Goal: Use online tool/utility: Use online tool/utility

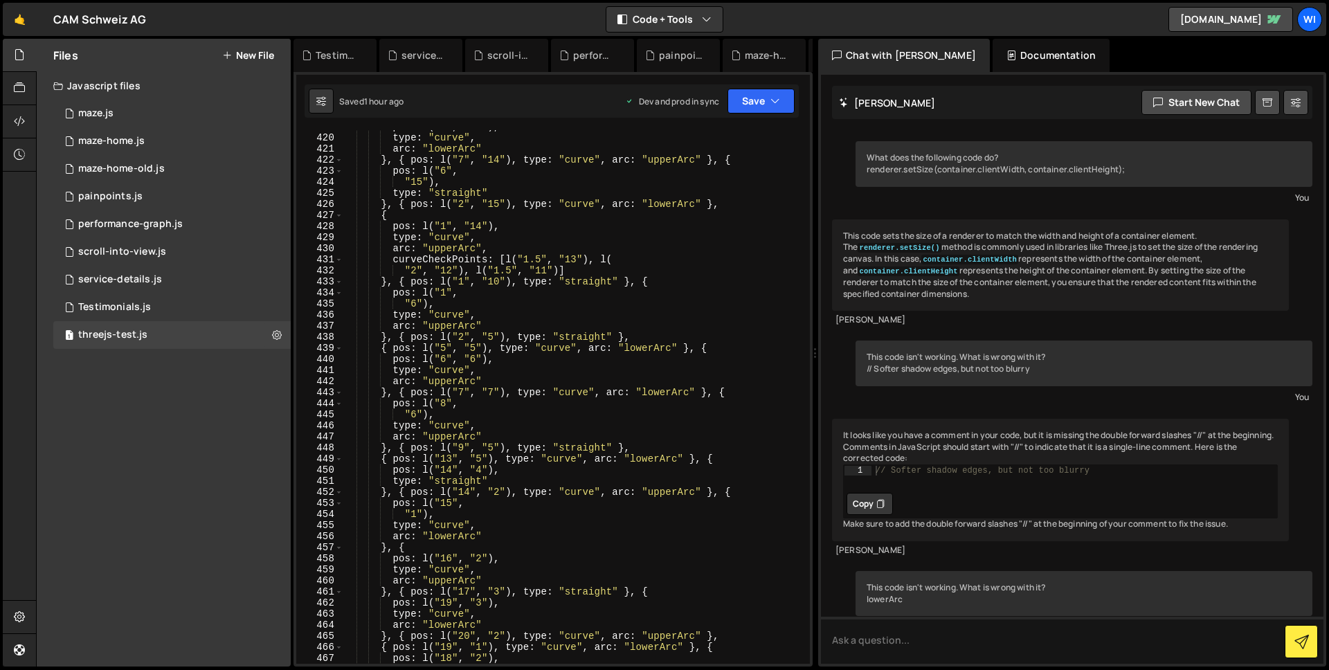
scroll to position [799, 0]
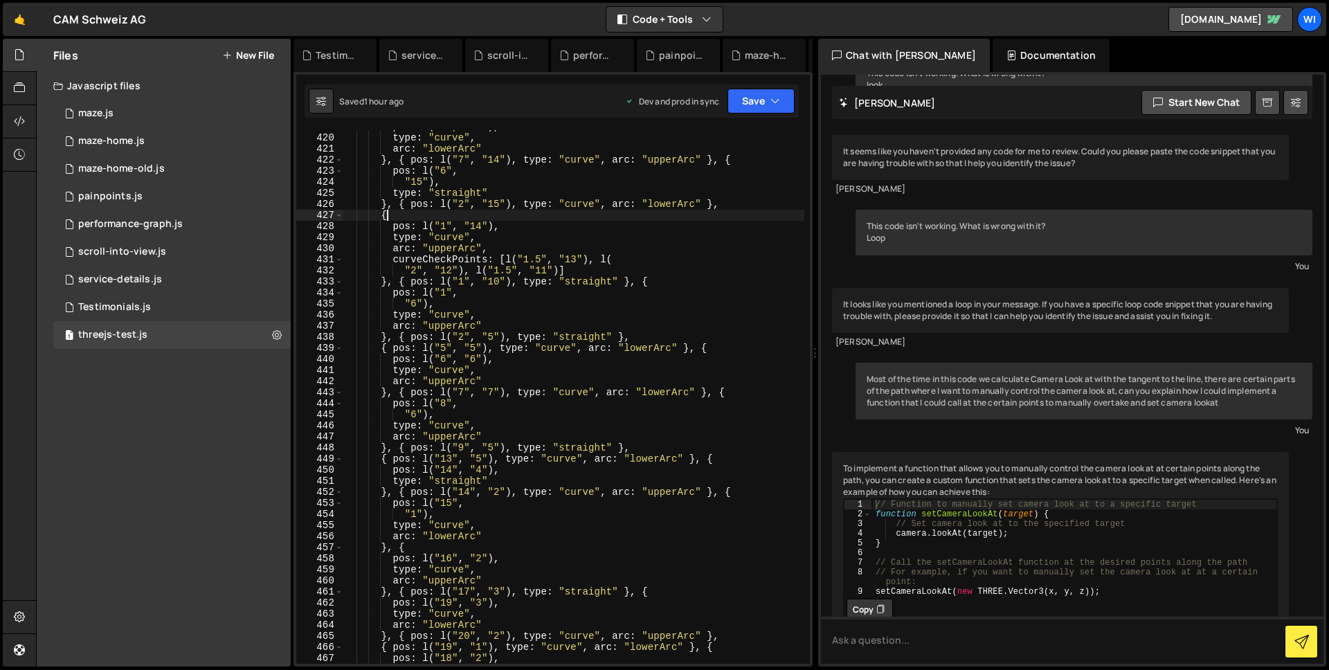
click at [509, 214] on div "pos : l ( "8" , "13" ) , type : "curve" , arc : "lowerArc" } , { pos : l ( "7" …" at bounding box center [574, 399] width 462 height 556
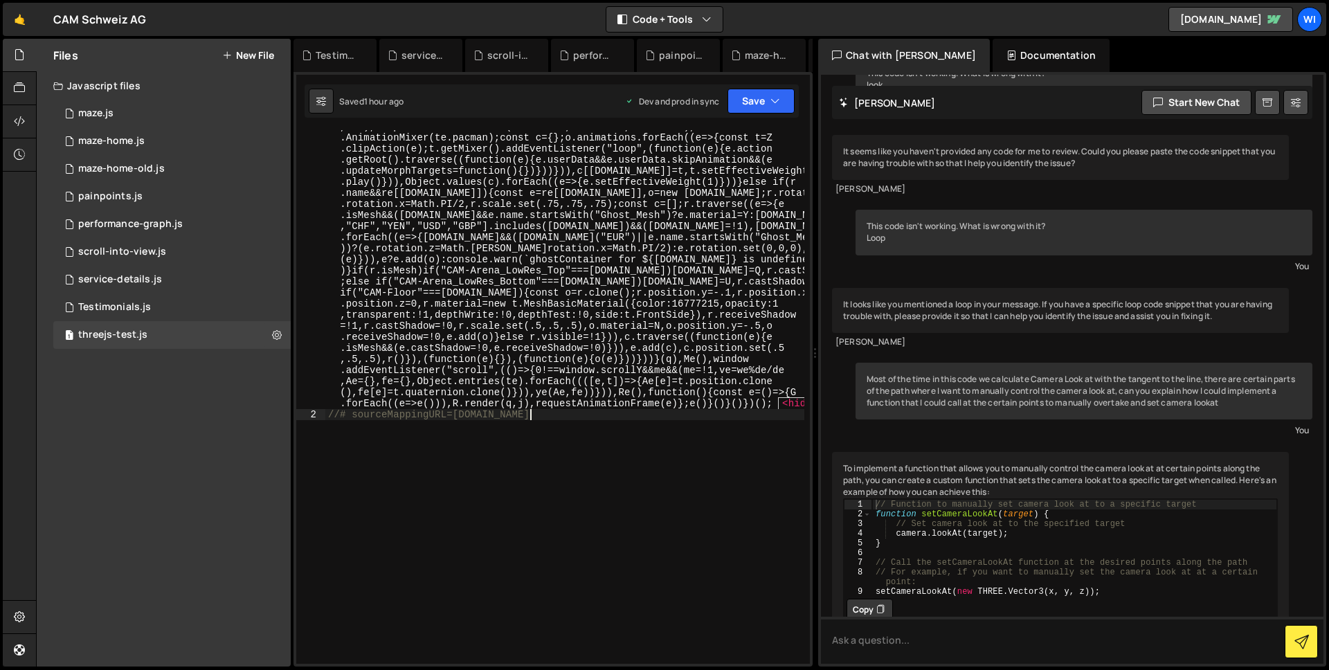
scroll to position [4904, 0]
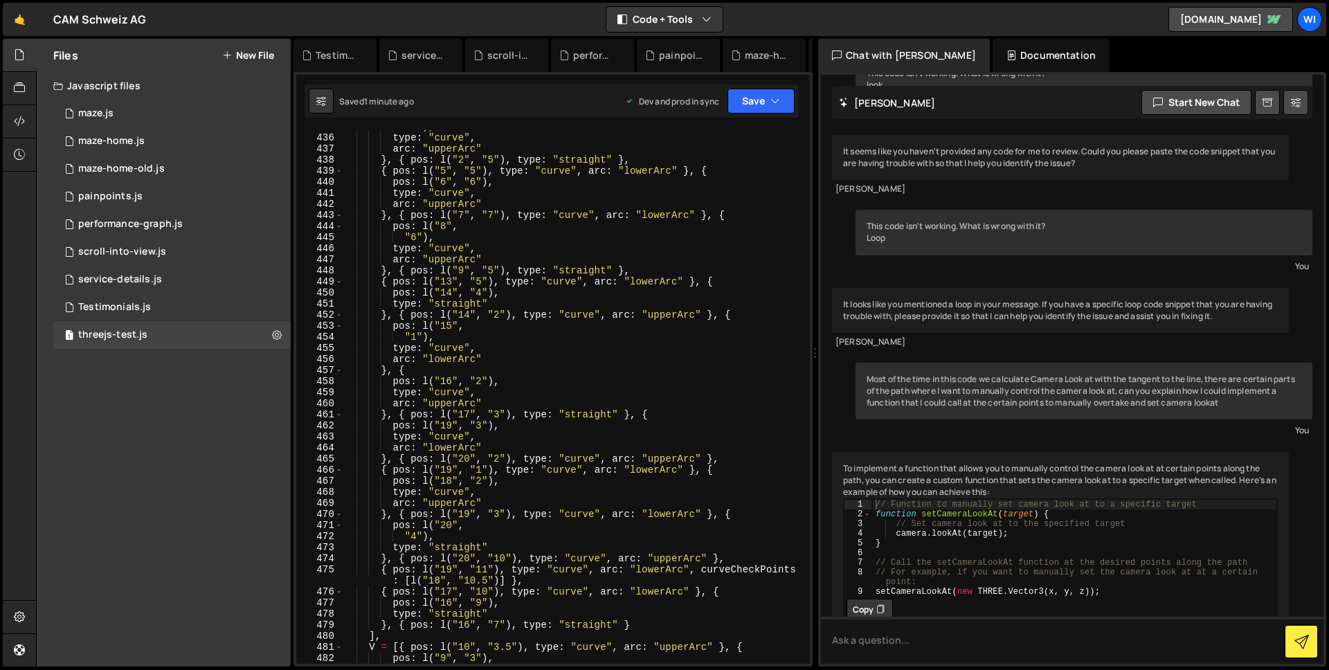
click at [611, 352] on div ""6" ) , type : "curve" , arc : "upperArc" } , { pos : l ( "2" , "5" ) , type : …" at bounding box center [574, 399] width 462 height 556
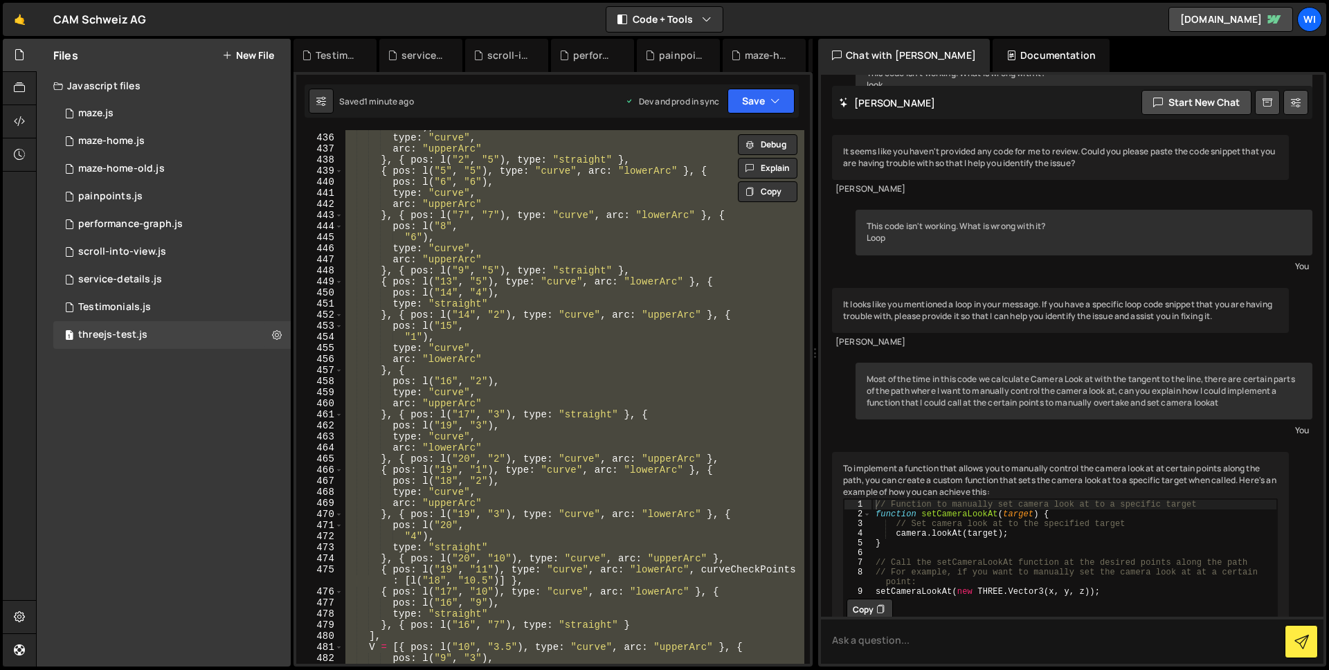
paste textarea
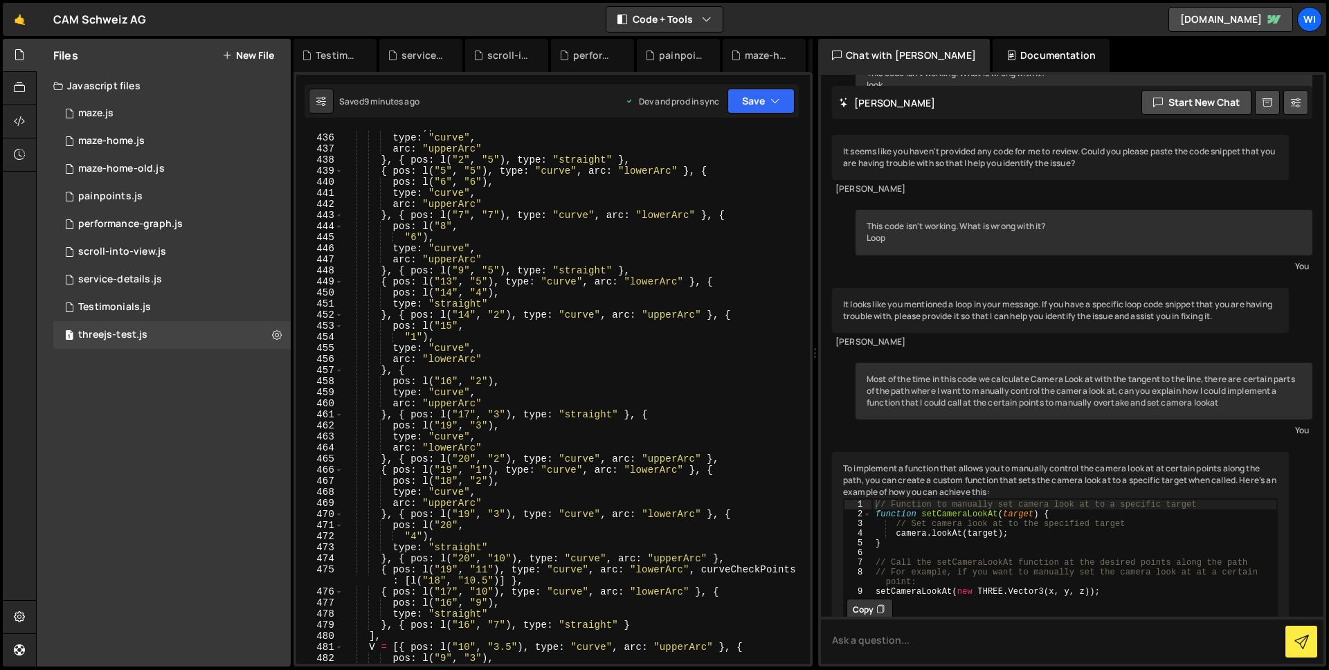
click at [660, 203] on div ""6" ) , type : "curve" , arc : "upperArc" } , { pos : l ( "2" , "5" ) , type : …" at bounding box center [574, 399] width 462 height 556
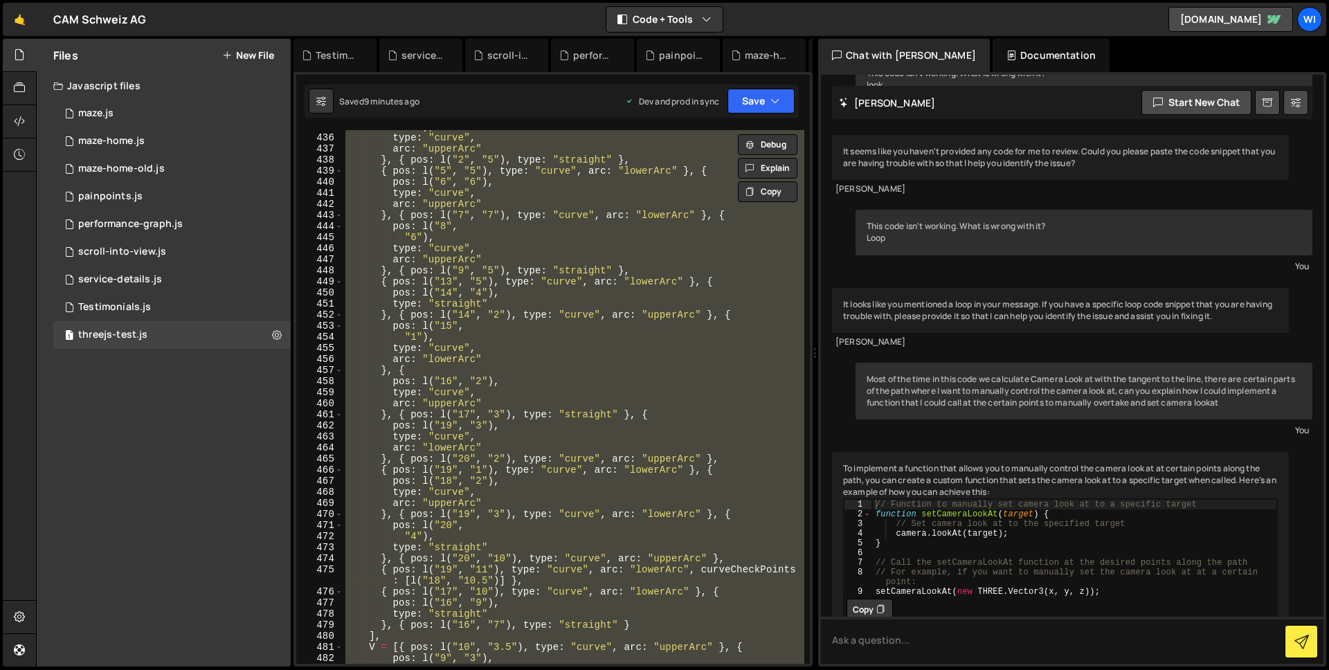
paste textarea
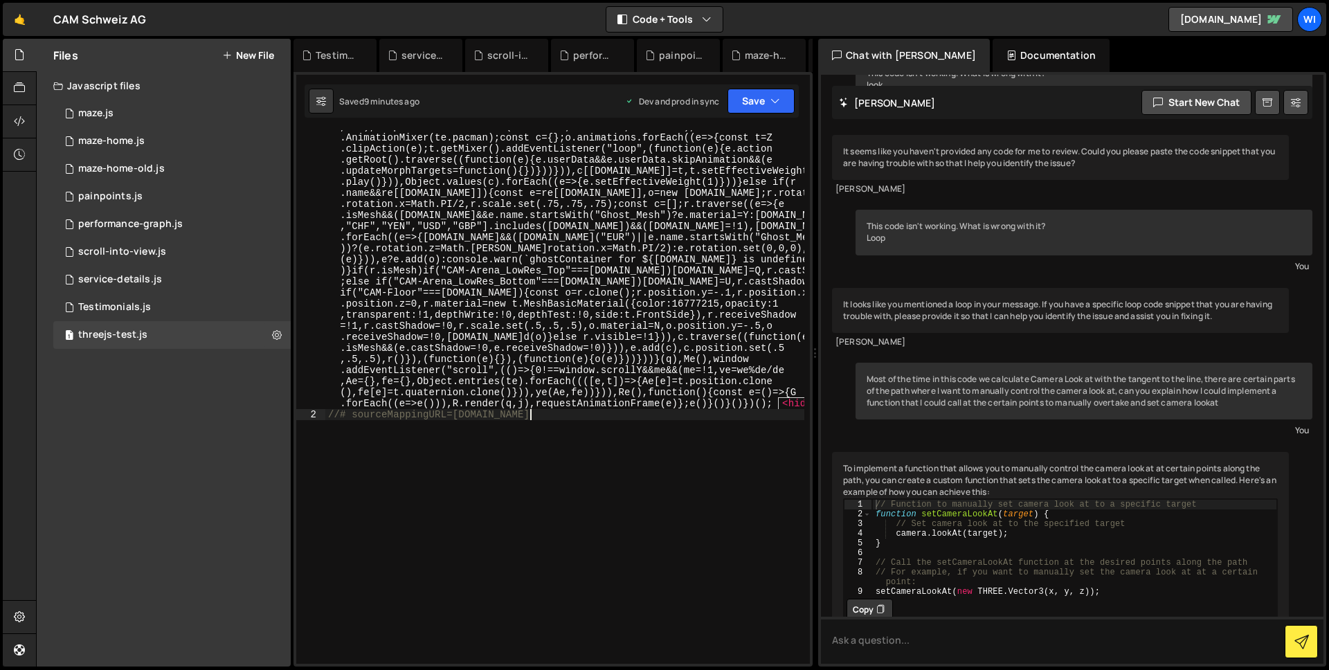
type textarea ""use strict";"
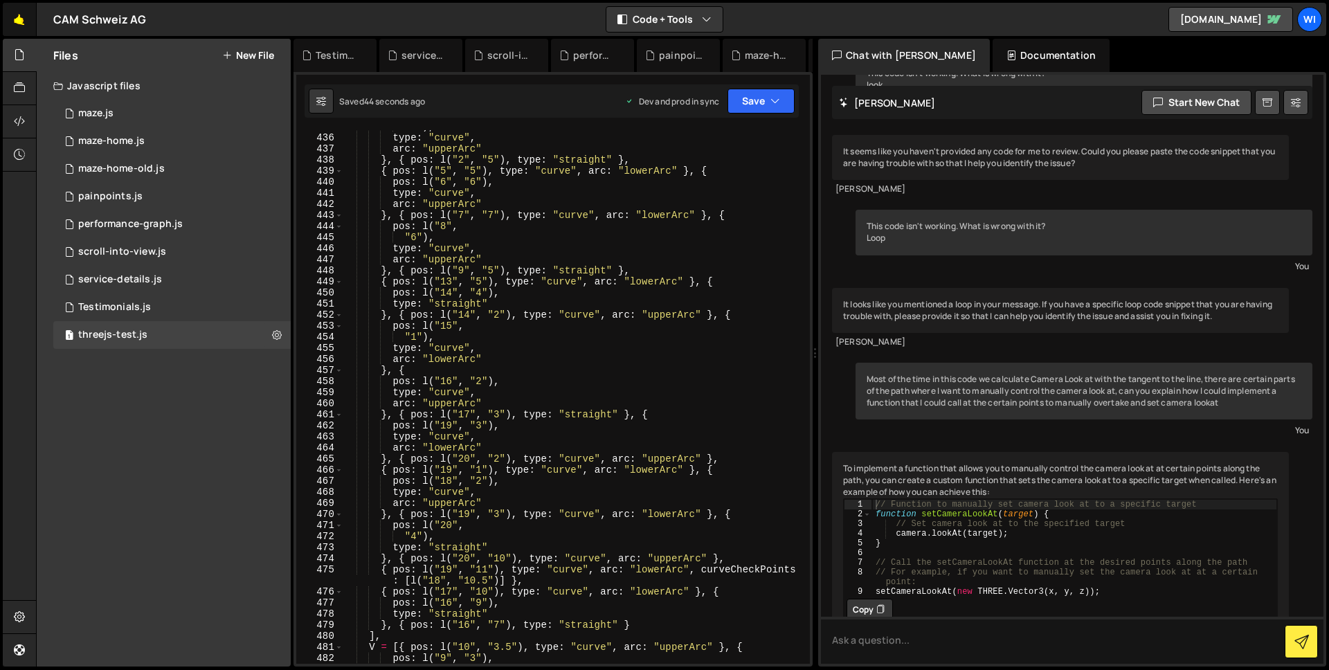
click at [24, 26] on link "🤙" at bounding box center [20, 19] width 34 height 33
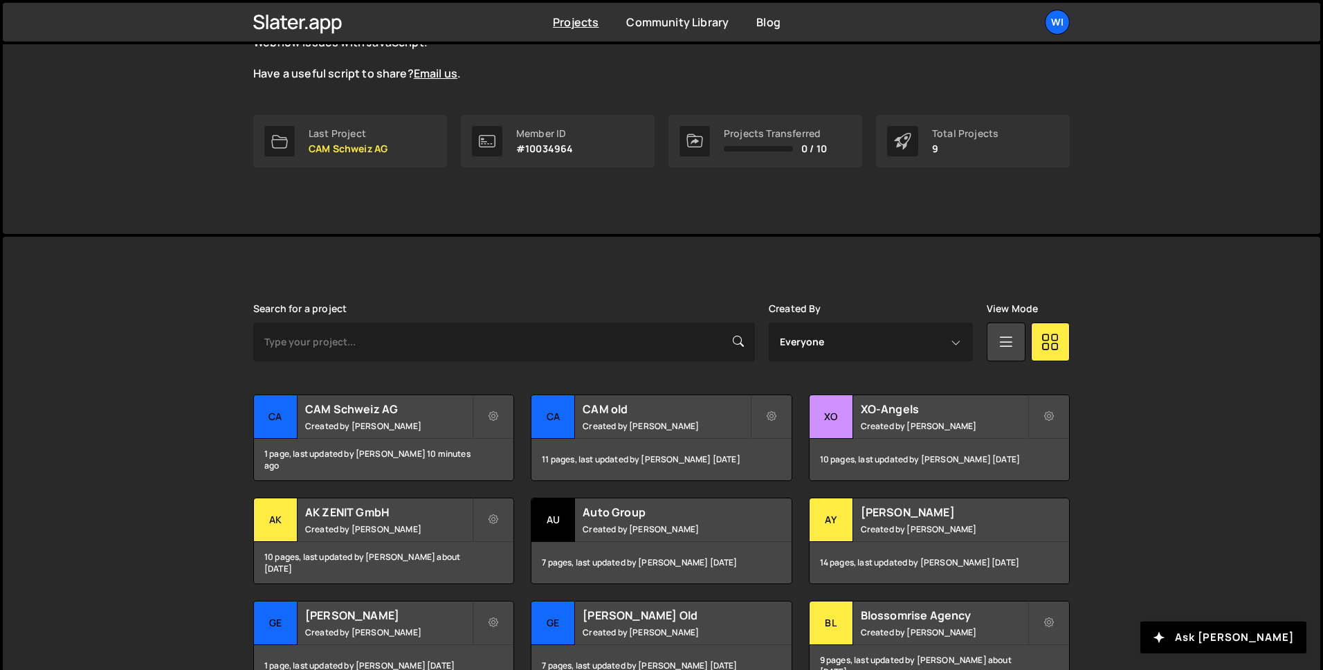
scroll to position [168, 0]
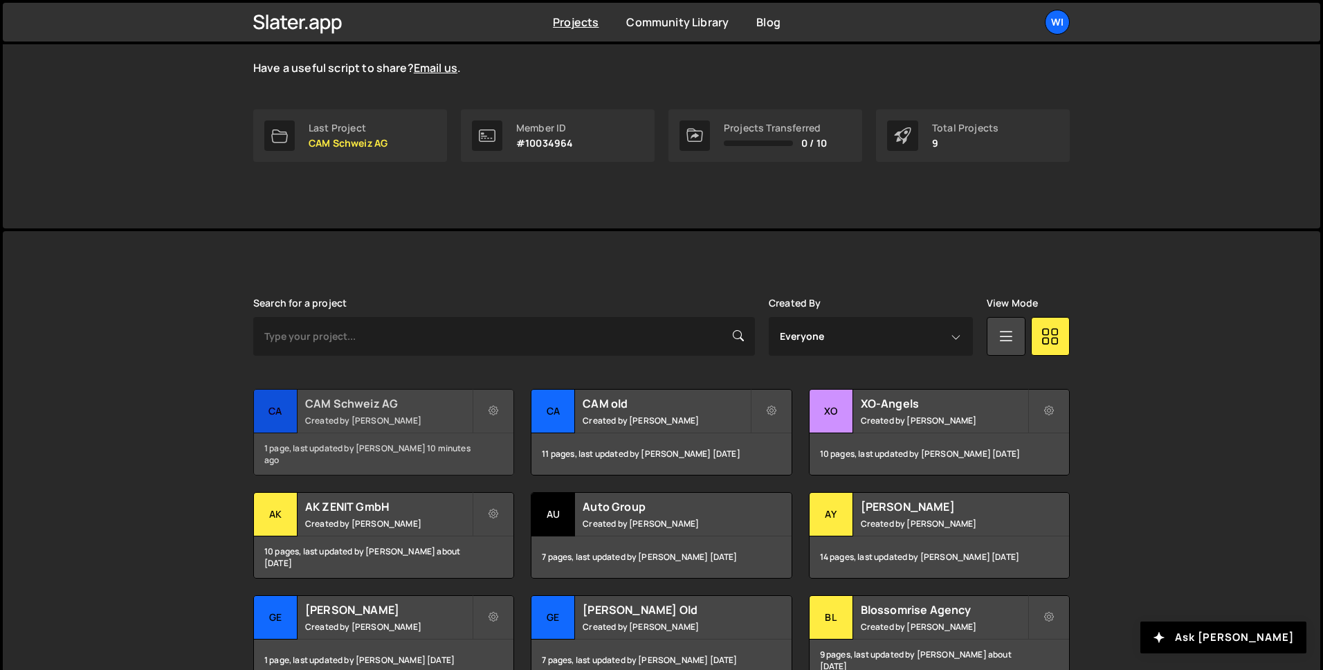
click at [367, 407] on h2 "CAM Schweiz AG" at bounding box center [388, 403] width 167 height 15
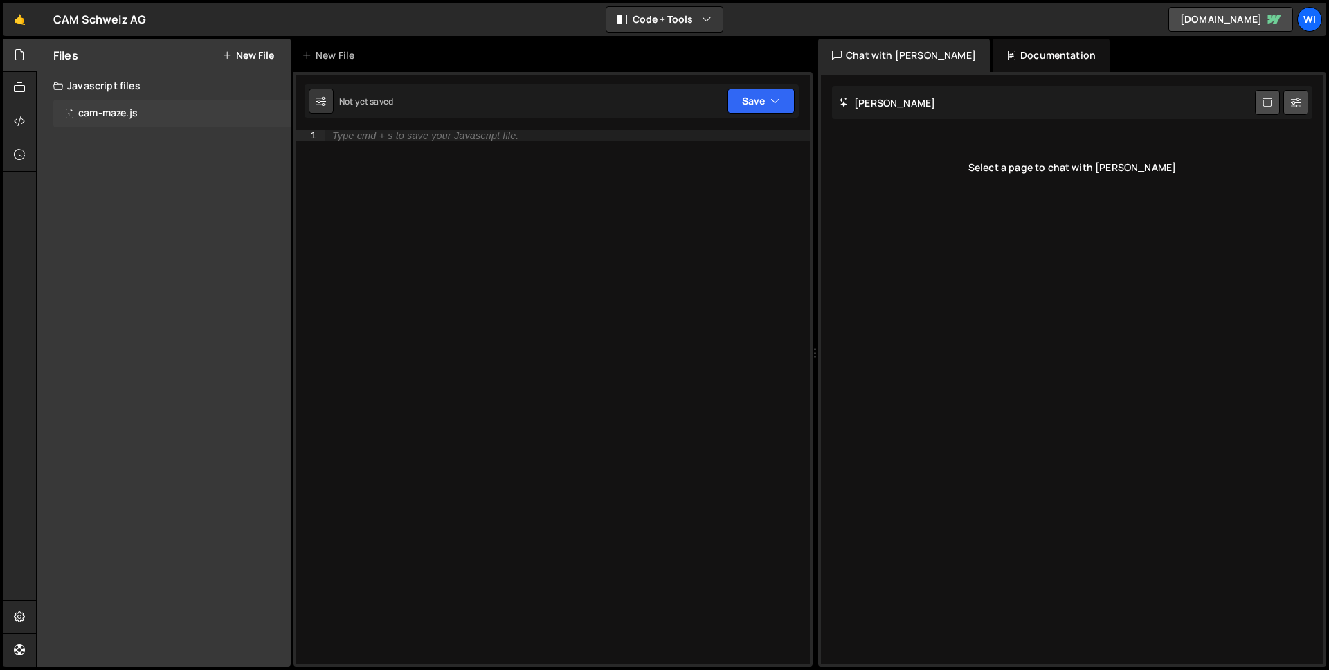
click at [123, 106] on div "1 cam-maze.js 0" at bounding box center [171, 114] width 237 height 28
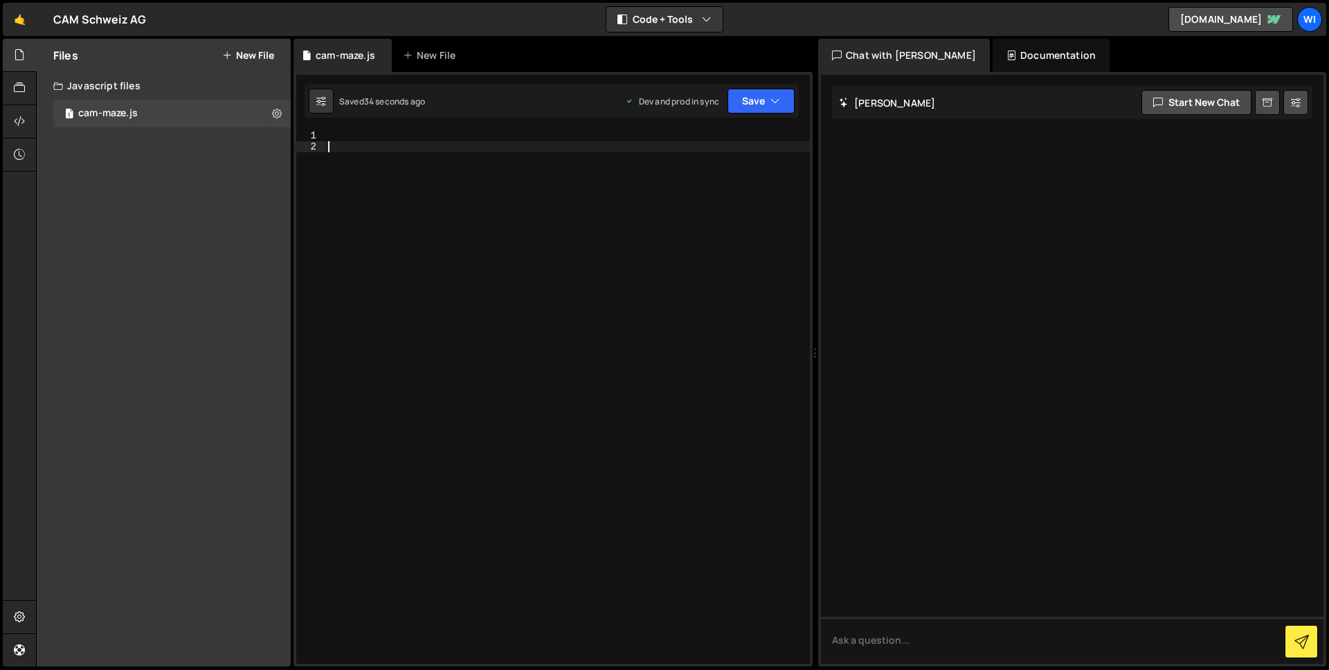
click at [513, 302] on div at bounding box center [567, 408] width 484 height 556
paste textarea "//# sourceMappingURL=script.js.map"
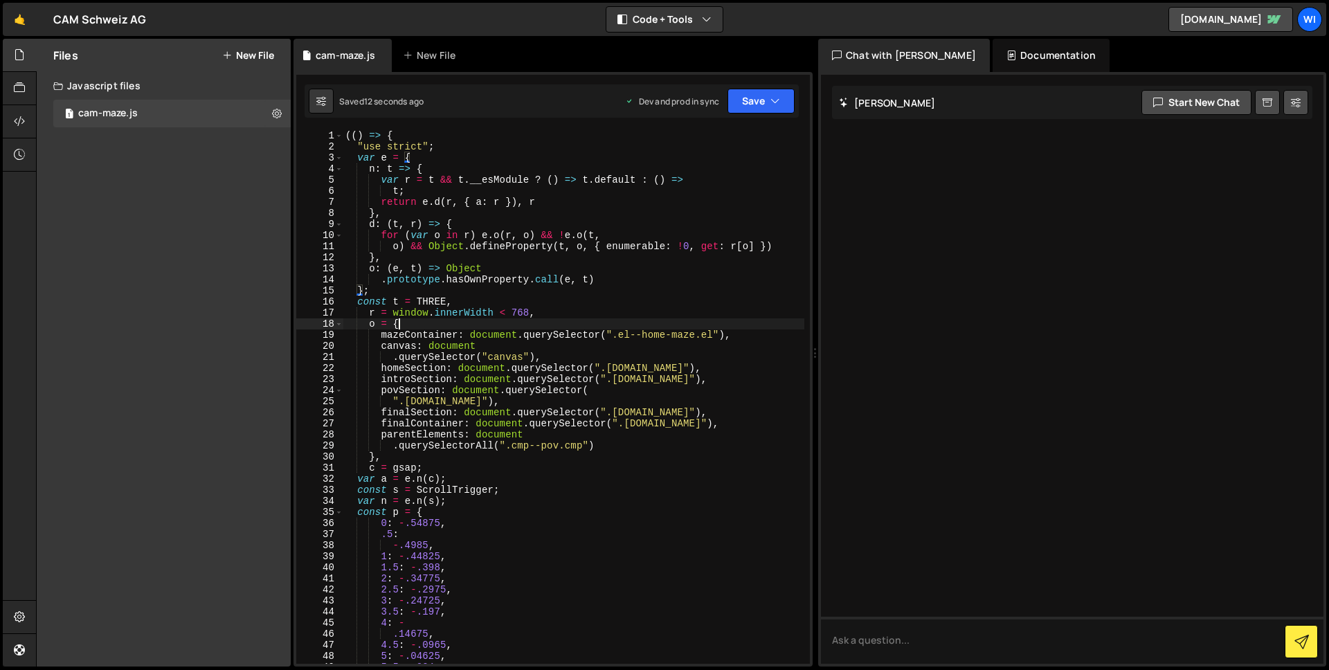
click at [469, 324] on div "(( ) => { "use strict" ; var e = { n : t => { var r = t && t . __esModule ? ( )…" at bounding box center [574, 408] width 462 height 556
click at [661, 193] on div "(( ) => { "use strict" ; var e = { n : t => { var r = t && t . __esModule ? ( )…" at bounding box center [574, 408] width 462 height 556
click at [435, 244] on div "(( ) => { "use strict" ; var e = { n : t => { var r = t && t . __esModule ? ( )…" at bounding box center [574, 408] width 462 height 556
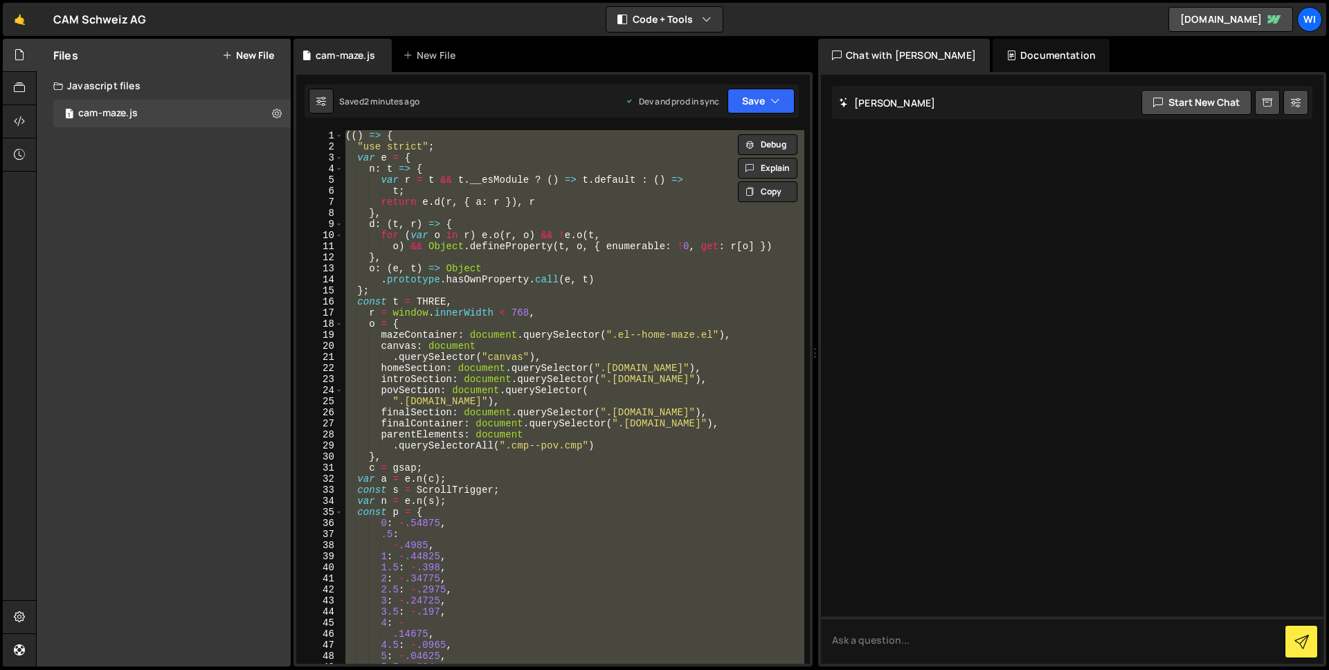
paste textarea
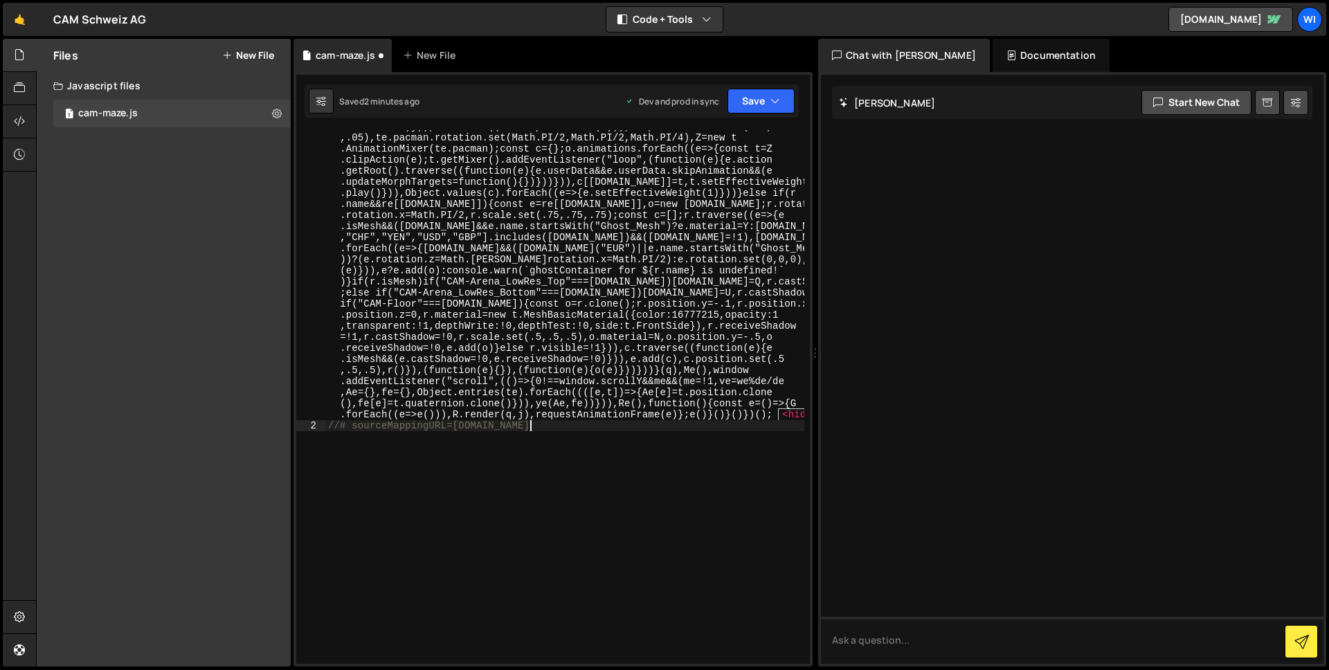
scroll to position [4904, 0]
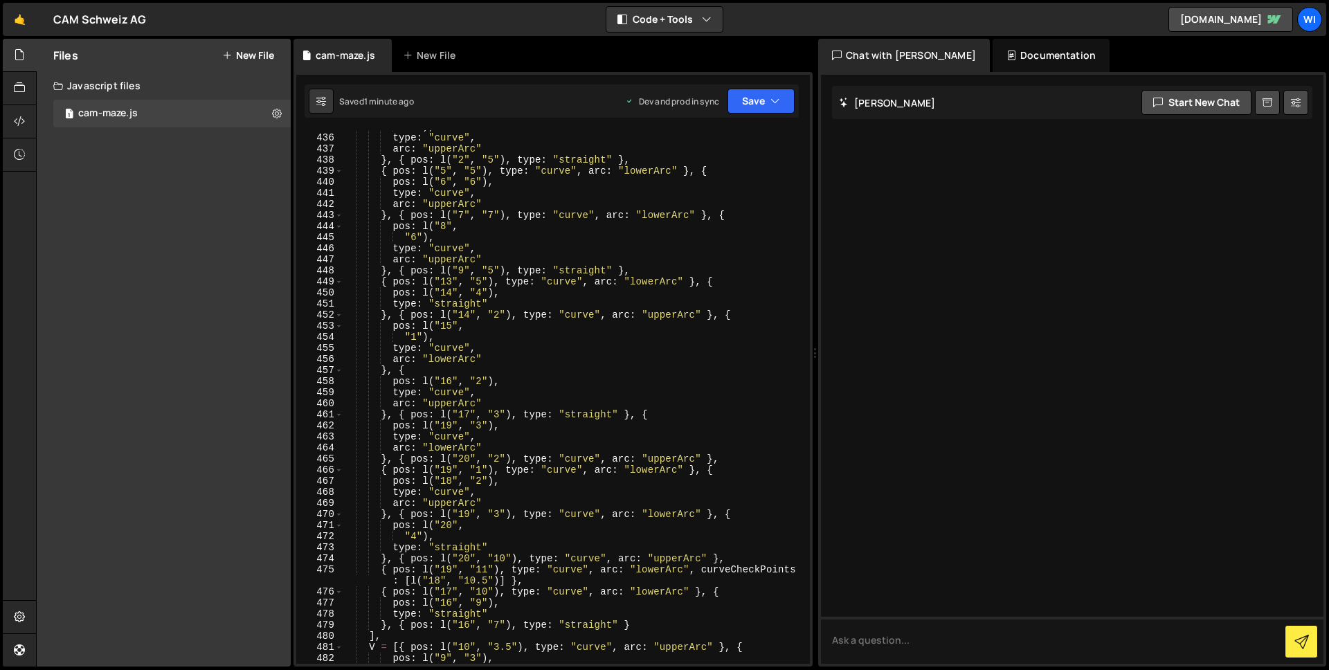
click at [774, 200] on div ""6" ) , type : "curve" , arc : "upperArc" } , { pos : l ( "2" , "5" ) , type : …" at bounding box center [574, 399] width 462 height 556
click at [774, 200] on div "Debug Explain Copy cam-maze.js New File Saved 1 minute ago Dev and prod in sync…" at bounding box center [552, 353] width 519 height 628
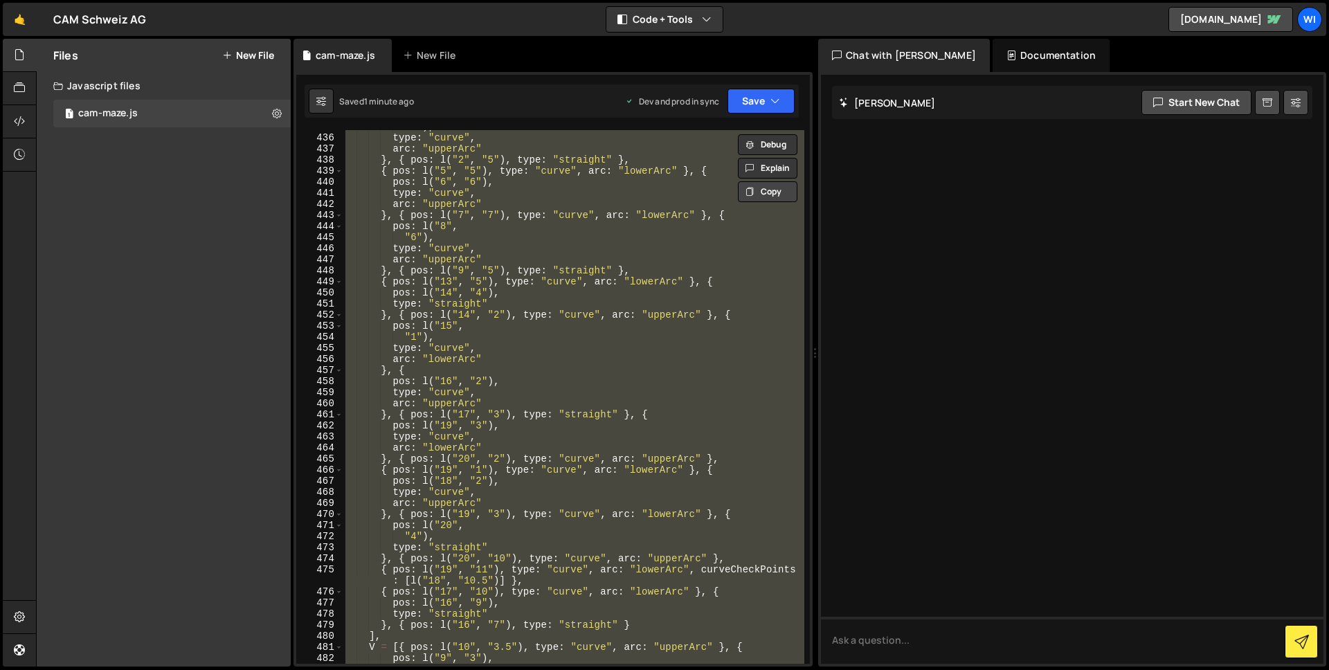
paste textarea
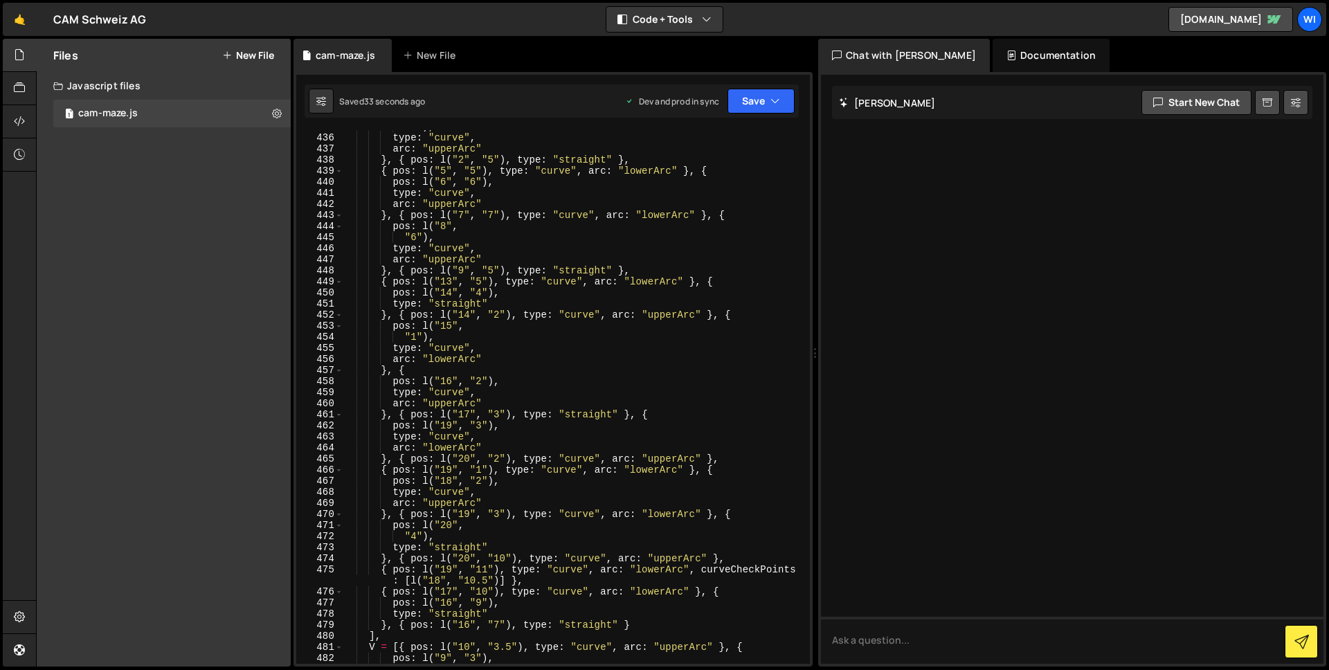
click at [422, 338] on div ""6" ) , type : "curve" , arc : "upperArc" } , { pos : l ( "2" , "5" ) , type : …" at bounding box center [574, 399] width 462 height 556
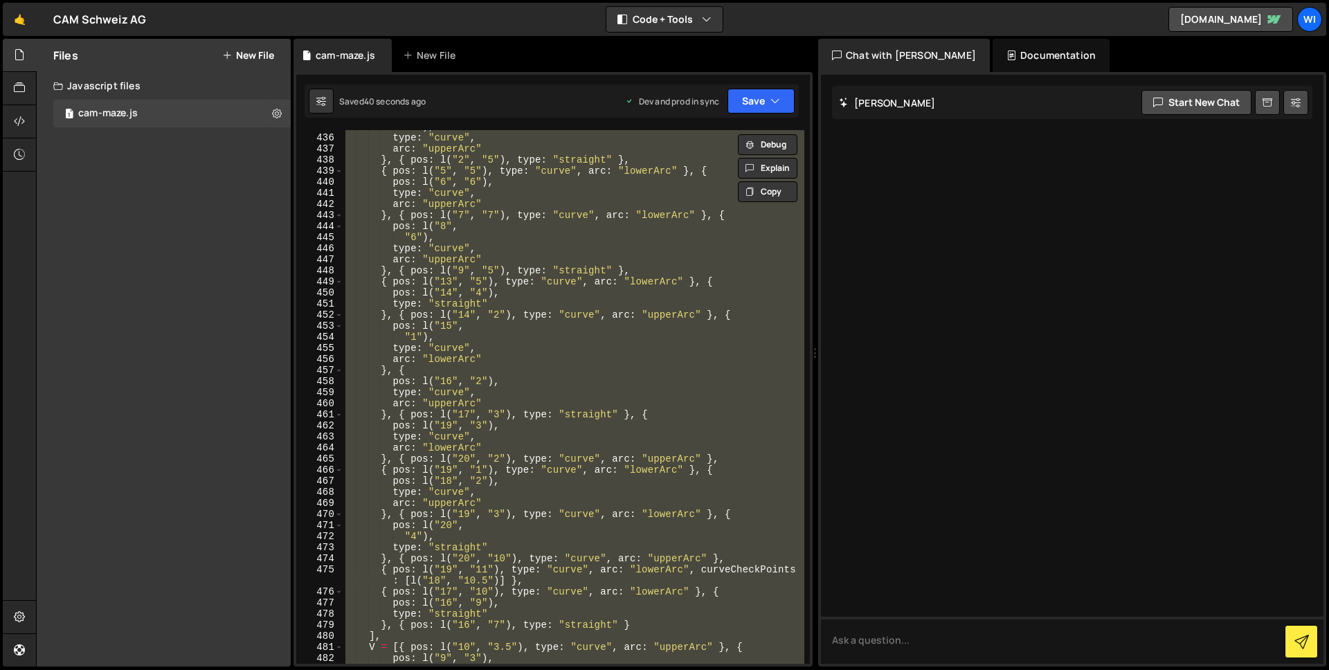
paste textarea
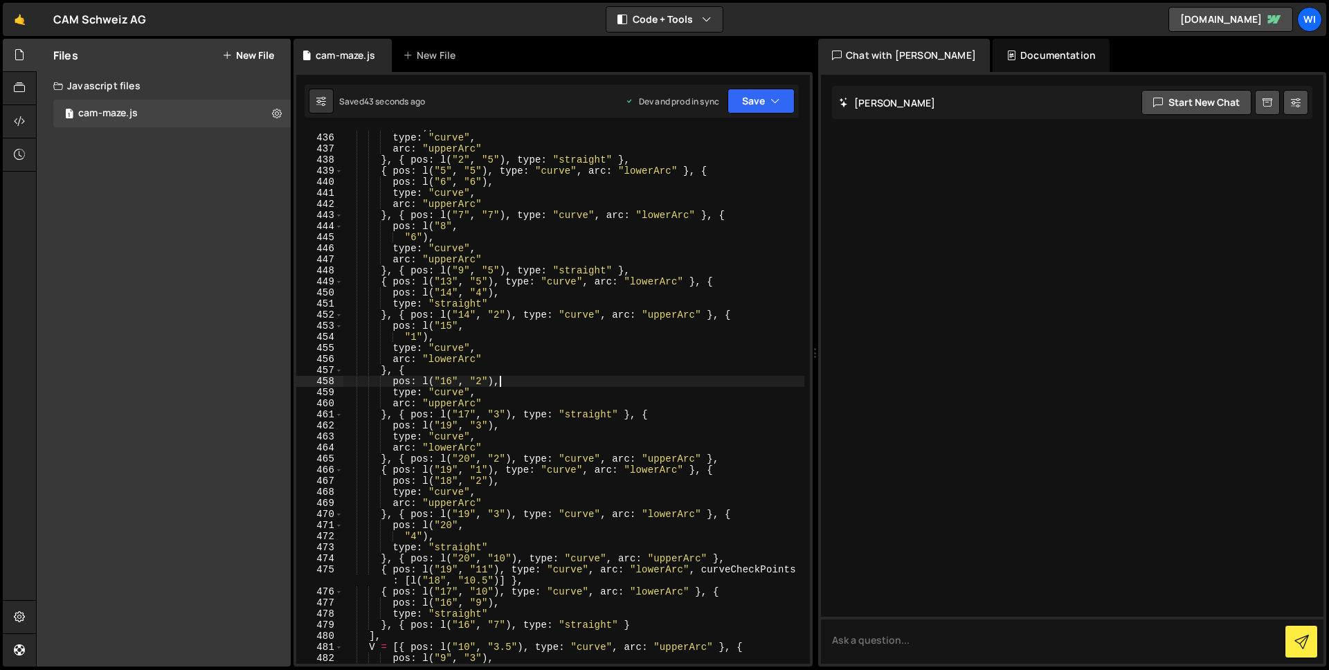
click at [749, 381] on div ""6" ) , type : "curve" , arc : "upperArc" } , { pos : l ( "2" , "5" ) , type : …" at bounding box center [574, 399] width 462 height 556
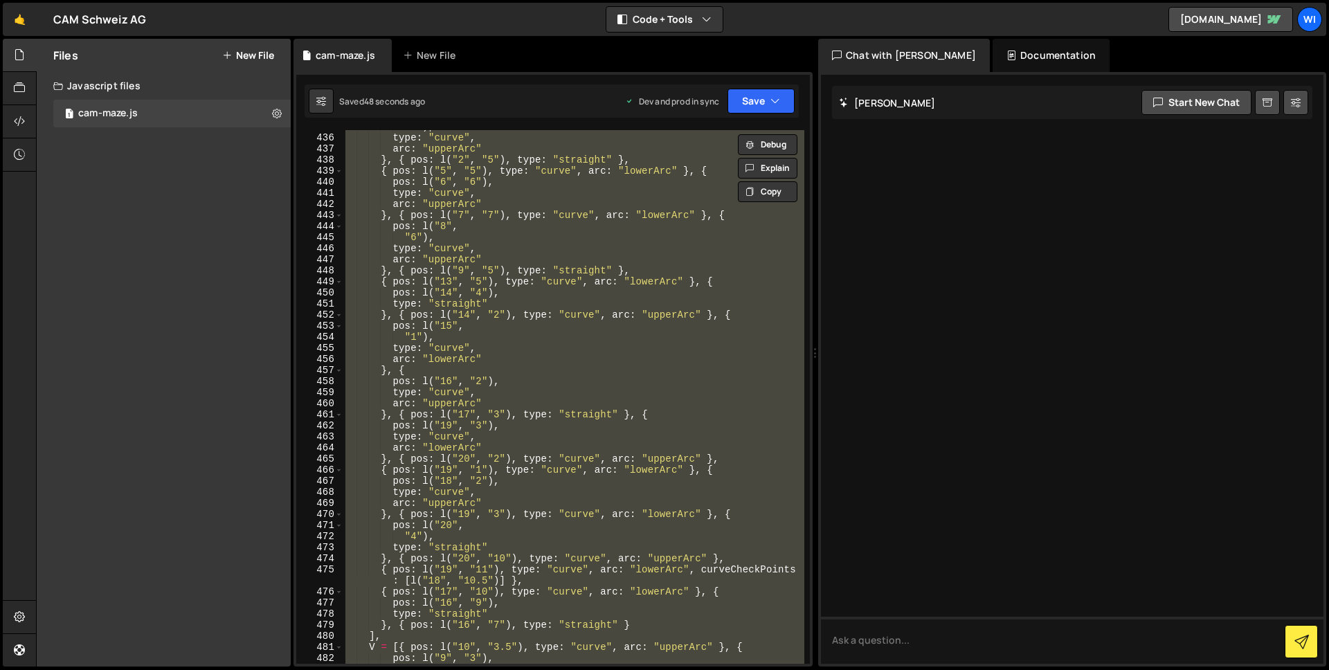
paste textarea
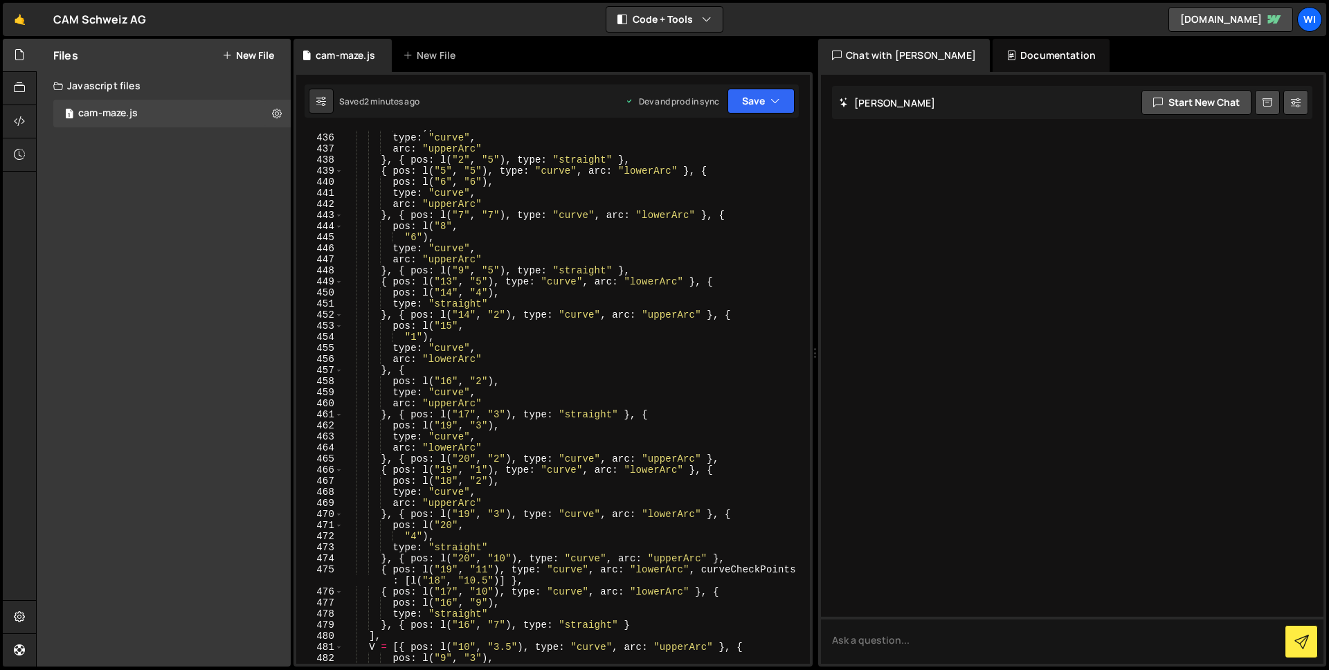
click at [596, 314] on div ""6" ) , type : "curve" , arc : "upperArc" } , { pos : l ( "2" , "5" ) , type : …" at bounding box center [574, 399] width 462 height 556
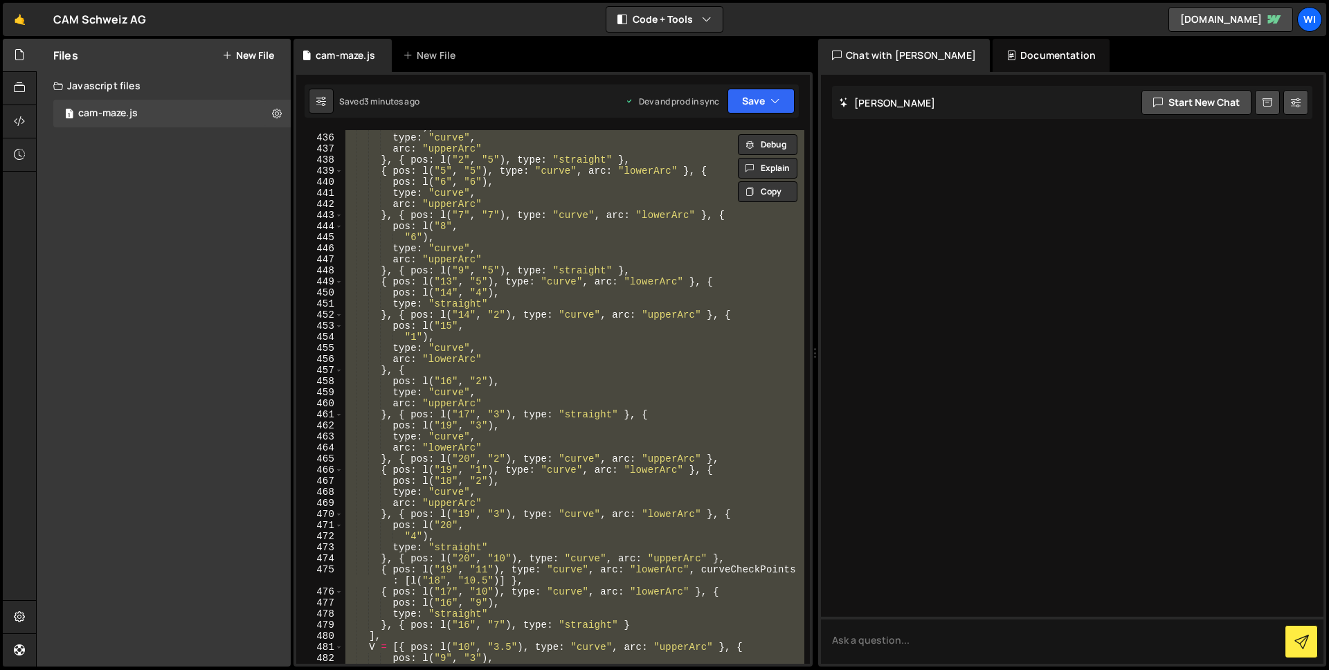
paste textarea
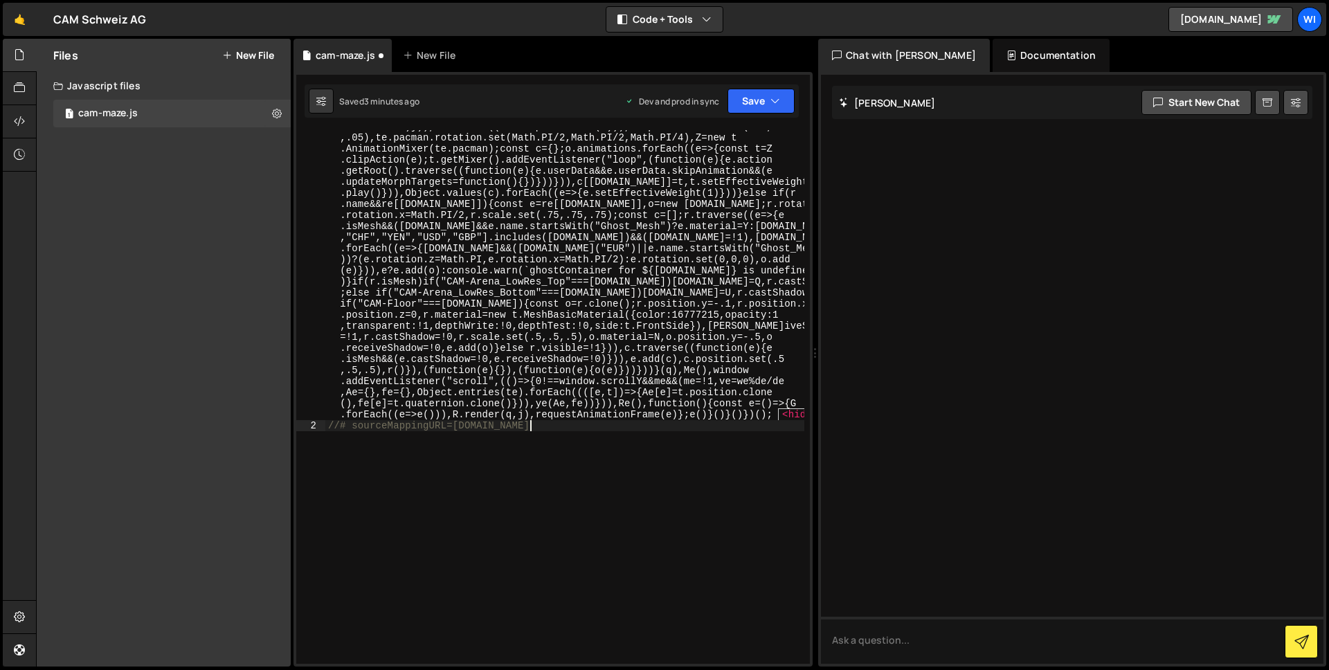
scroll to position [4915, 0]
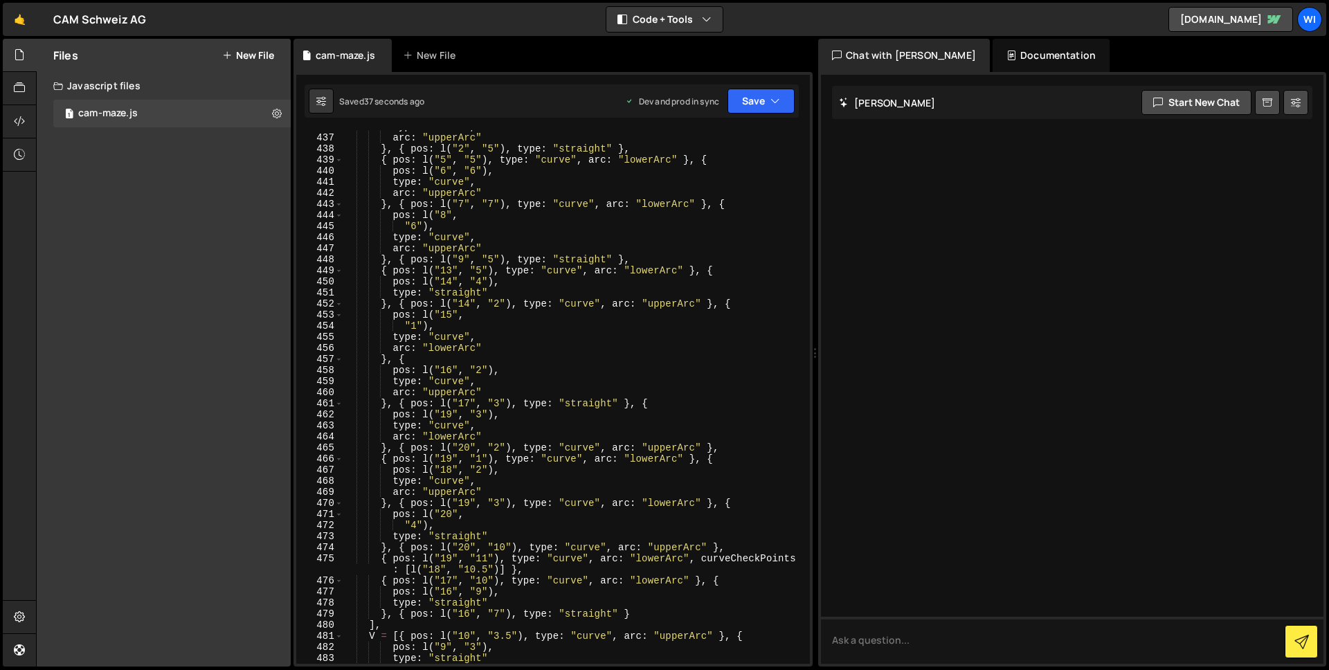
click at [354, 213] on div "type : "curve" , arc : "upperArc" } , { pos : l ( "2" , "5" ) , type : "straigh…" at bounding box center [574, 399] width 462 height 556
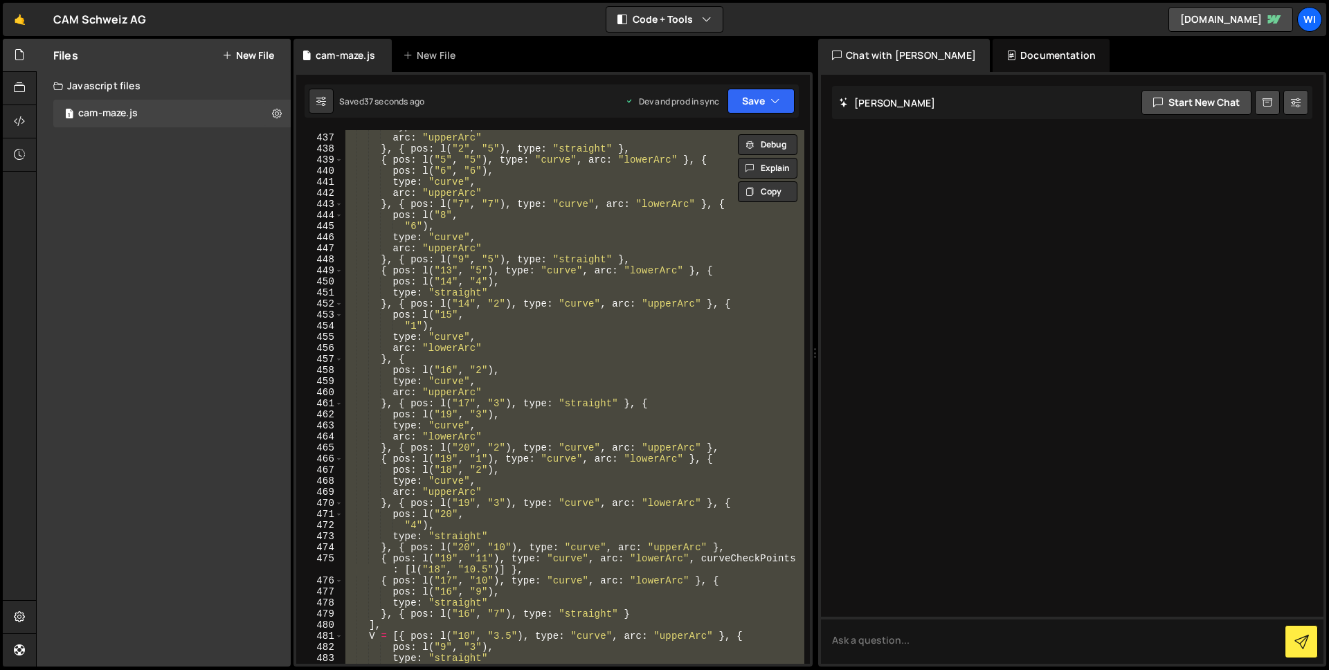
paste textarea
type textarea "//# sourceMappingURL=[DOMAIN_NAME]"
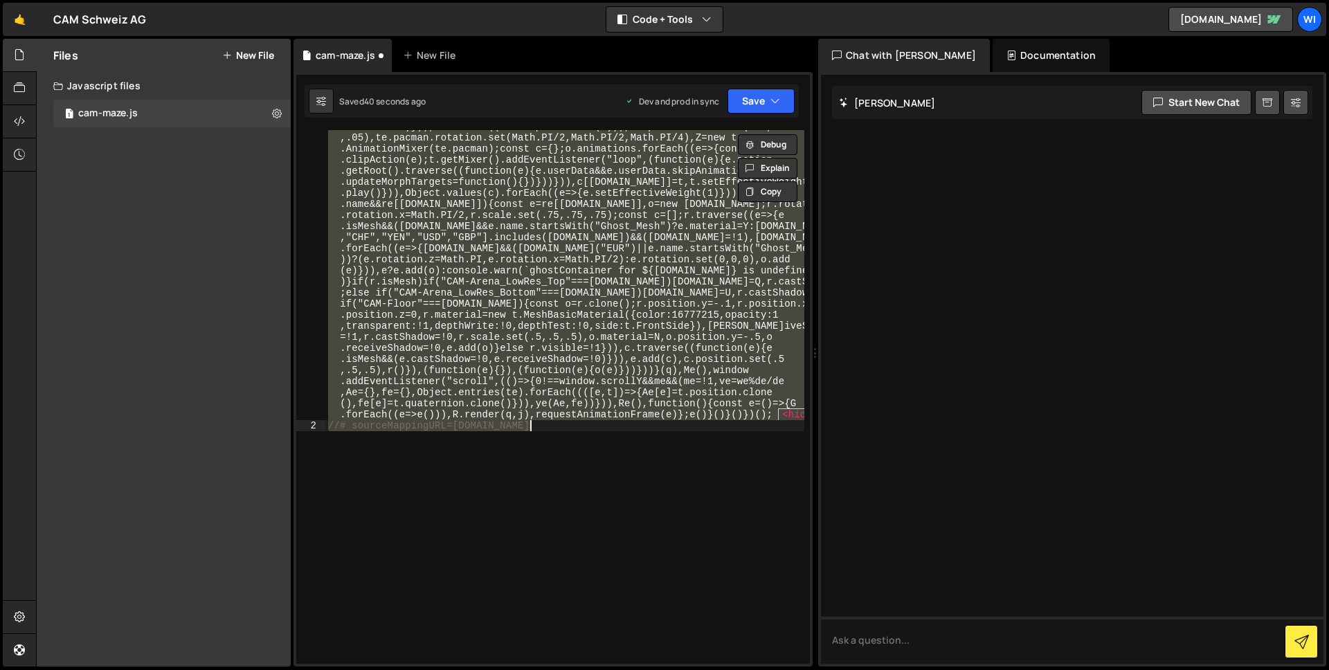
paste textarea "//# sourceMappingURL=[DOMAIN_NAME]"
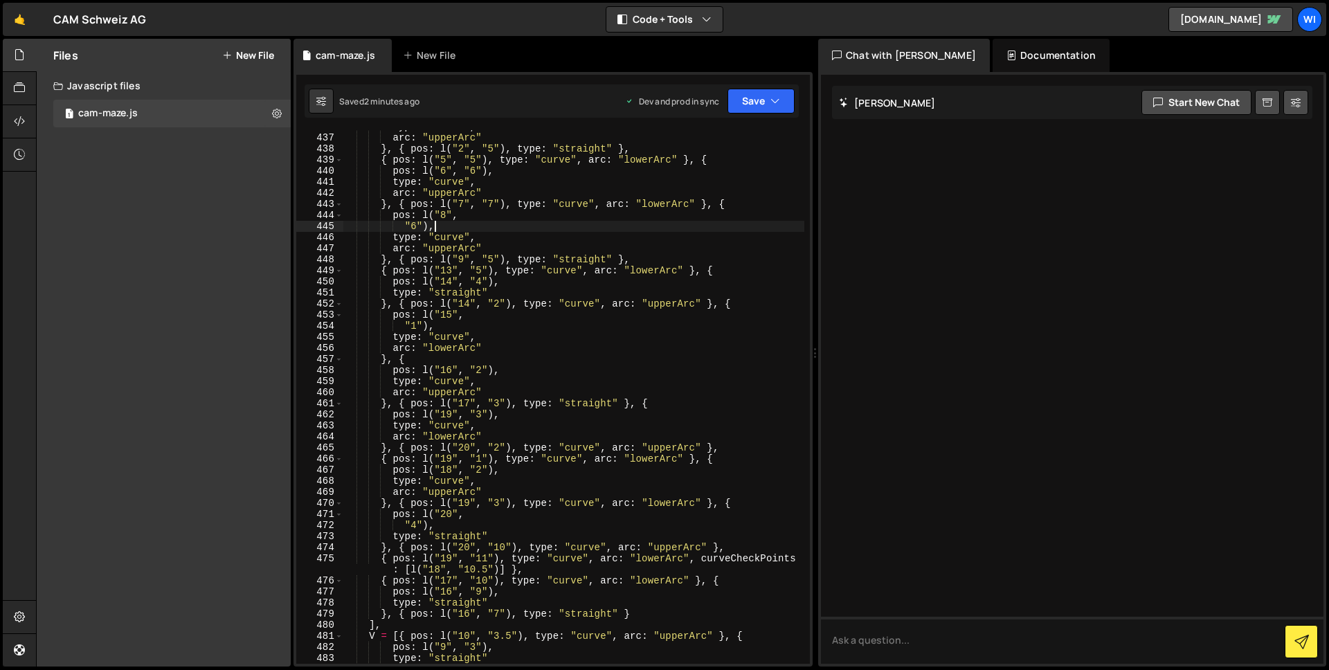
click at [628, 222] on div "type : "curve" , arc : "upperArc" } , { pos : l ( "2" , "5" ) , type : "straigh…" at bounding box center [574, 399] width 462 height 556
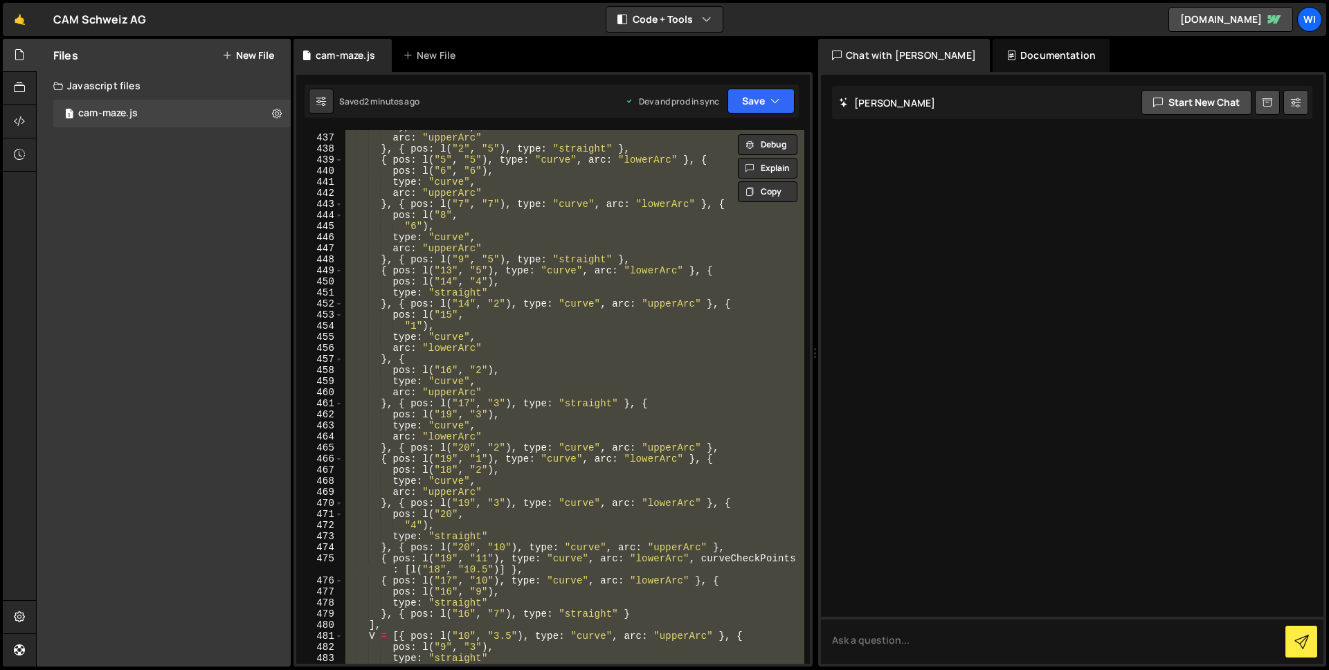
paste textarea
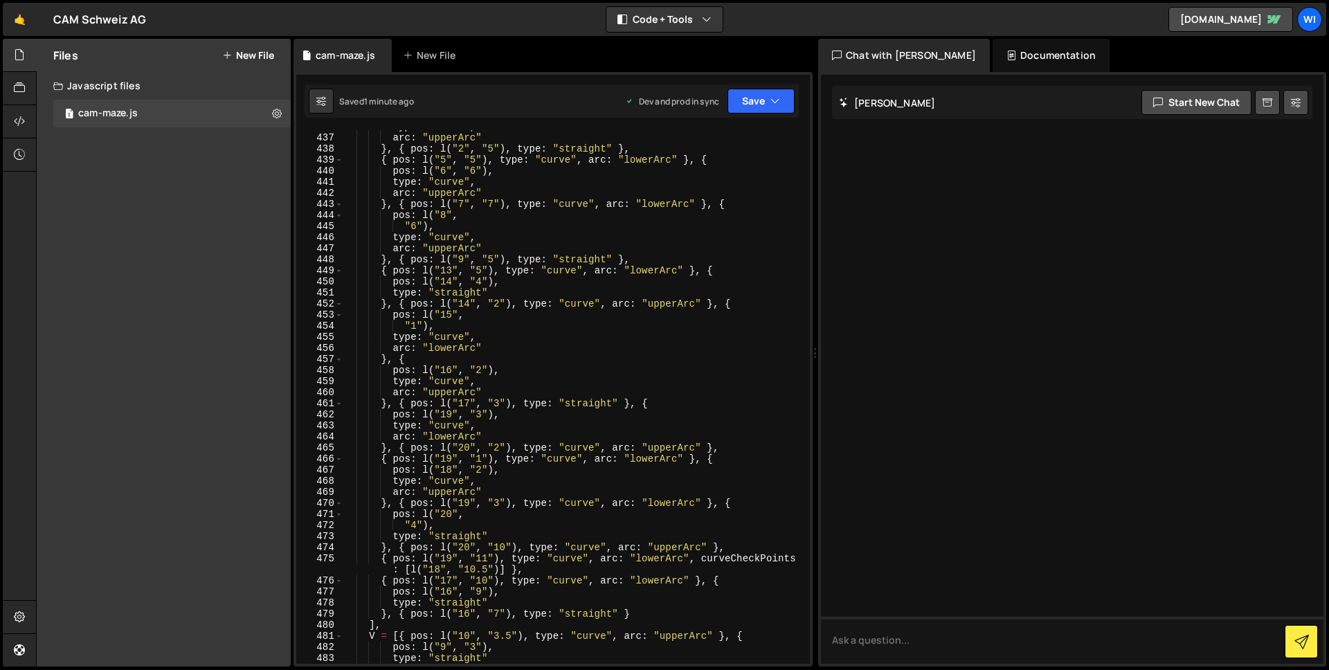
click at [692, 305] on div "type : "curve" , arc : "upperArc" } , { pos : l ( "2" , "5" ) , type : "straigh…" at bounding box center [574, 399] width 462 height 556
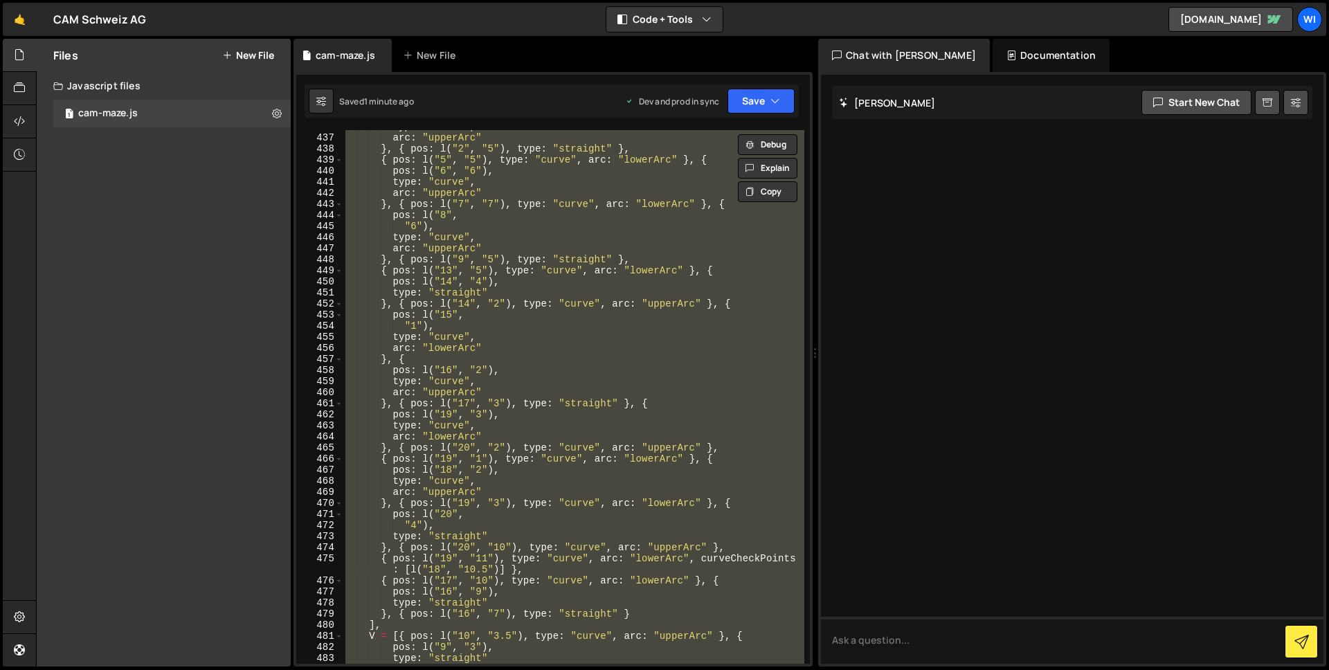
paste textarea
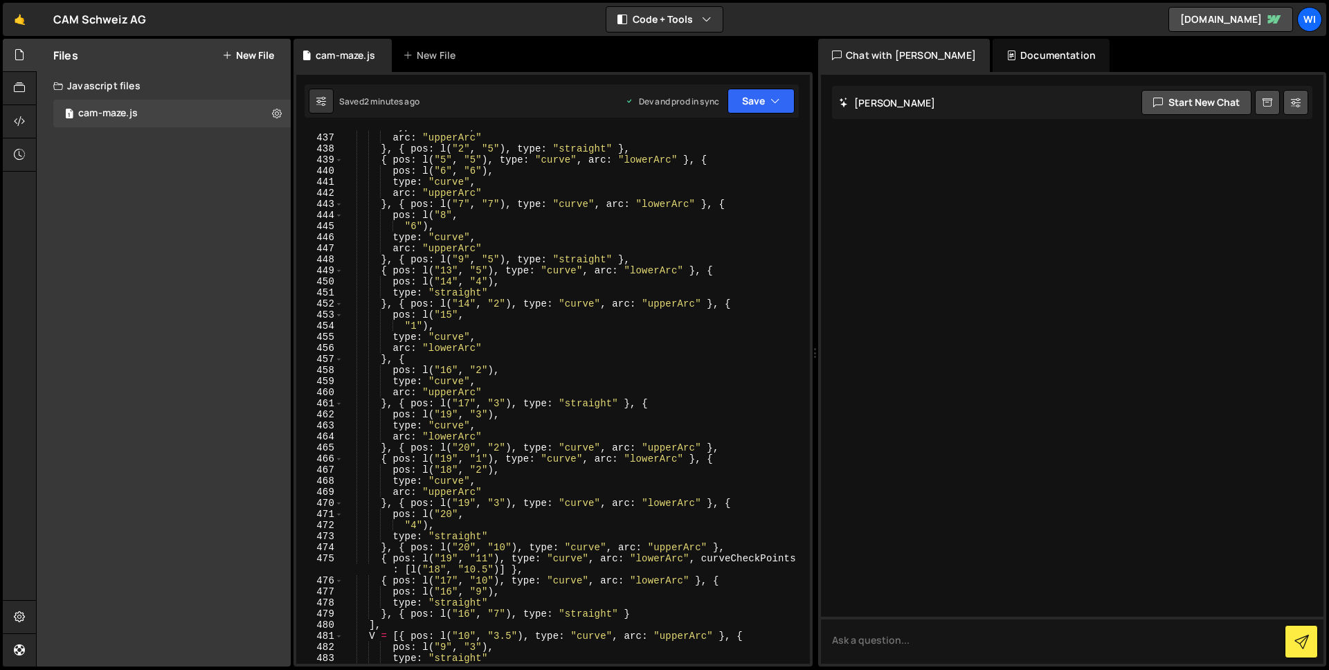
click at [489, 298] on div "type : "curve" , arc : "upperArc" } , { pos : l ( "2" , "5" ) , type : "straigh…" at bounding box center [574, 399] width 462 height 556
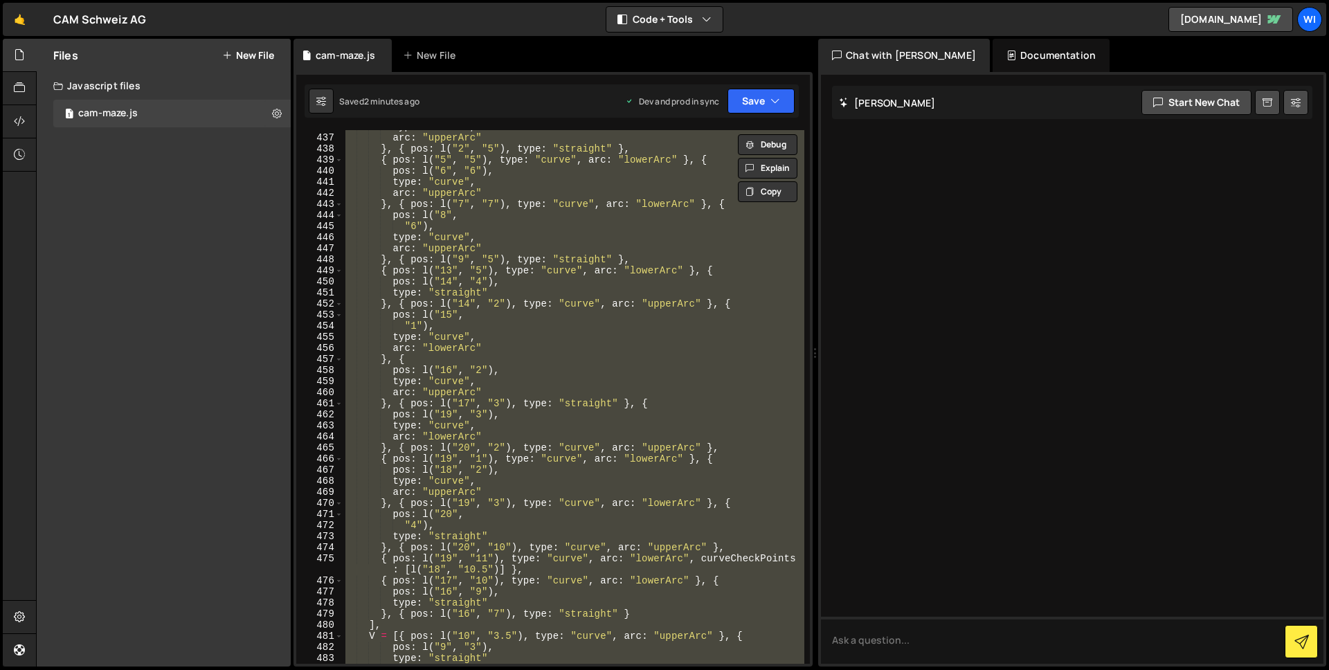
paste textarea
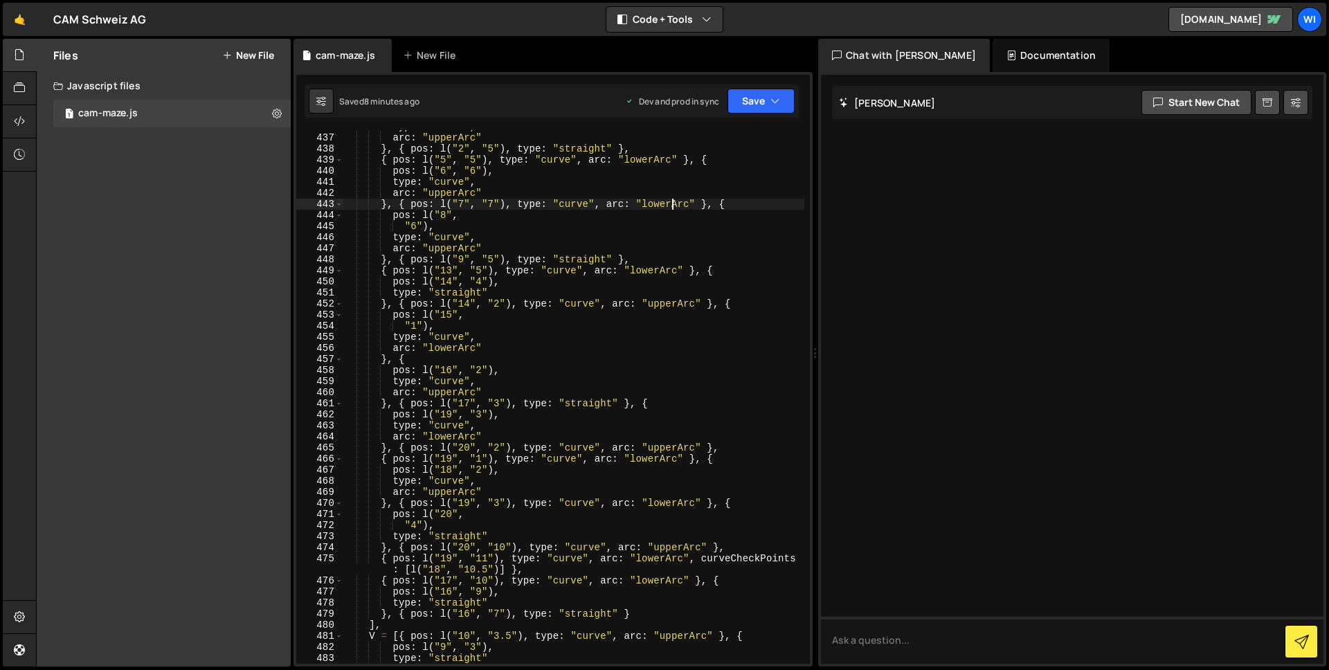
click at [670, 209] on div "type : "curve" , arc : "upperArc" } , { pos : l ( "2" , "5" ) , type : "straigh…" at bounding box center [574, 399] width 462 height 556
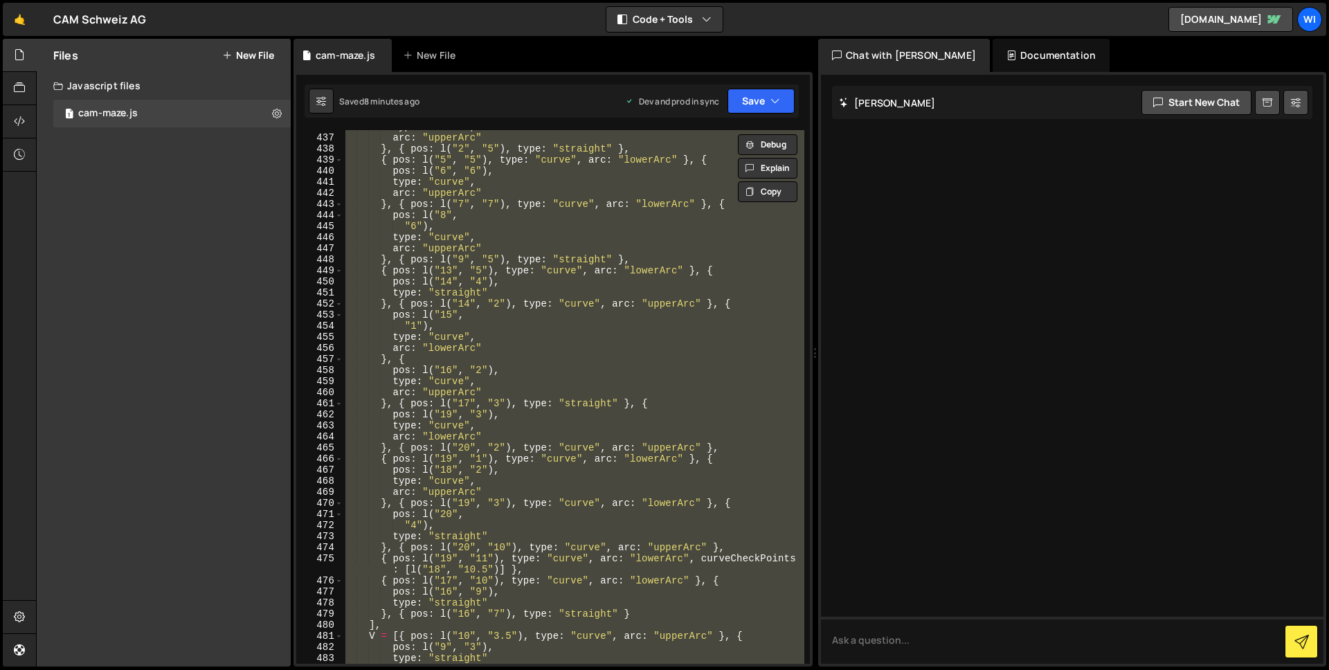
paste textarea
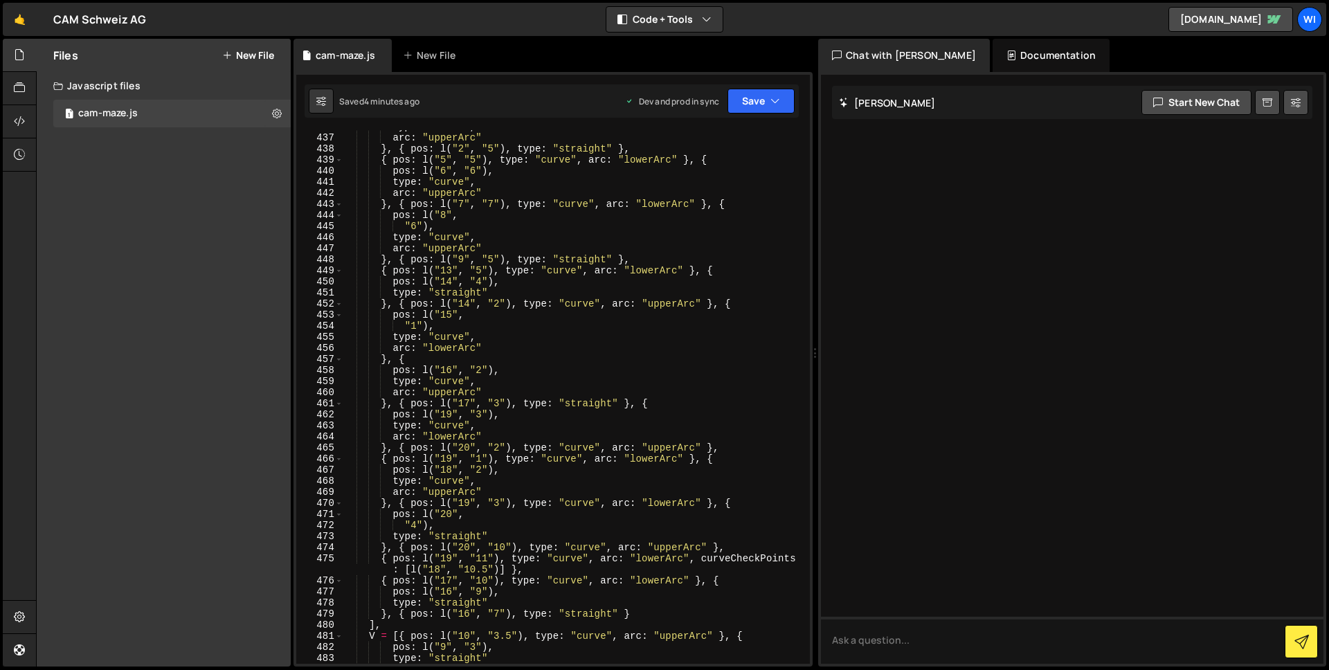
click at [401, 283] on div "type : "curve" , arc : "upperArc" } , { pos : l ( "2" , "5" ) , type : "straigh…" at bounding box center [574, 399] width 462 height 556
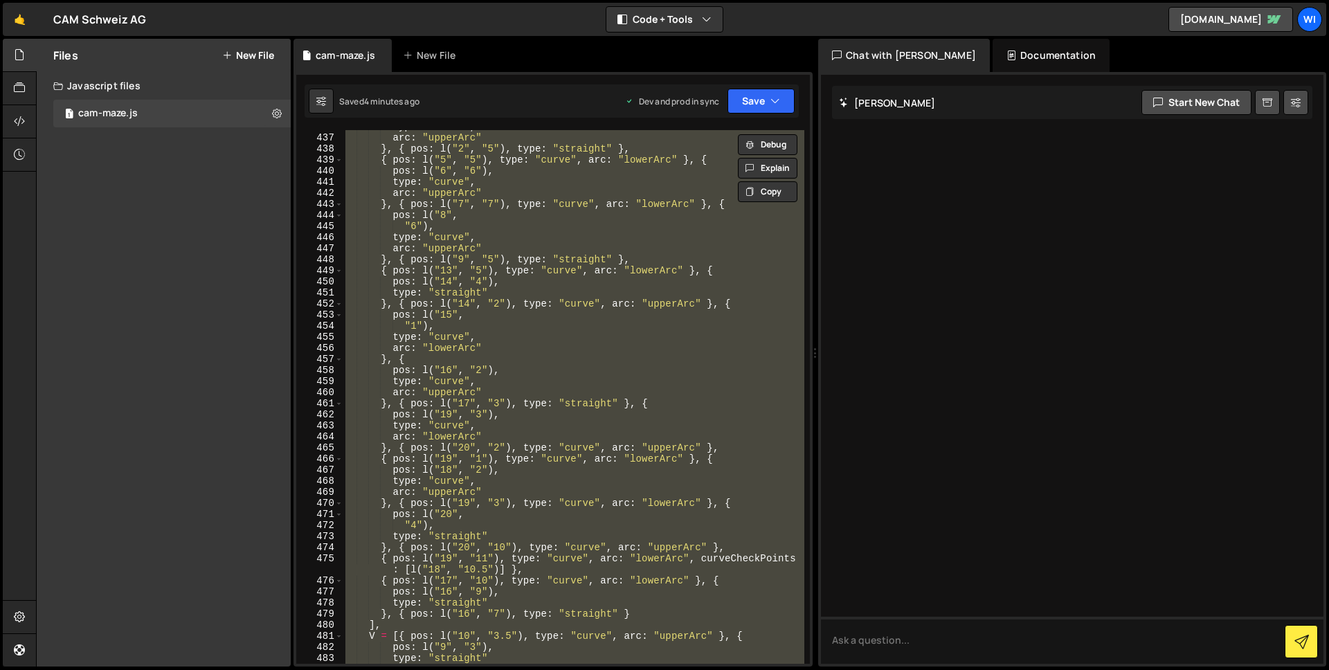
paste textarea
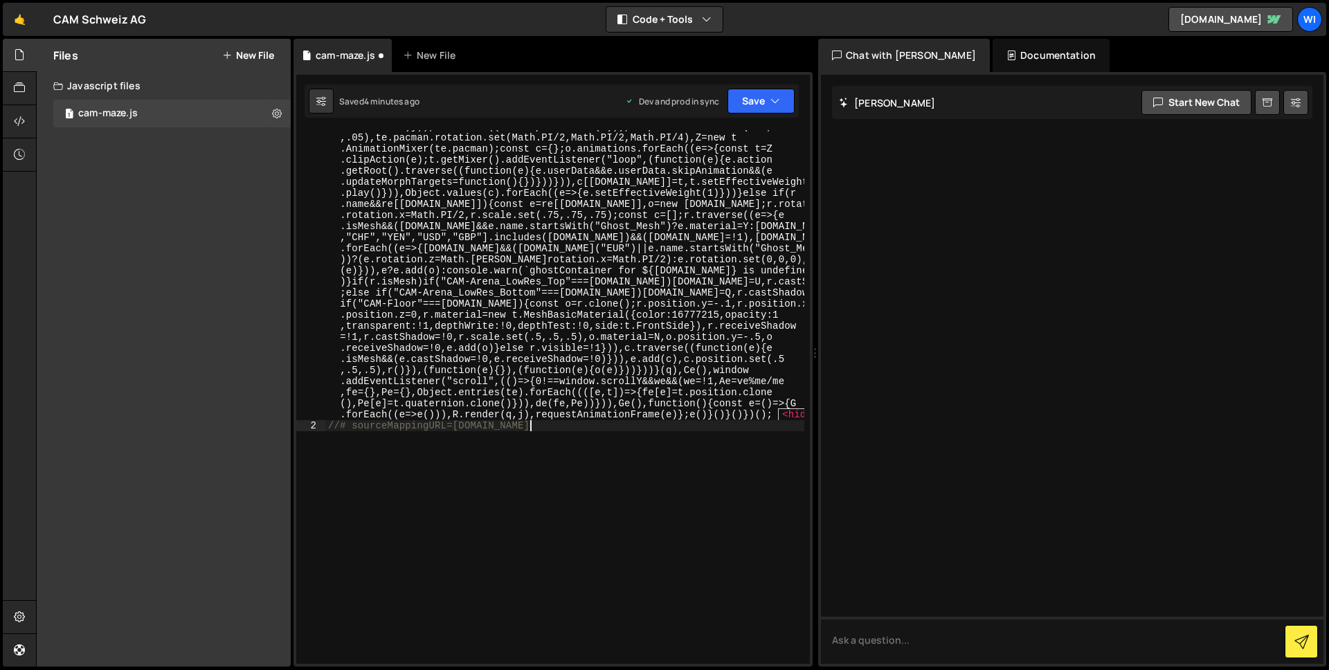
scroll to position [5070, 0]
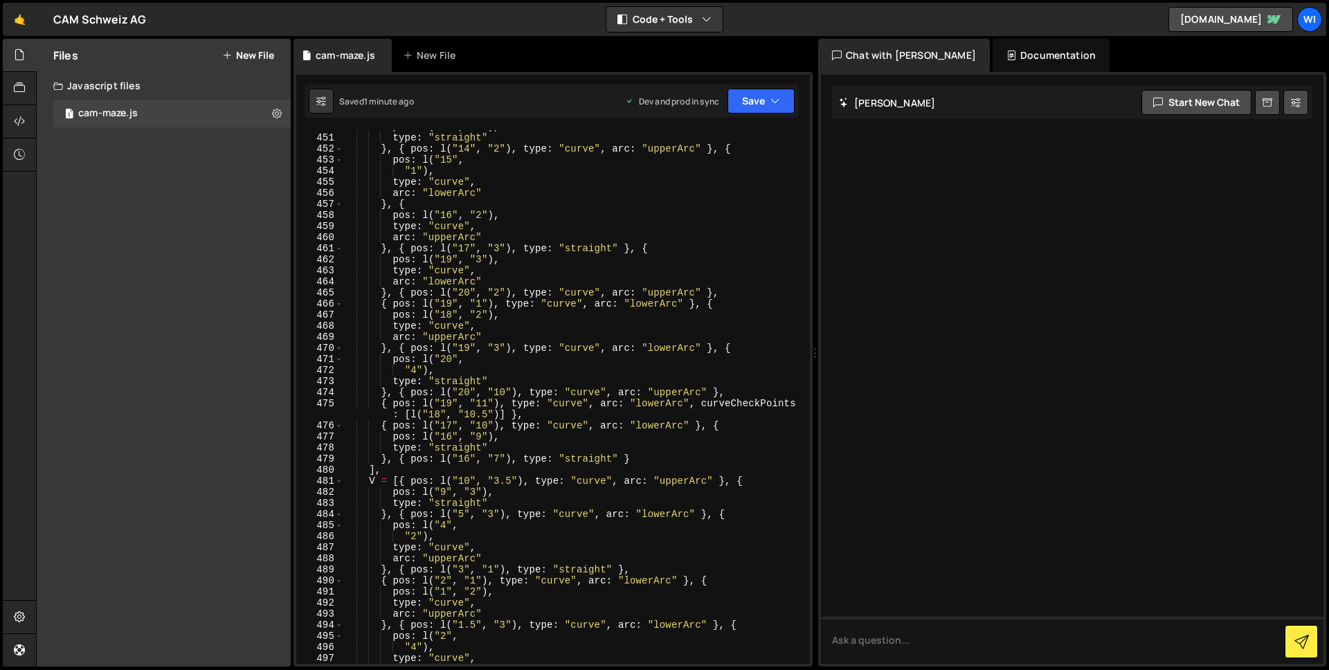
click at [570, 288] on div "pos : l ( "14" , "4" ) , type : "straight" } , { pos : l ( "14" , "2" ) , type …" at bounding box center [574, 399] width 462 height 556
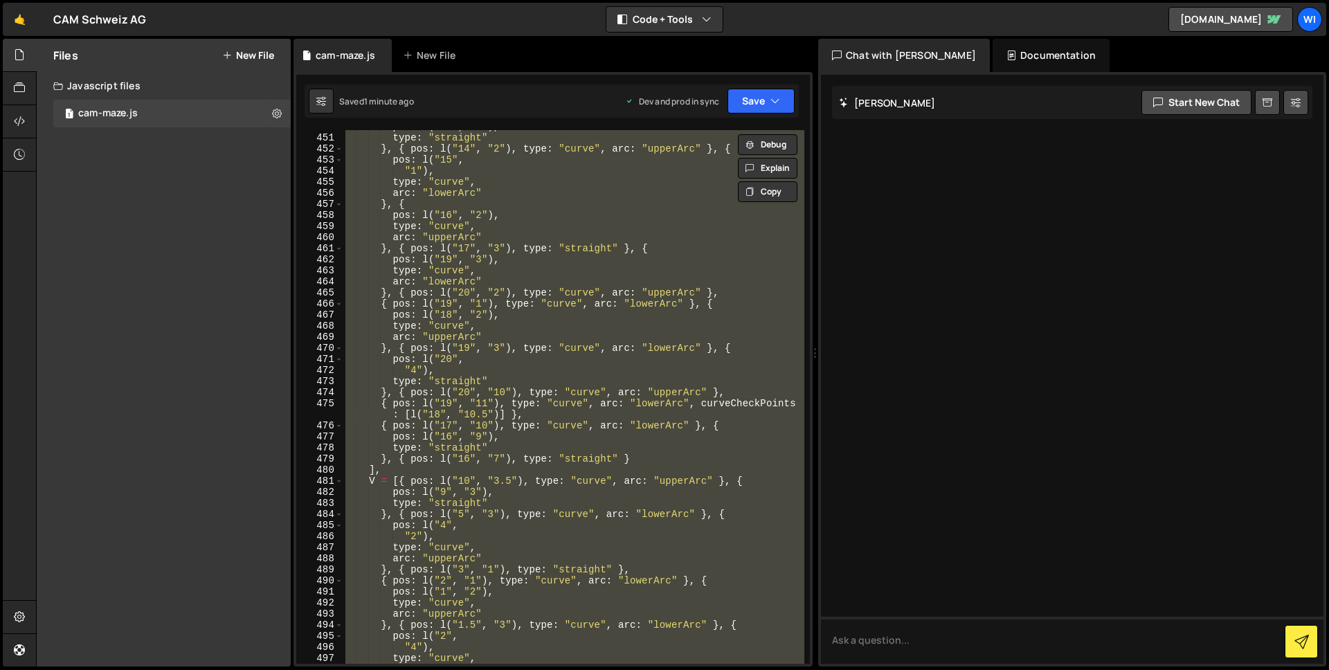
paste textarea
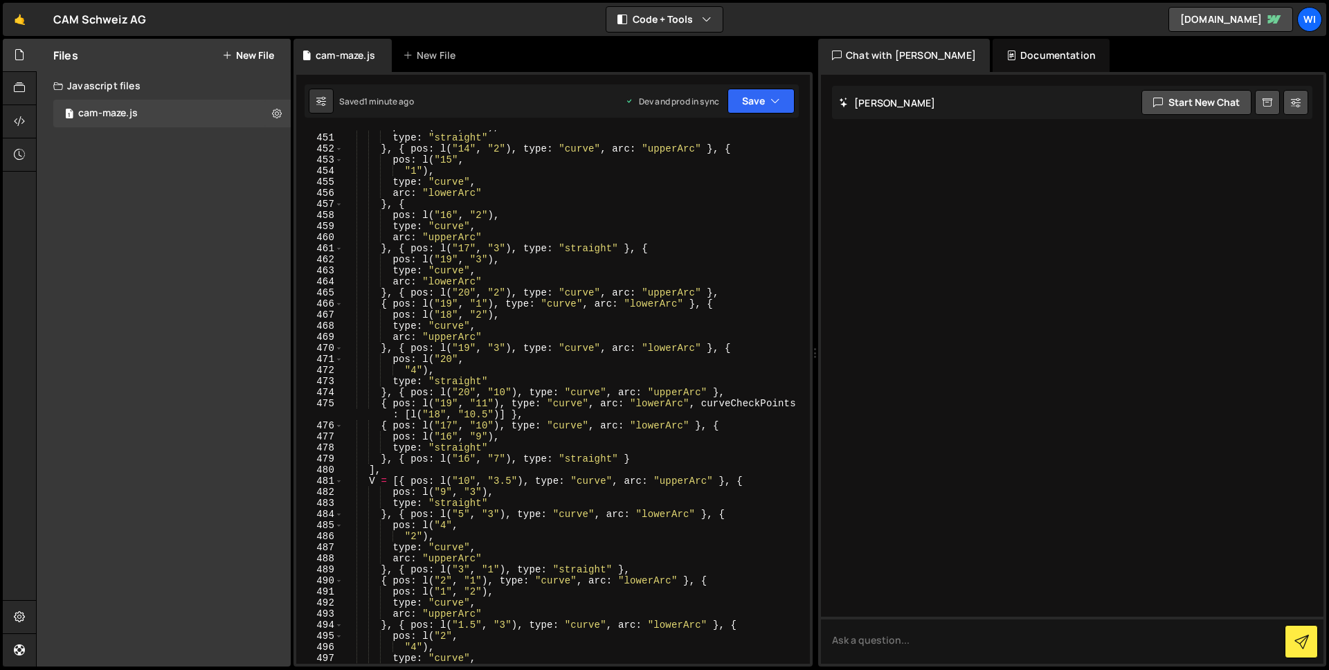
click at [480, 200] on div "pos : l ( "14" , "4" ) , type : "straight" } , { pos : l ( "14" , "2" ) , type …" at bounding box center [574, 399] width 462 height 556
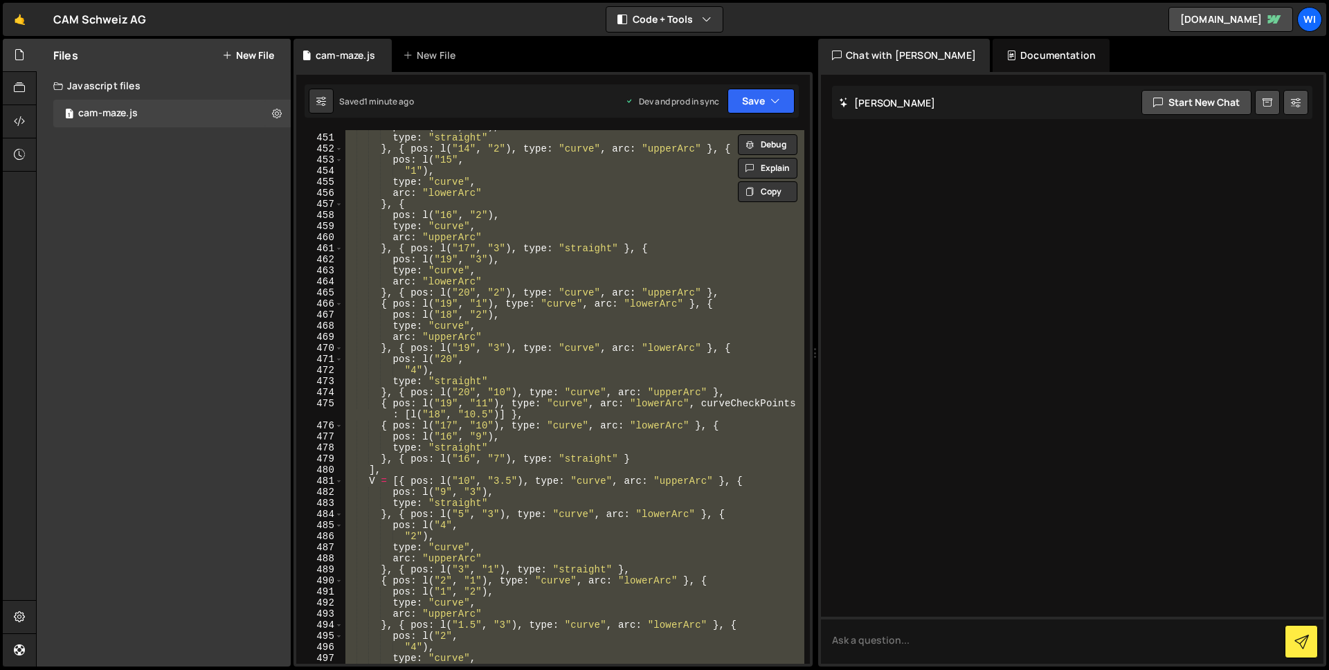
paste textarea
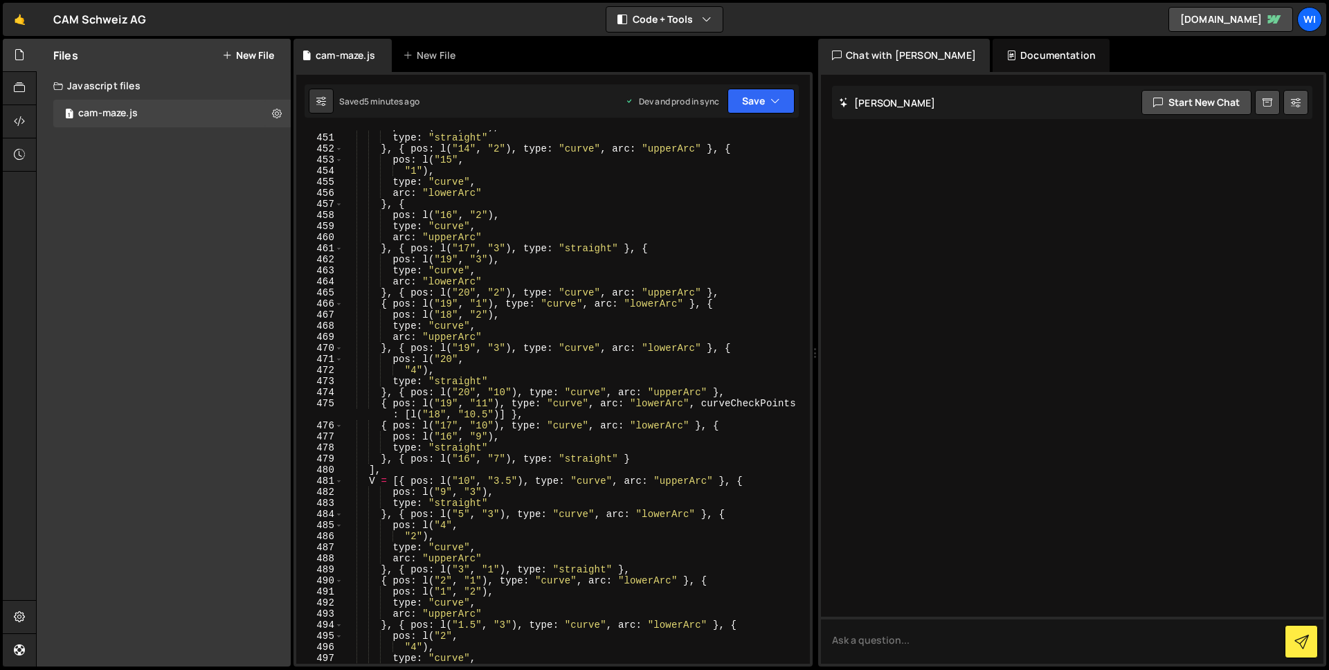
click at [524, 224] on div "pos : l ( "14" , "4" ) , type : "straight" } , { pos : l ( "14" , "2" ) , type …" at bounding box center [574, 399] width 462 height 556
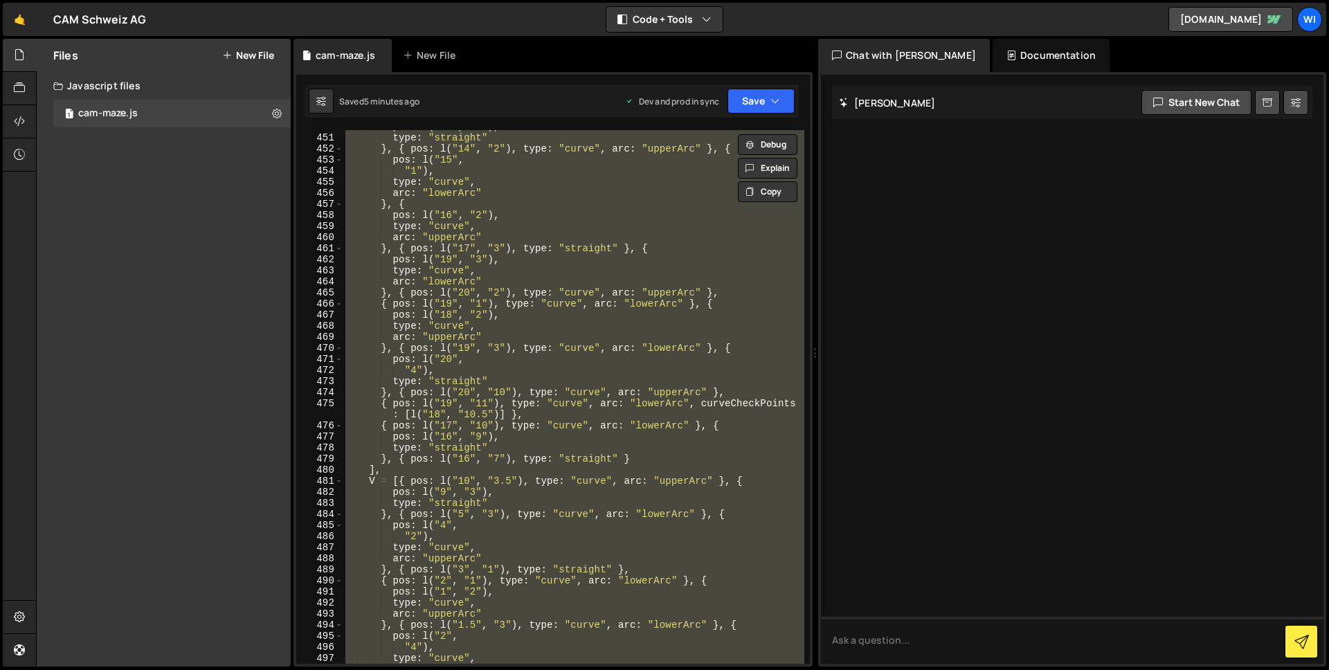
paste textarea
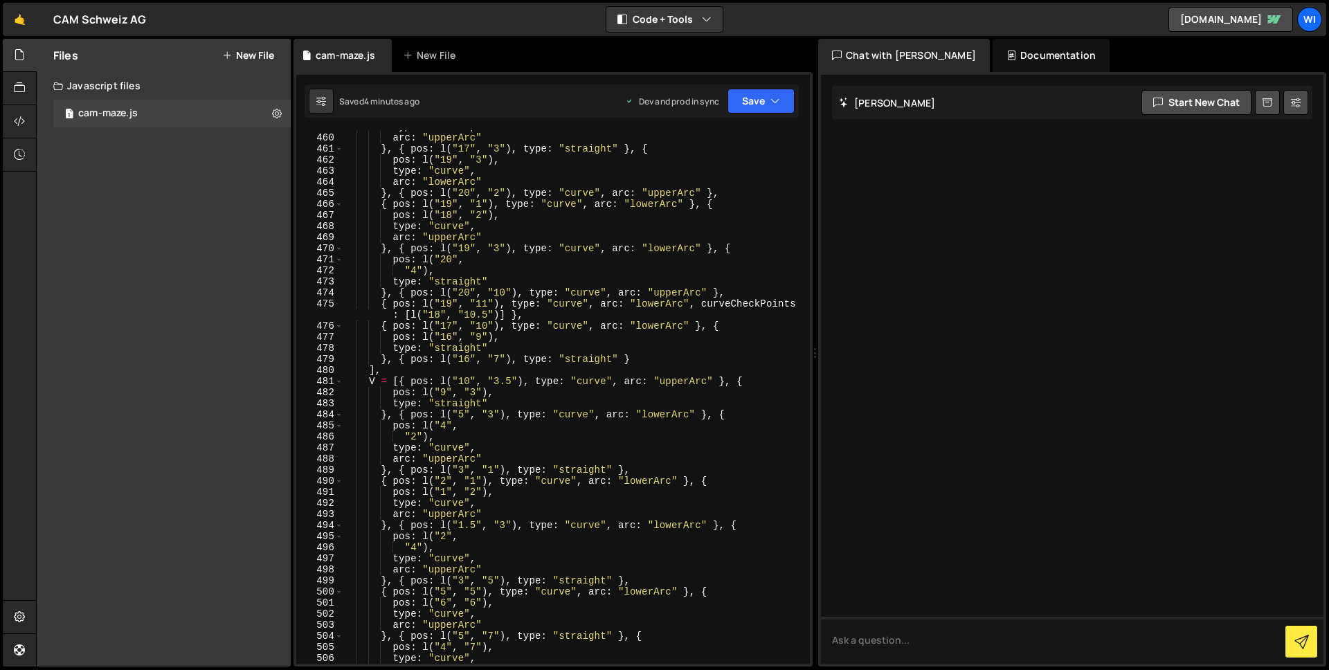
click at [556, 298] on div "type : "curve" , arc : "upperArc" } , { pos : l ( "17" , "3" ) , type : "straig…" at bounding box center [574, 399] width 462 height 556
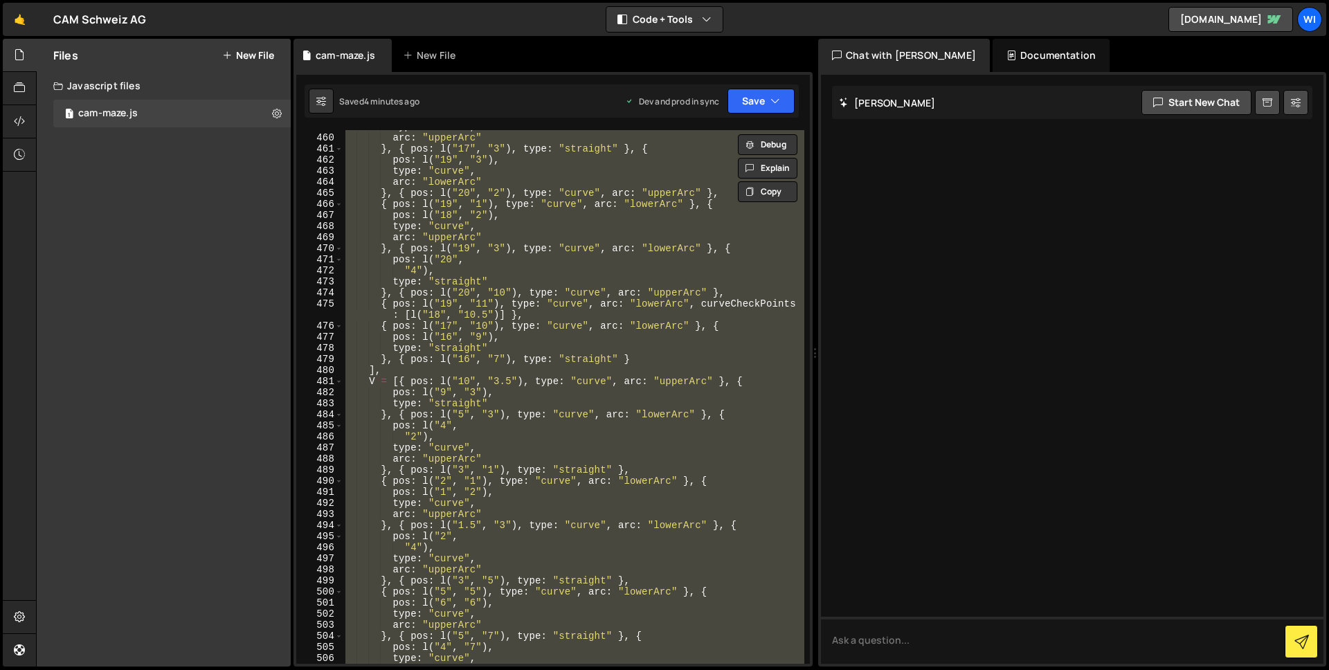
paste textarea
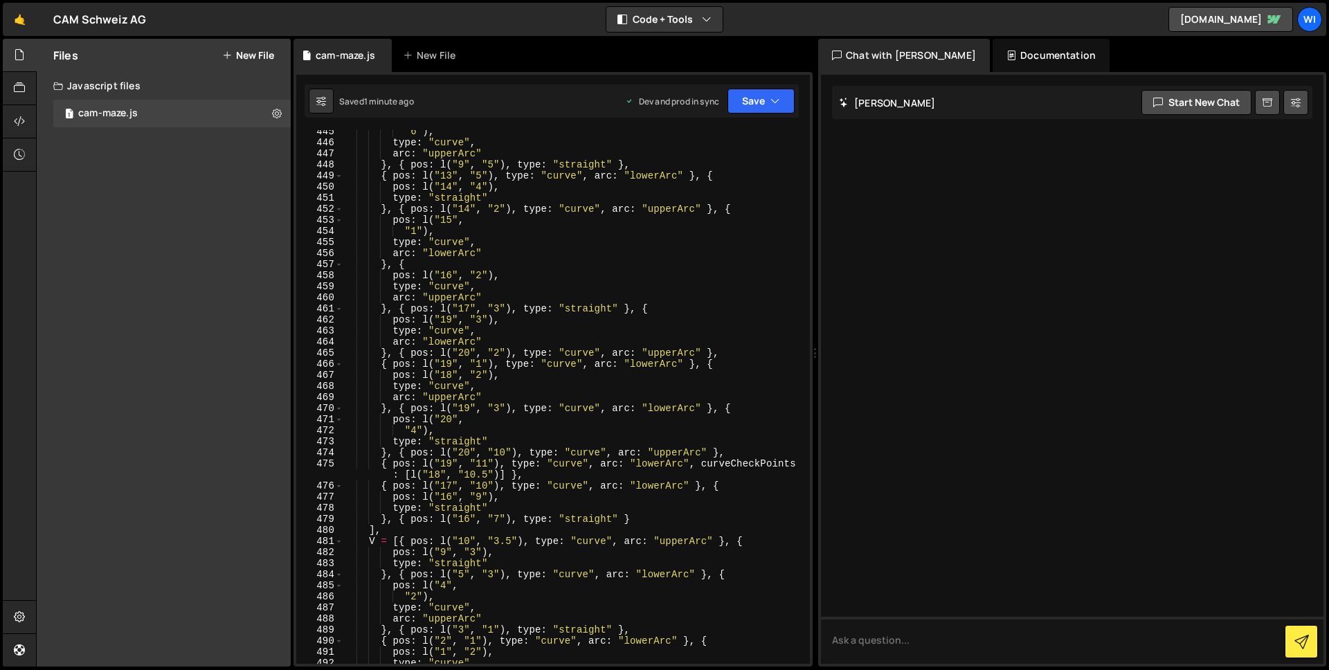
click at [551, 188] on div ""6" ) , type : "curve" , arc : "upperArc" } , { pos : l ( "9" , "5" ) , type : …" at bounding box center [574, 404] width 462 height 556
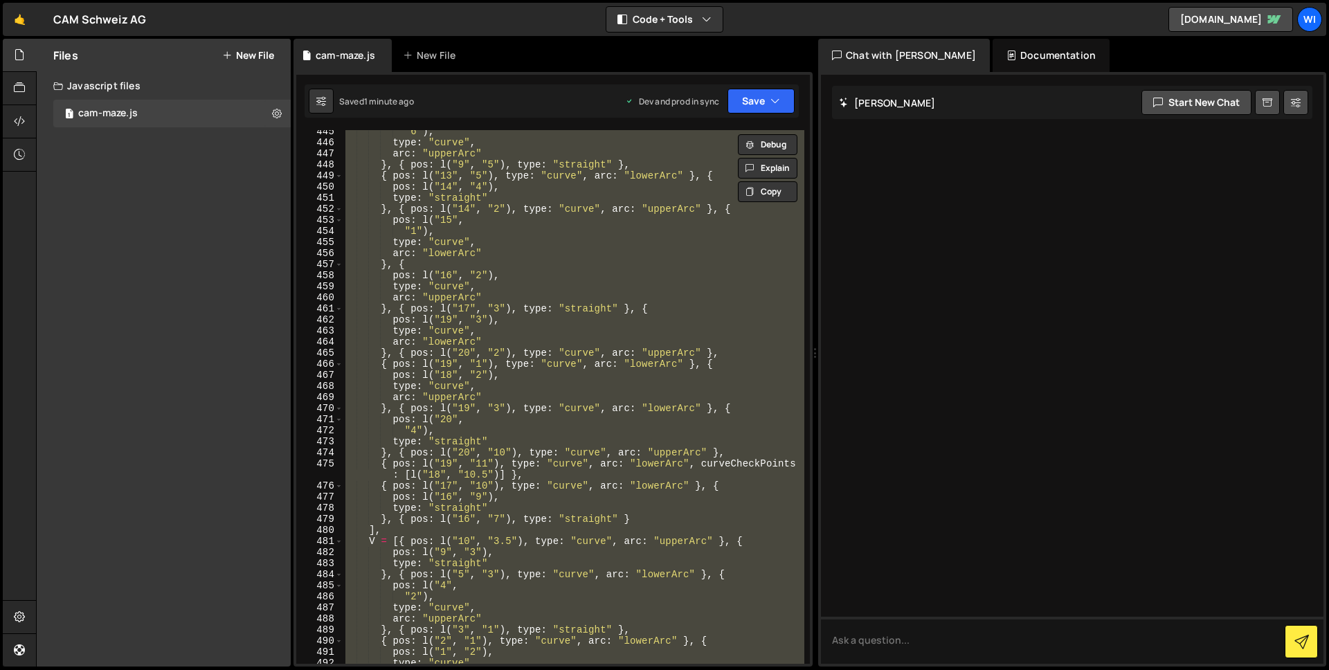
paste textarea
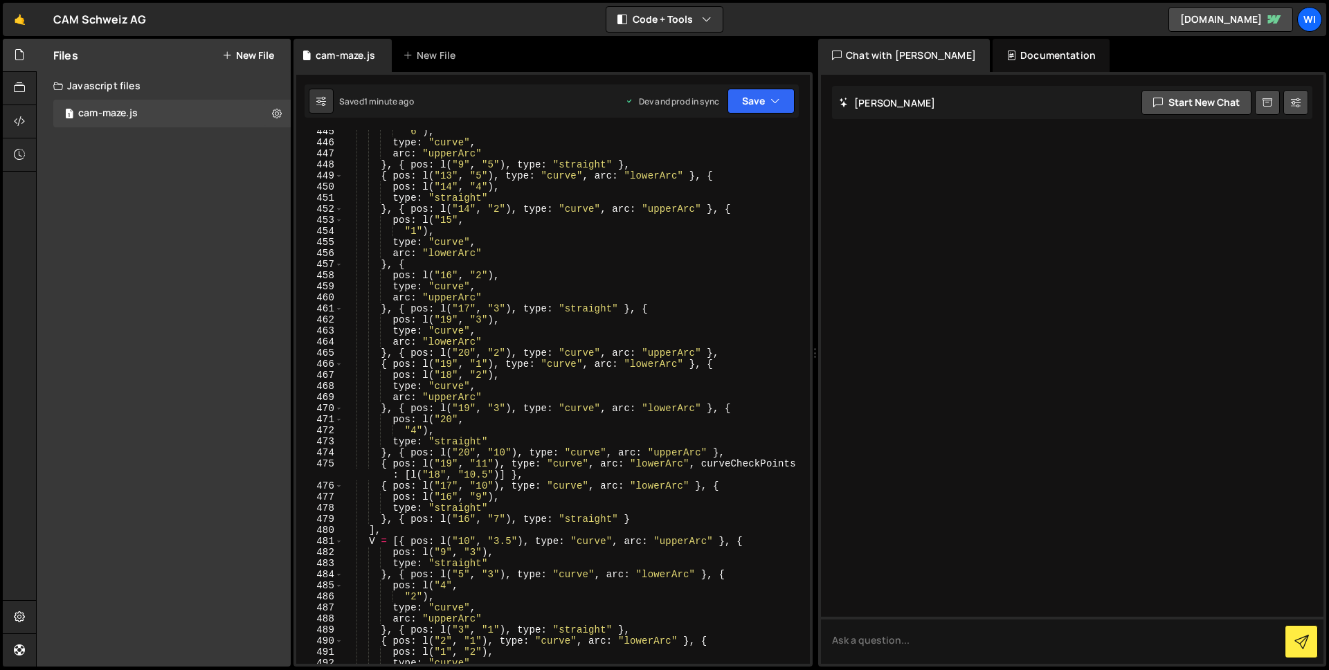
click at [566, 370] on div ""6" ) , type : "curve" , arc : "upperArc" } , { pos : l ( "9" , "5" ) , type : …" at bounding box center [574, 404] width 462 height 556
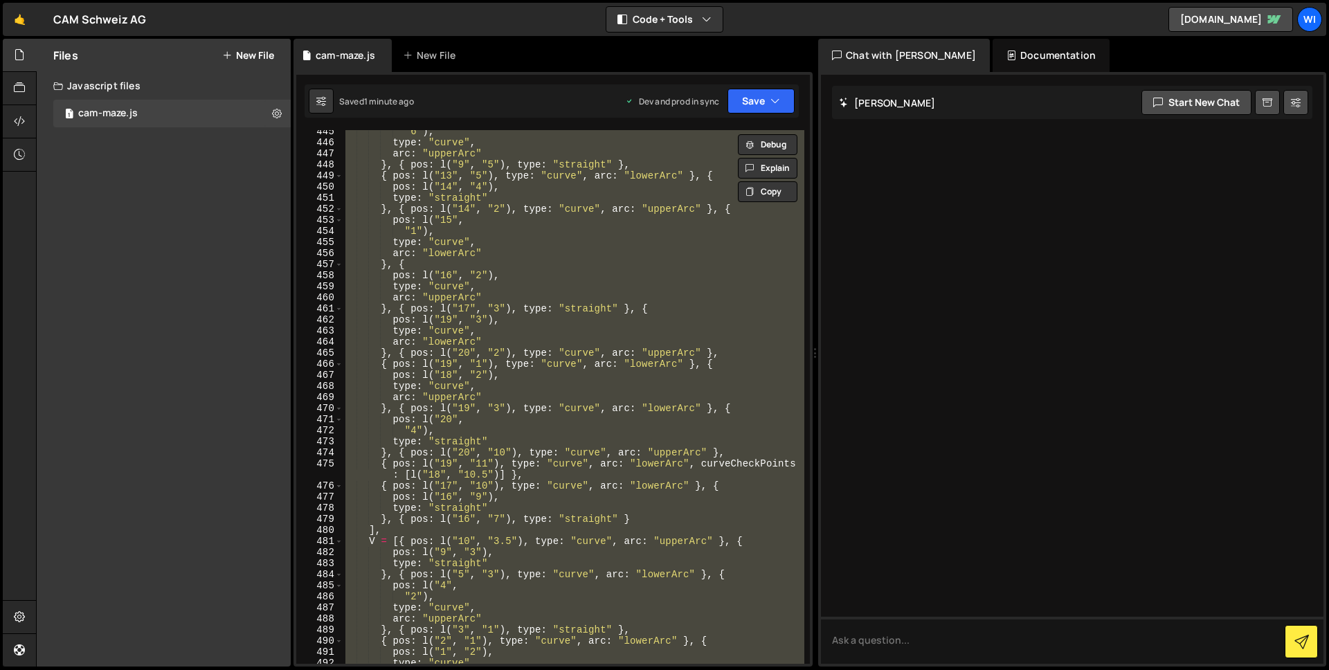
paste textarea
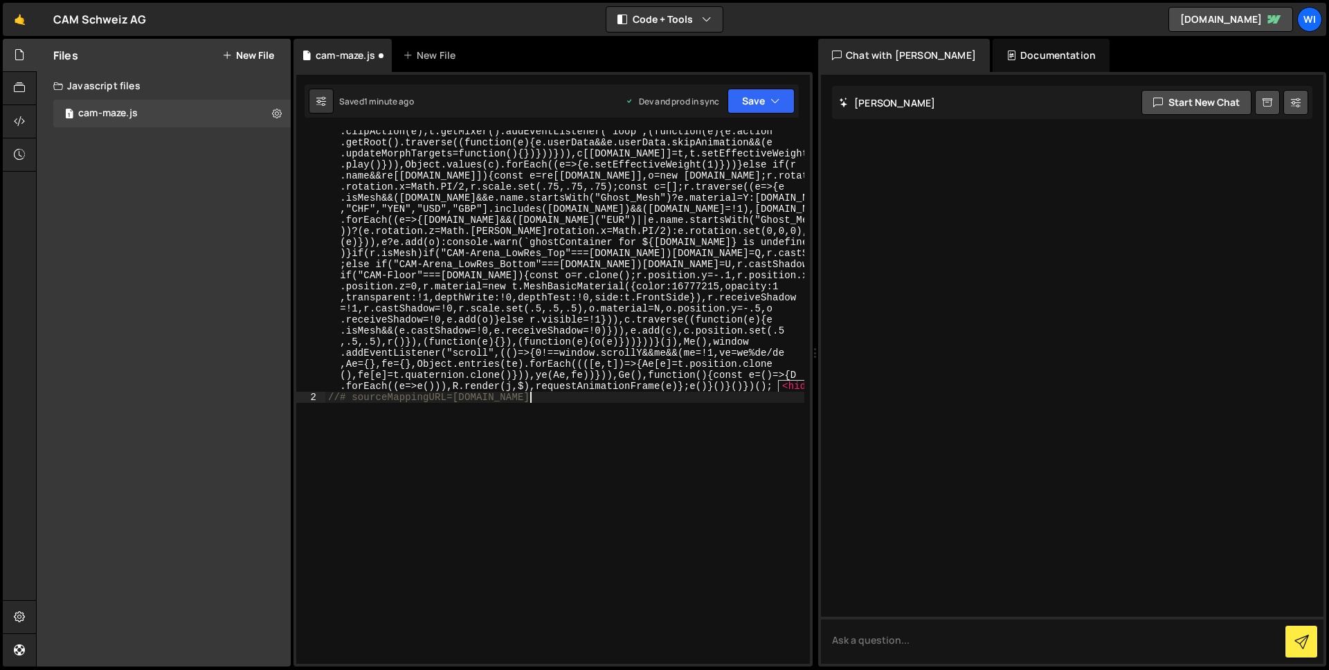
type textarea ""use strict";"
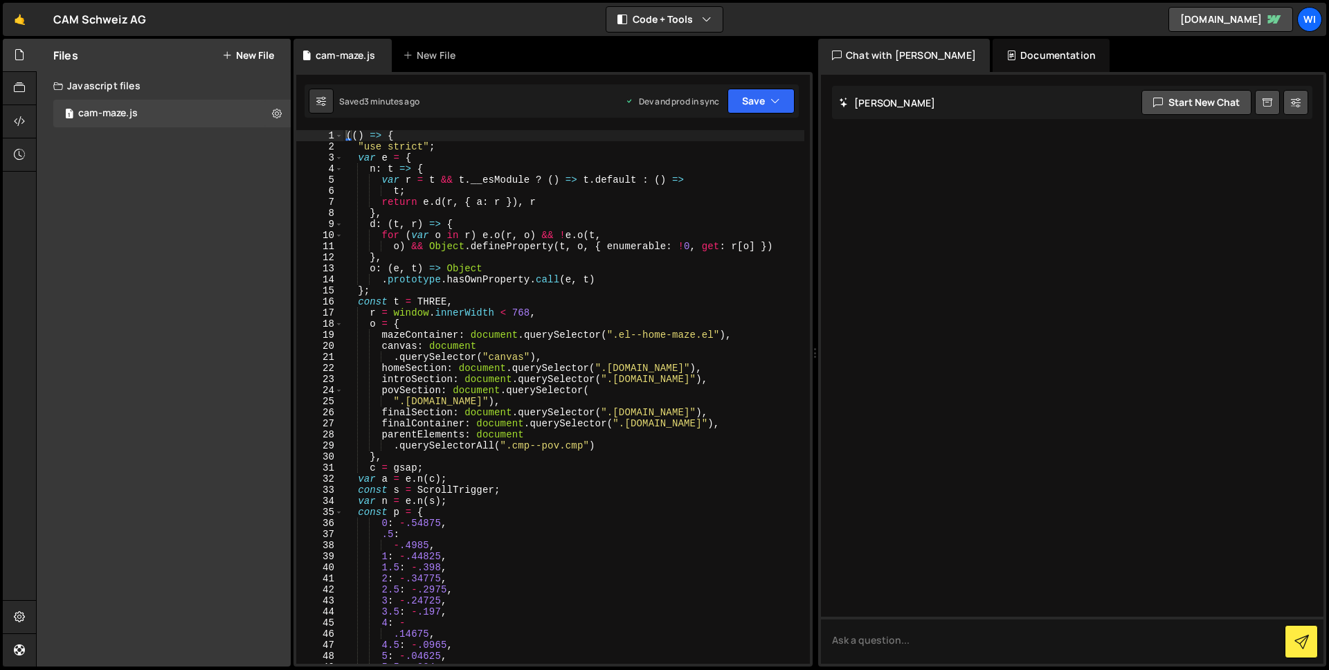
click at [462, 271] on div "(( ) => { "use strict" ; var e = { n : t => { var r = t && t . __esModule ? ( )…" at bounding box center [573, 408] width 461 height 556
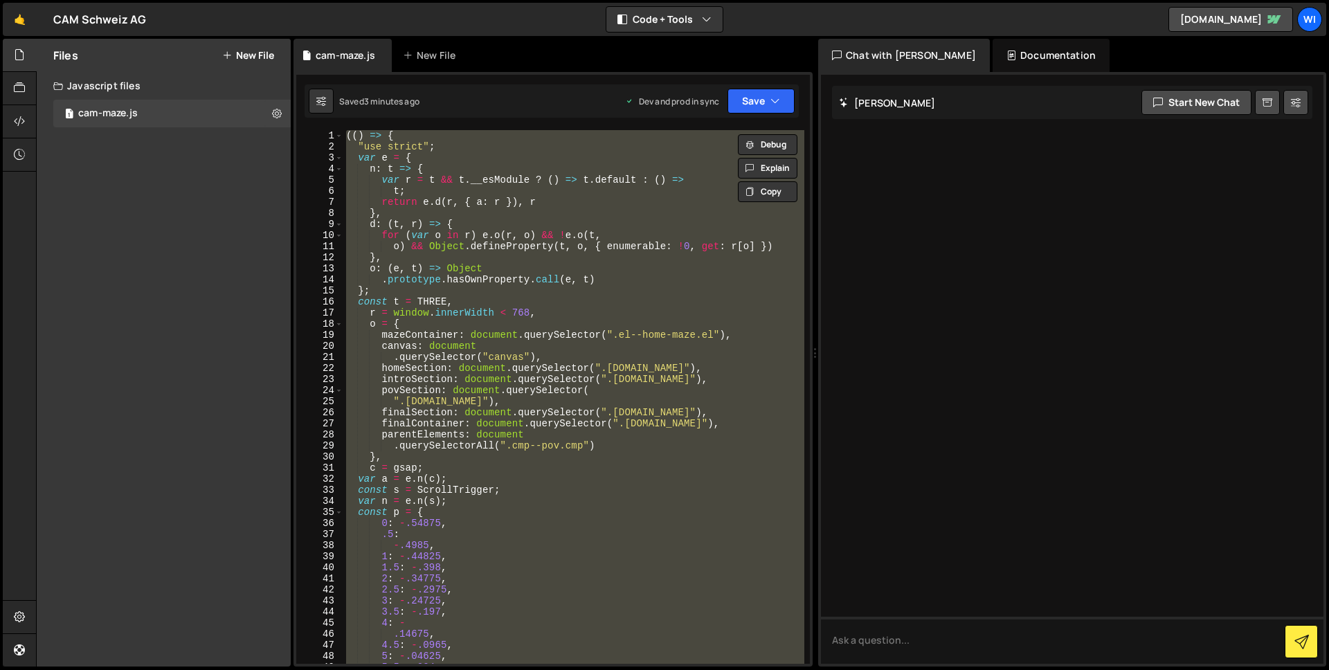
paste textarea
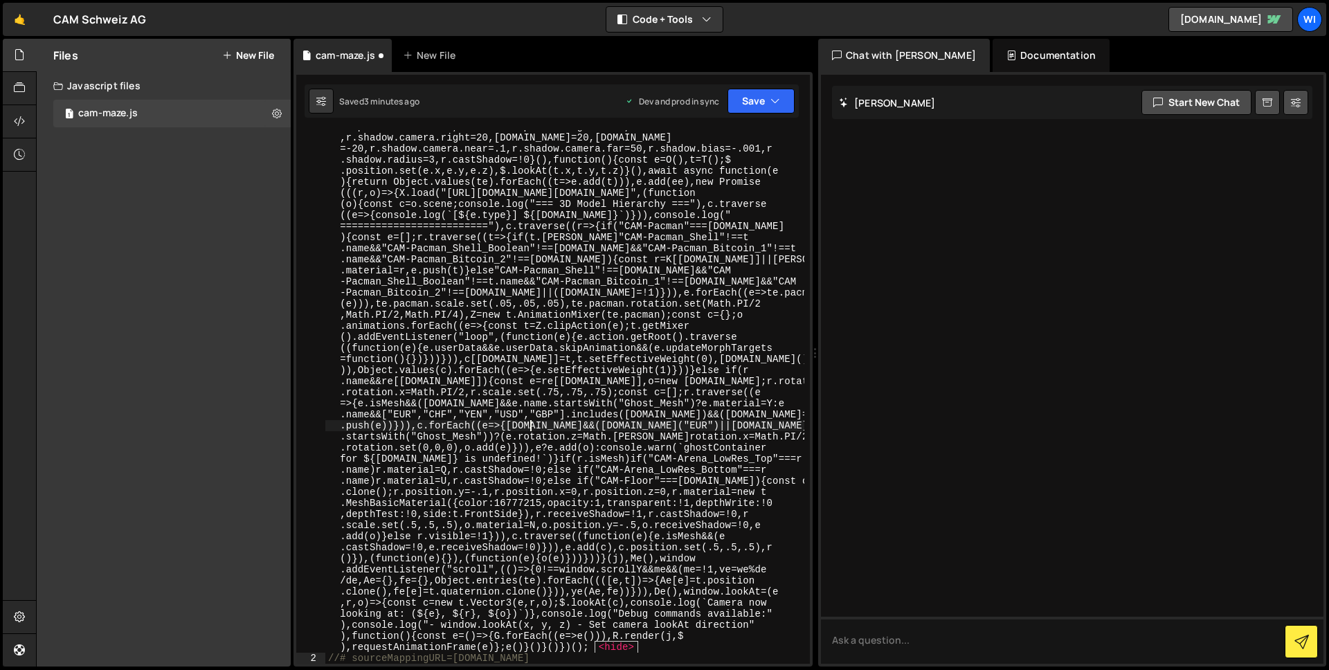
scroll to position [5026, 0]
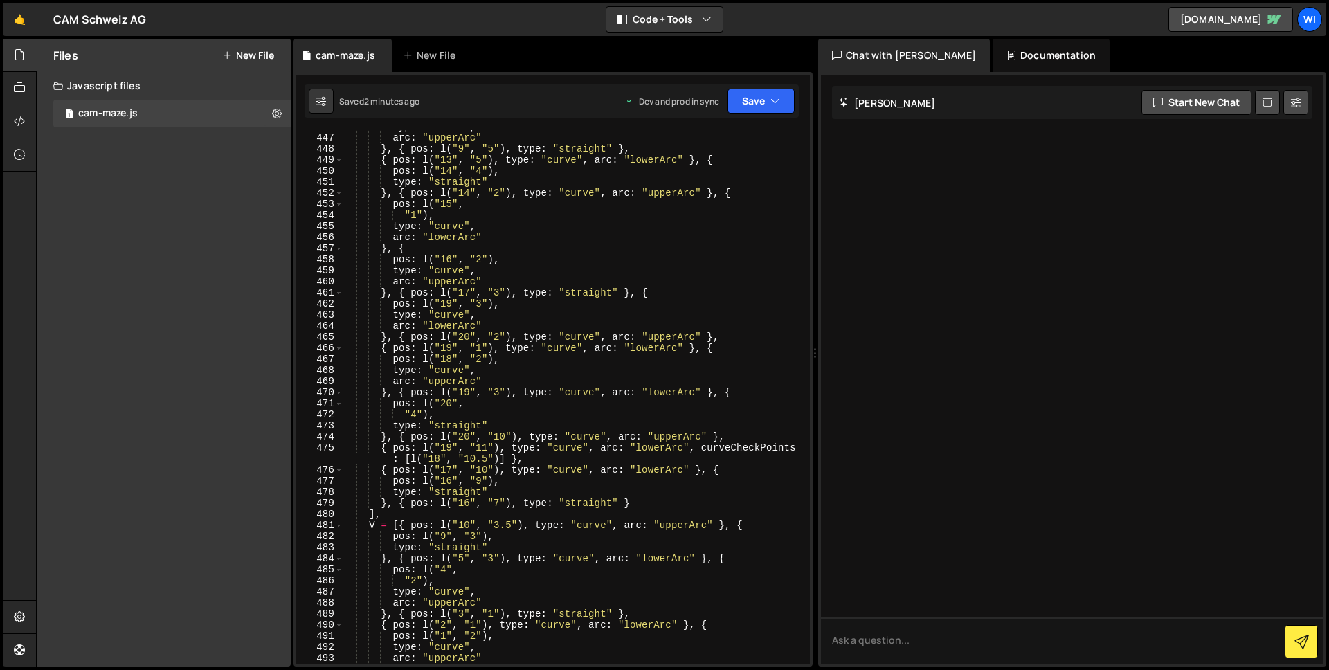
click at [543, 264] on div "type : "curve" , arc : "upperArc" } , { pos : l ( "9" , "5" ) , type : "straigh…" at bounding box center [574, 399] width 462 height 556
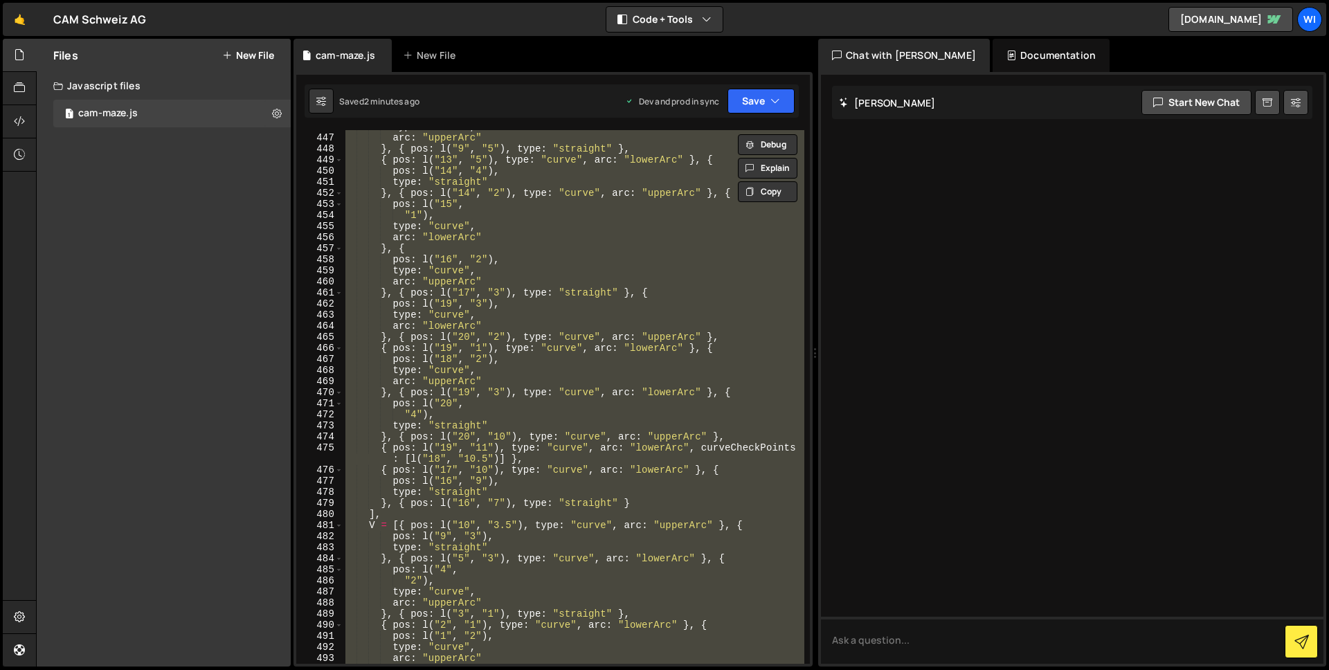
paste textarea
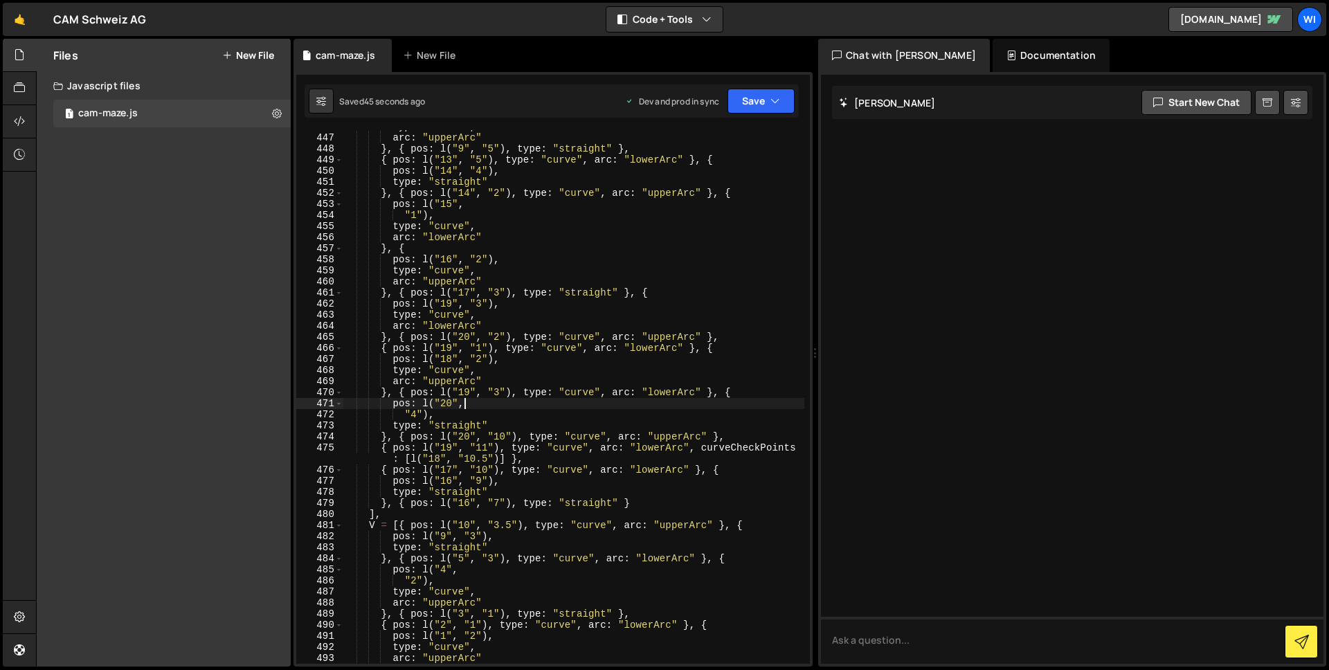
click at [467, 398] on div "type : "curve" , arc : "upperArc" } , { pos : l ( "9" , "5" ) , type : "straigh…" at bounding box center [574, 399] width 462 height 556
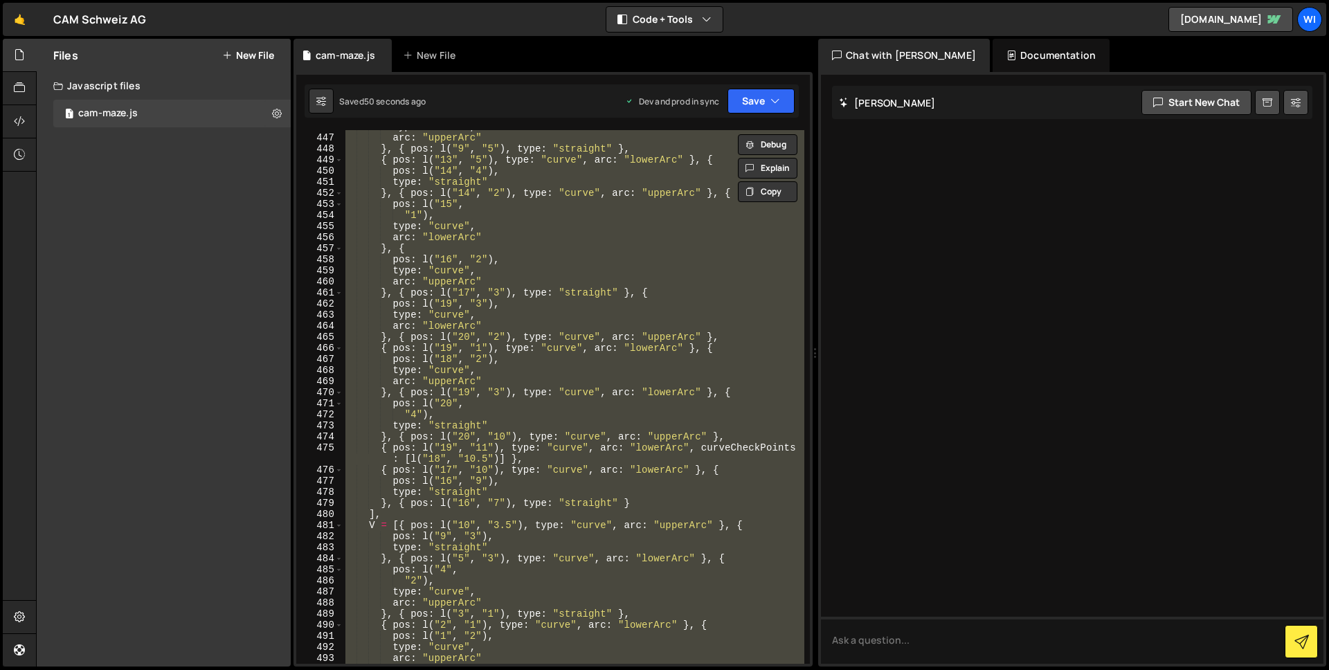
paste textarea
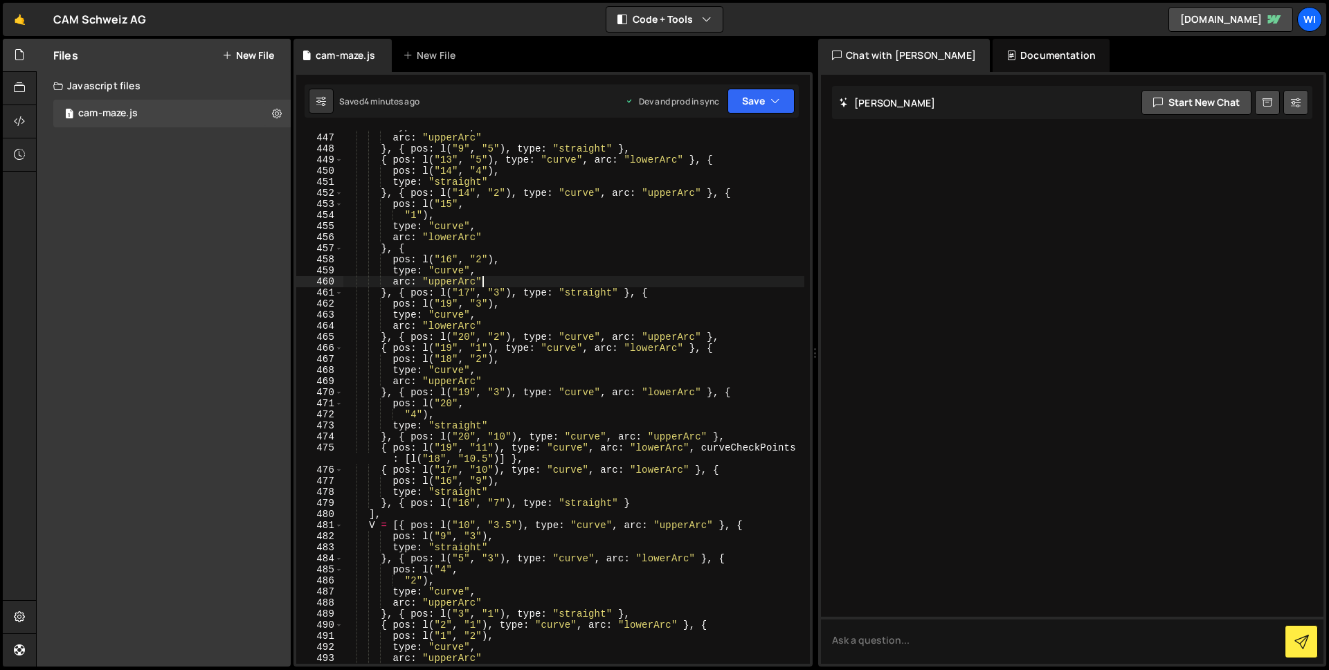
click at [526, 283] on div "type : "curve" , arc : "upperArc" } , { pos : l ( "9" , "5" ) , type : "straigh…" at bounding box center [574, 399] width 462 height 556
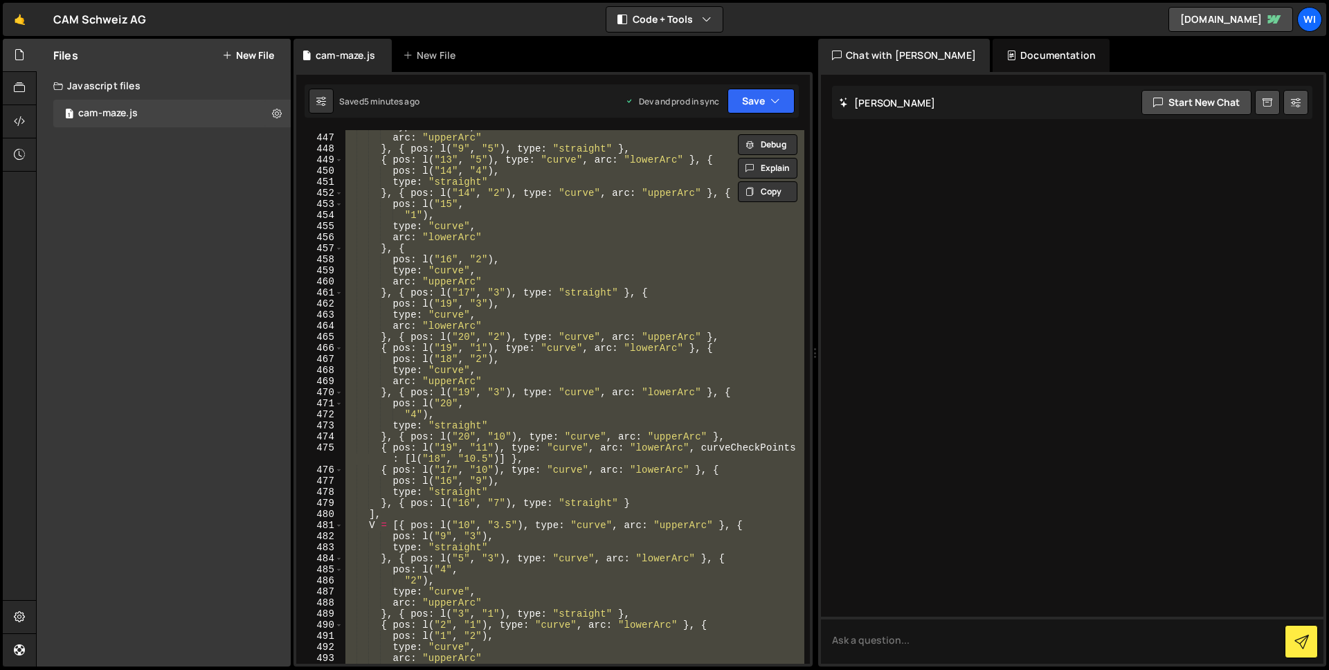
paste textarea
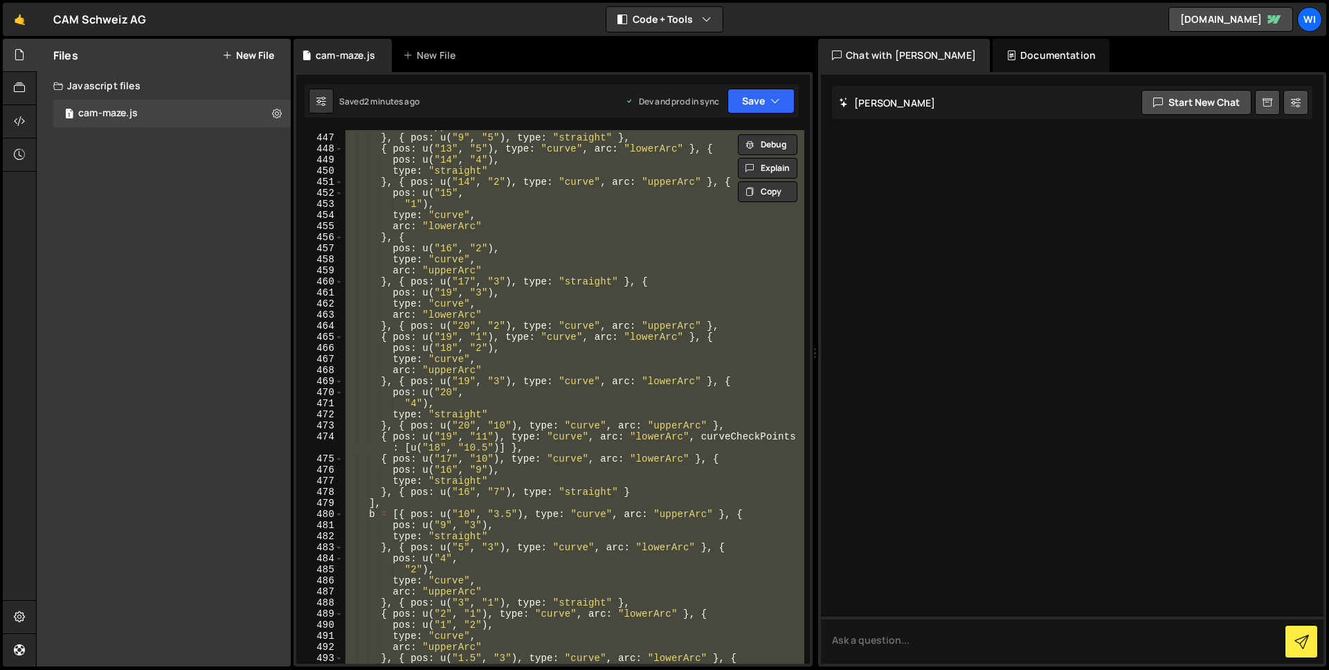
paste textarea
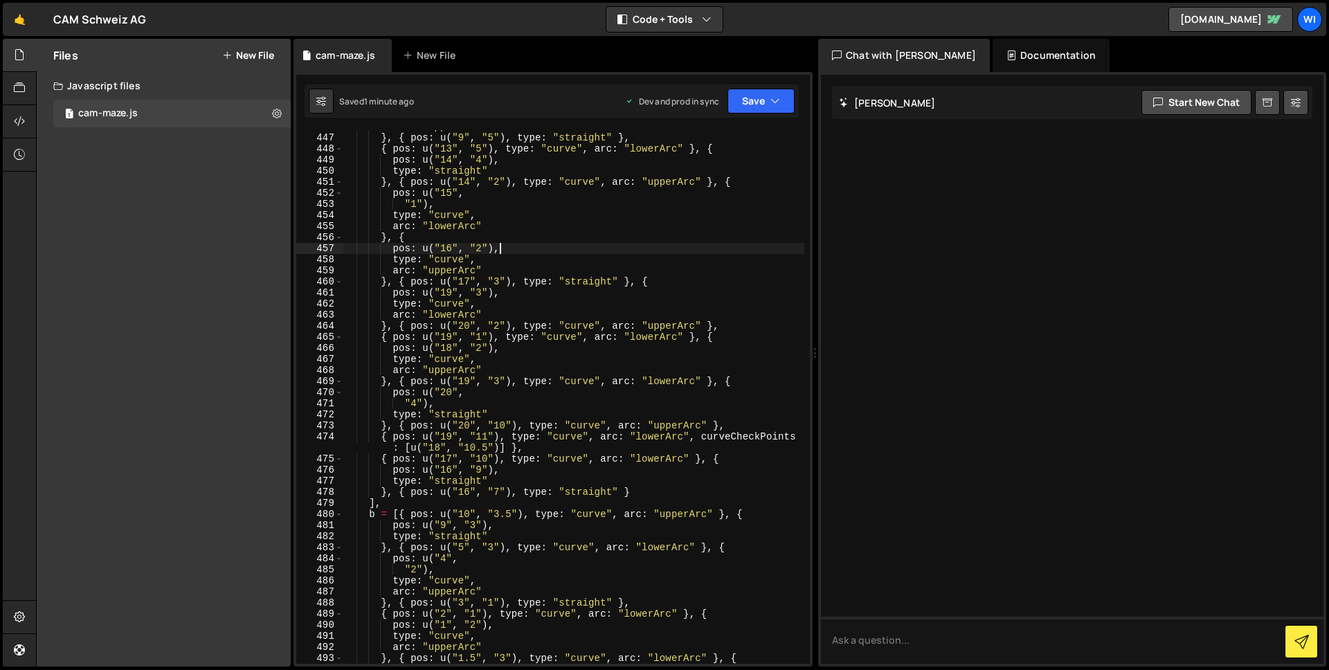
click at [628, 252] on div "arc : "upperArc" } , { pos : u ( "9" , "5" ) , type : "straight" } , { pos : u …" at bounding box center [574, 399] width 462 height 556
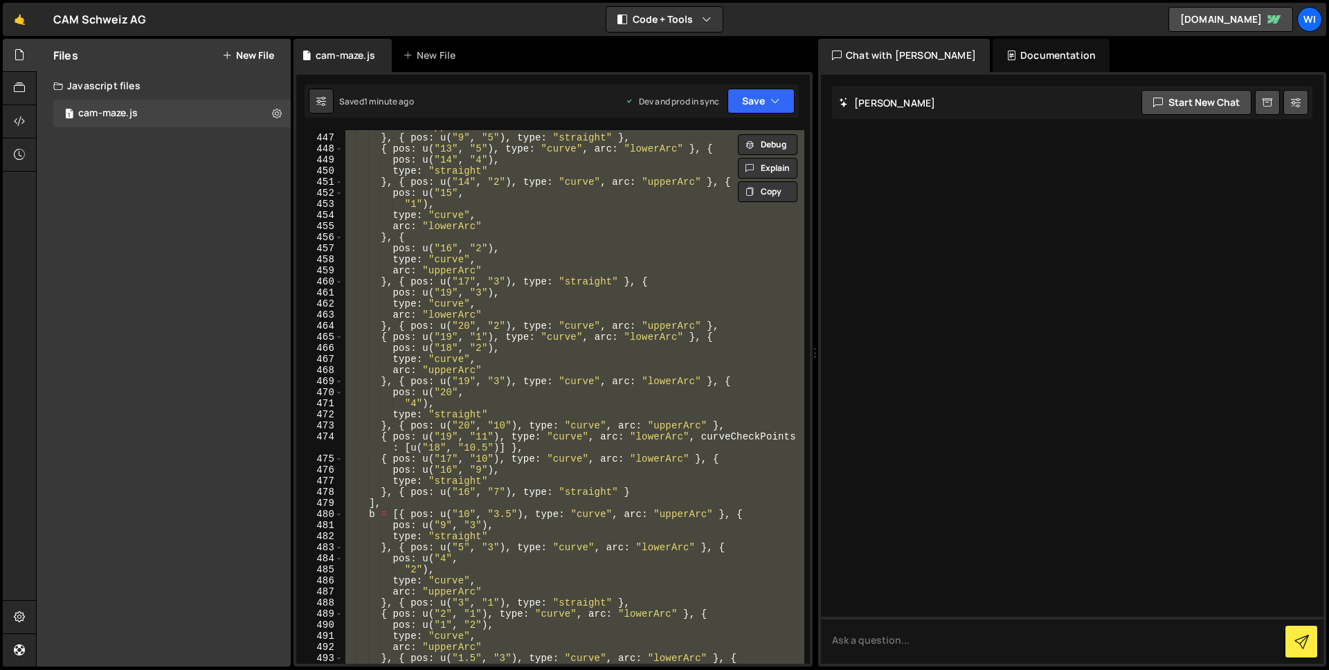
paste textarea
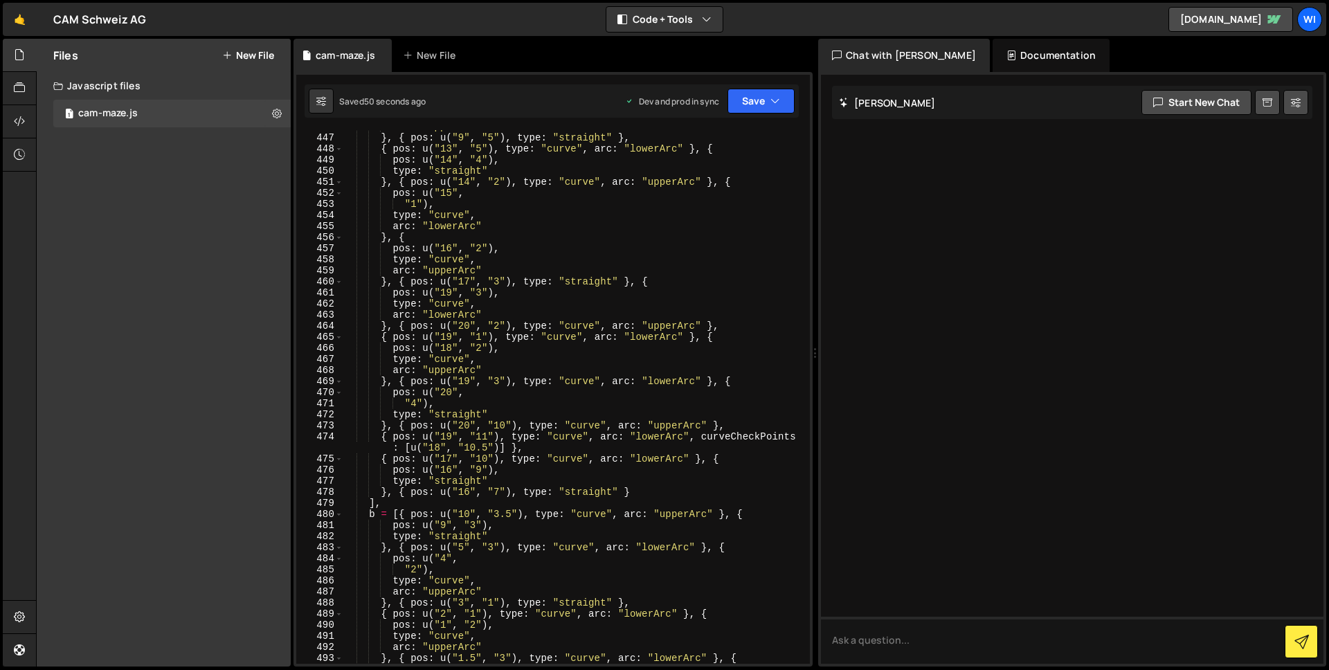
click at [555, 344] on div "arc : "upperArc" } , { pos : u ( "9" , "5" ) , type : "straight" } , { pos : u …" at bounding box center [574, 399] width 462 height 556
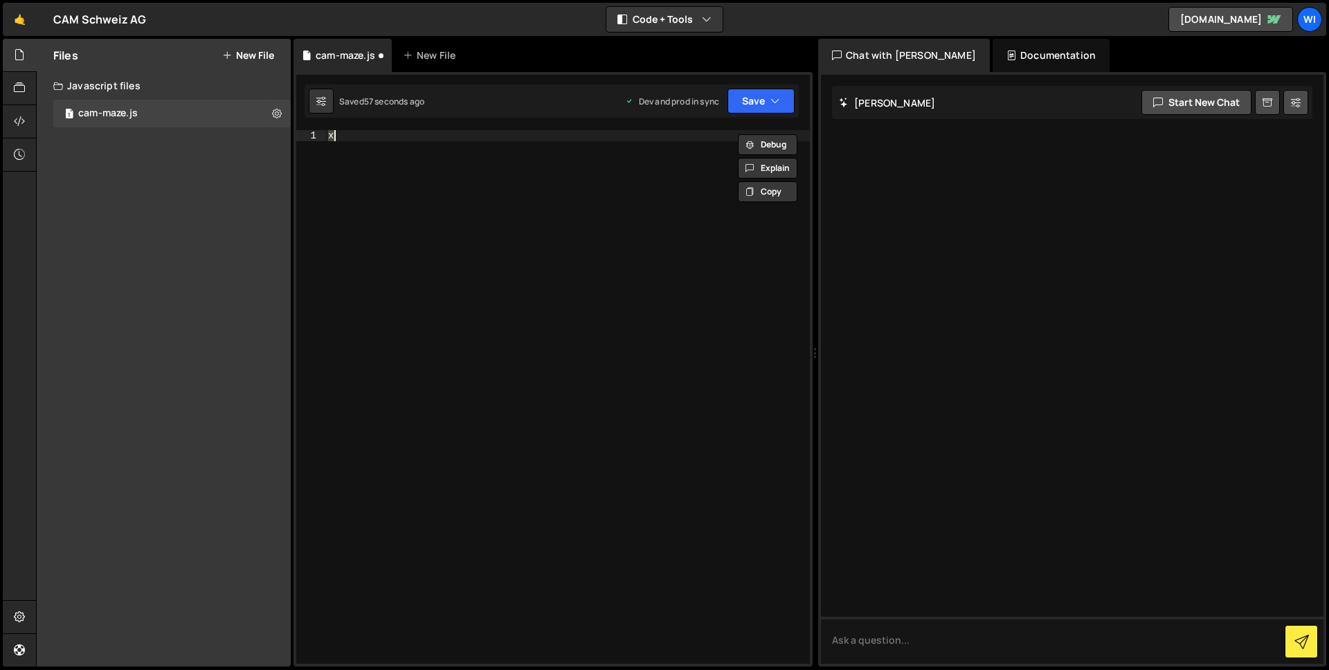
paste textarea "//# sourceMappingURL=[DOMAIN_NAME]"
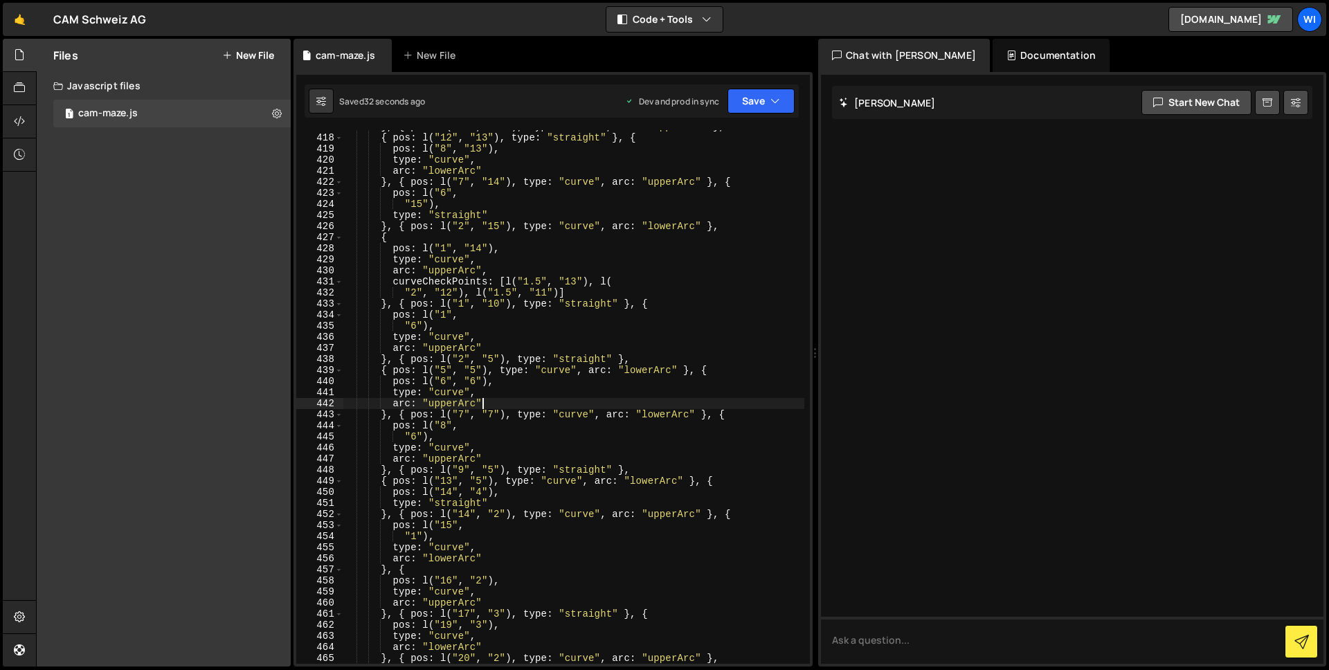
click at [699, 404] on div "} , { pos : l ( "13" , "12" ) , type : "curve" , arc : "upperArc" } , { pos : l…" at bounding box center [574, 399] width 462 height 556
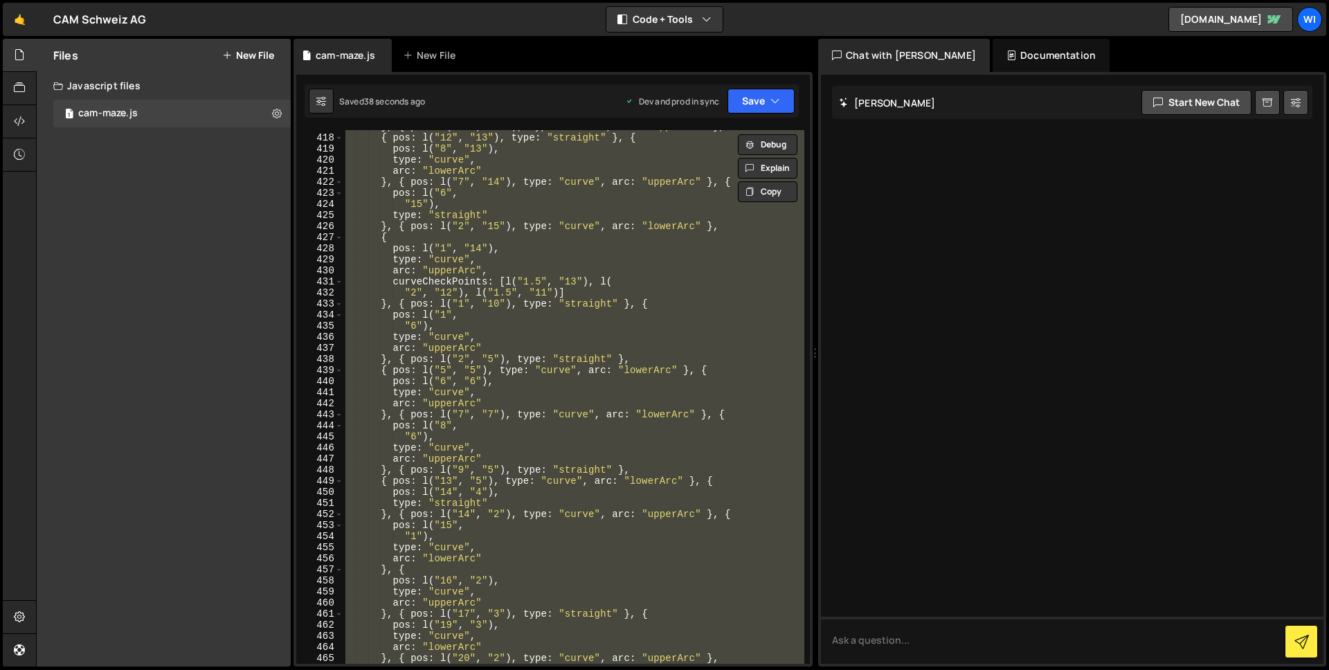
paste textarea
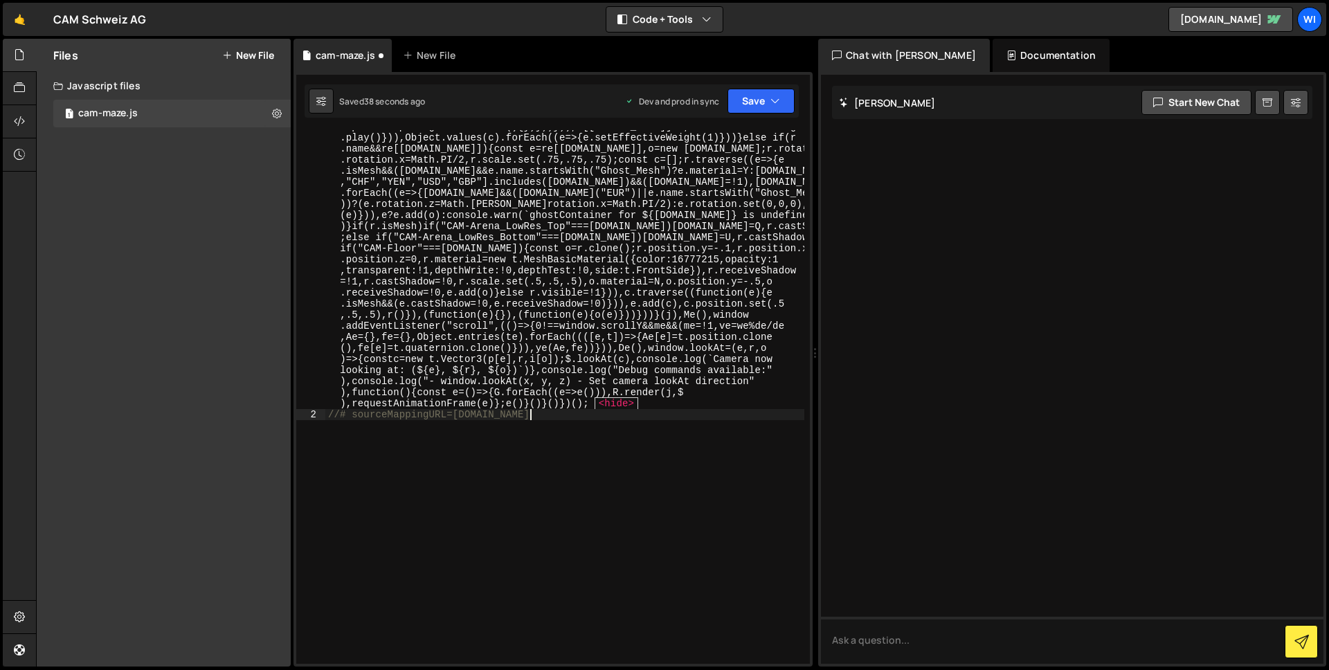
scroll to position [5026, 0]
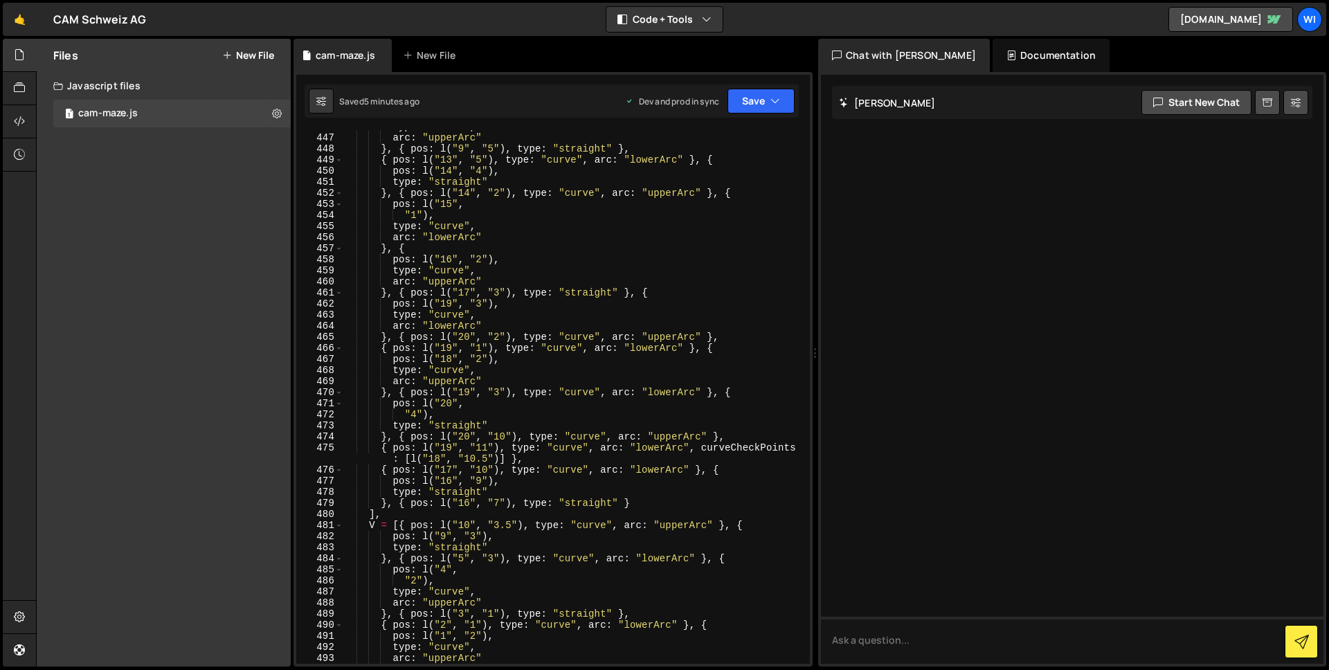
click at [592, 367] on div "type : "curve" , arc : "upperArc" } , { pos : l ( "9" , "5" ) , type : "straigh…" at bounding box center [574, 399] width 462 height 556
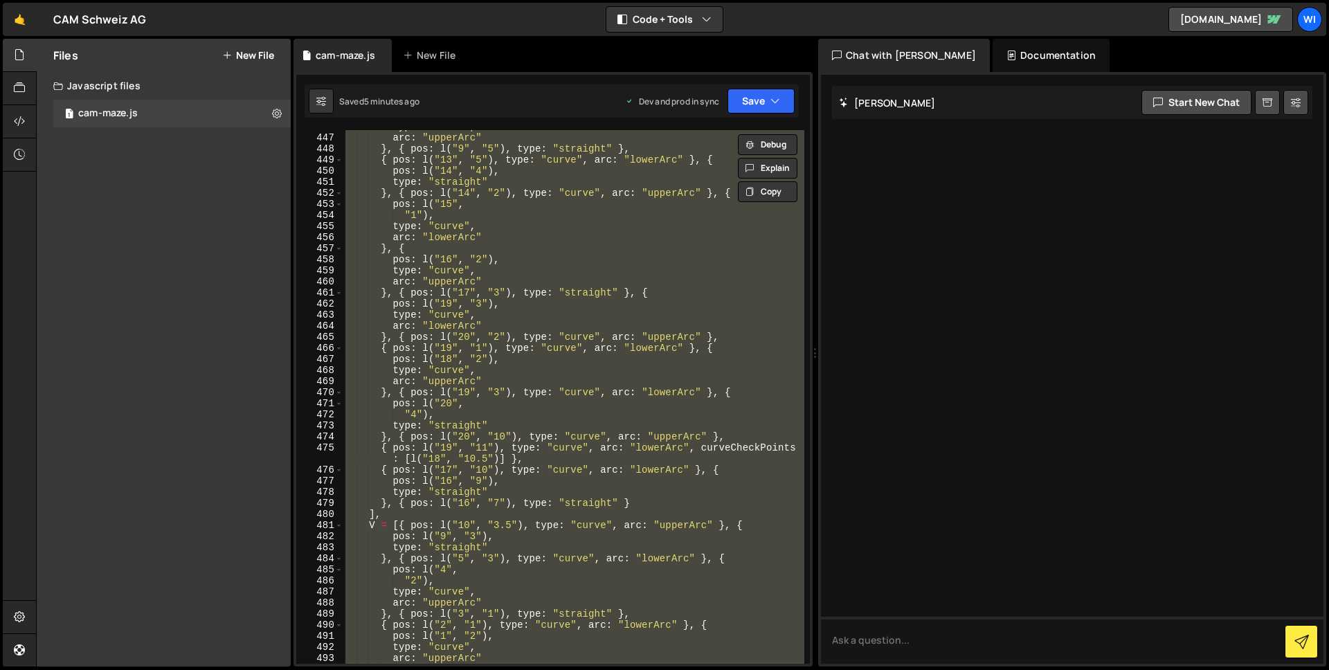
paste textarea
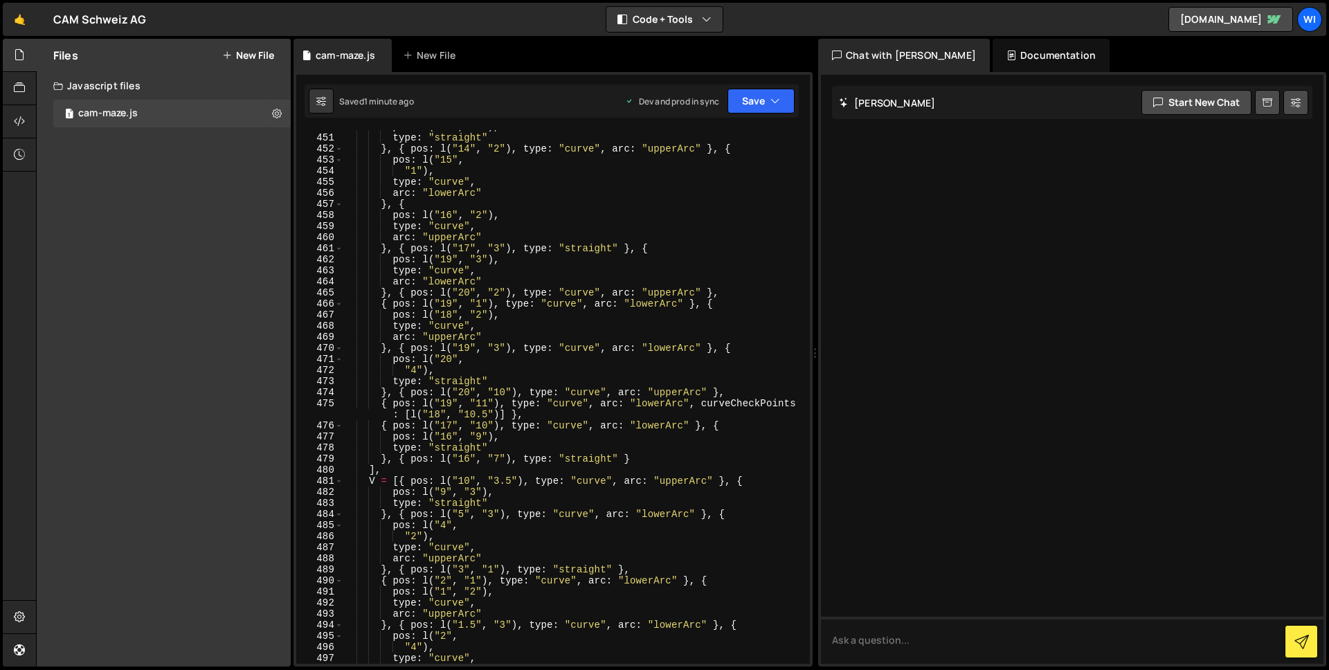
click at [624, 250] on div "pos : l ( "14" , "4" ) , type : "straight" } , { pos : l ( "14" , "2" ) , type …" at bounding box center [574, 399] width 462 height 556
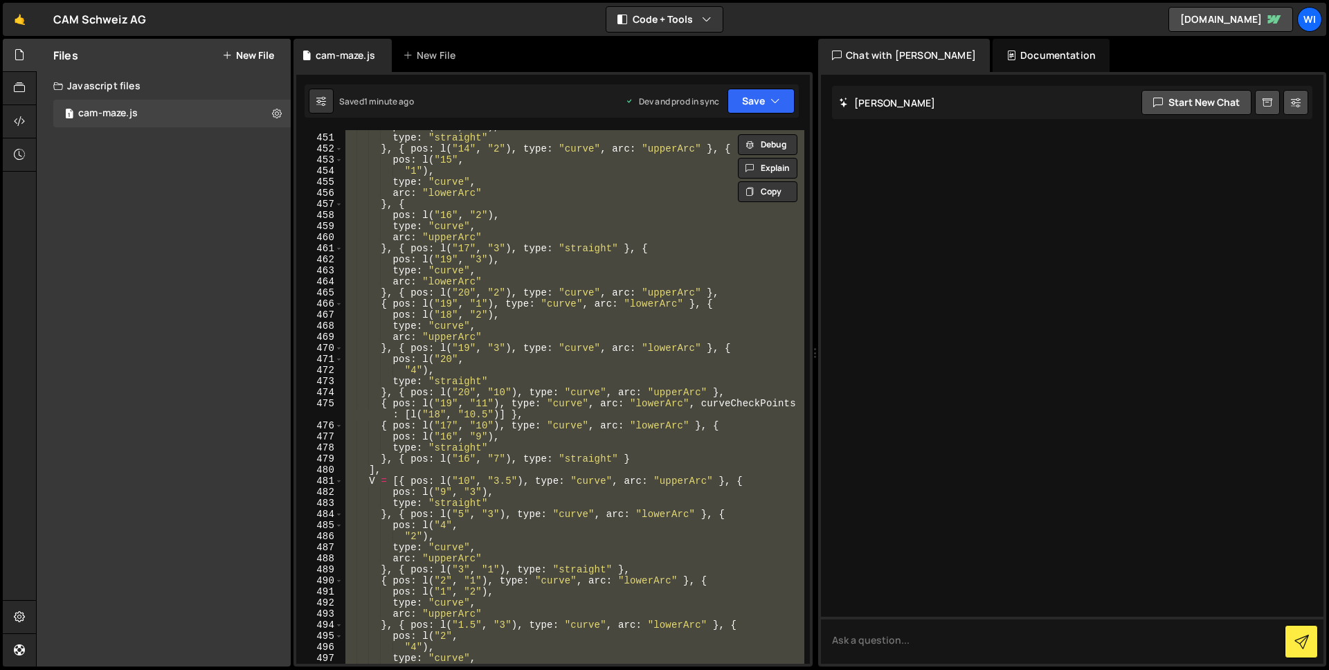
paste textarea
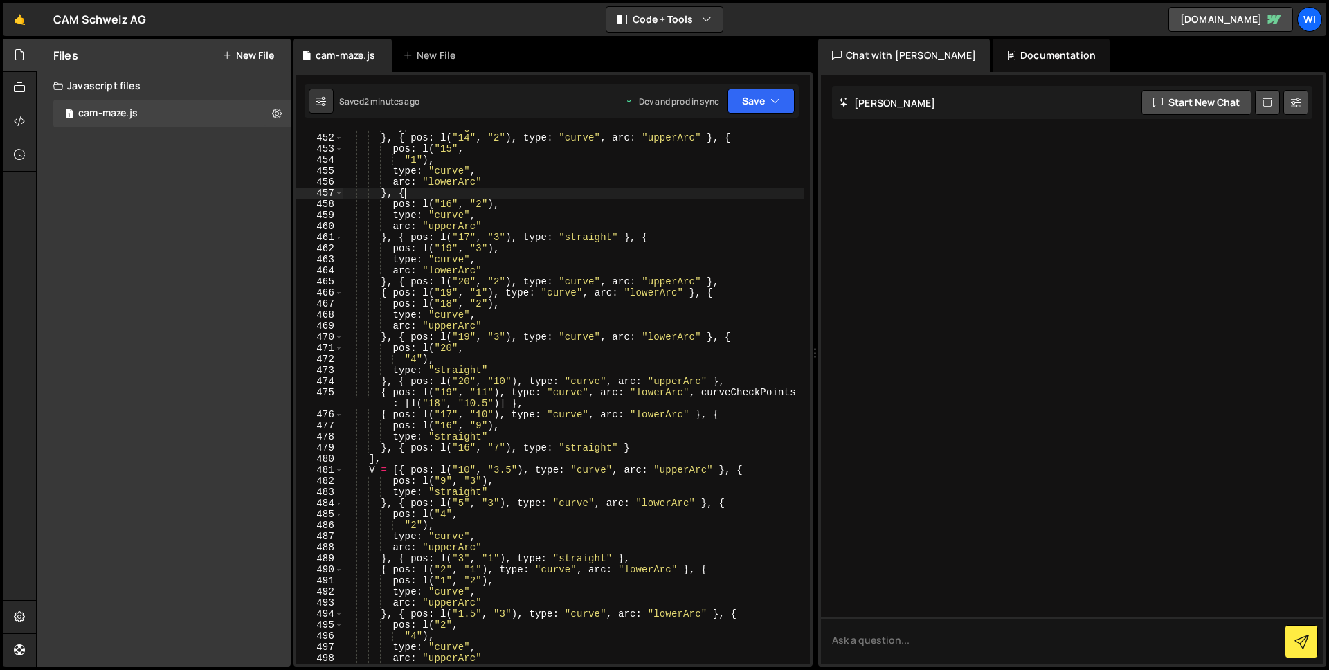
click at [435, 191] on div "type : "straight" } , { pos : l ( "14" , "2" ) , type : "curve" , arc : "upperA…" at bounding box center [574, 399] width 462 height 556
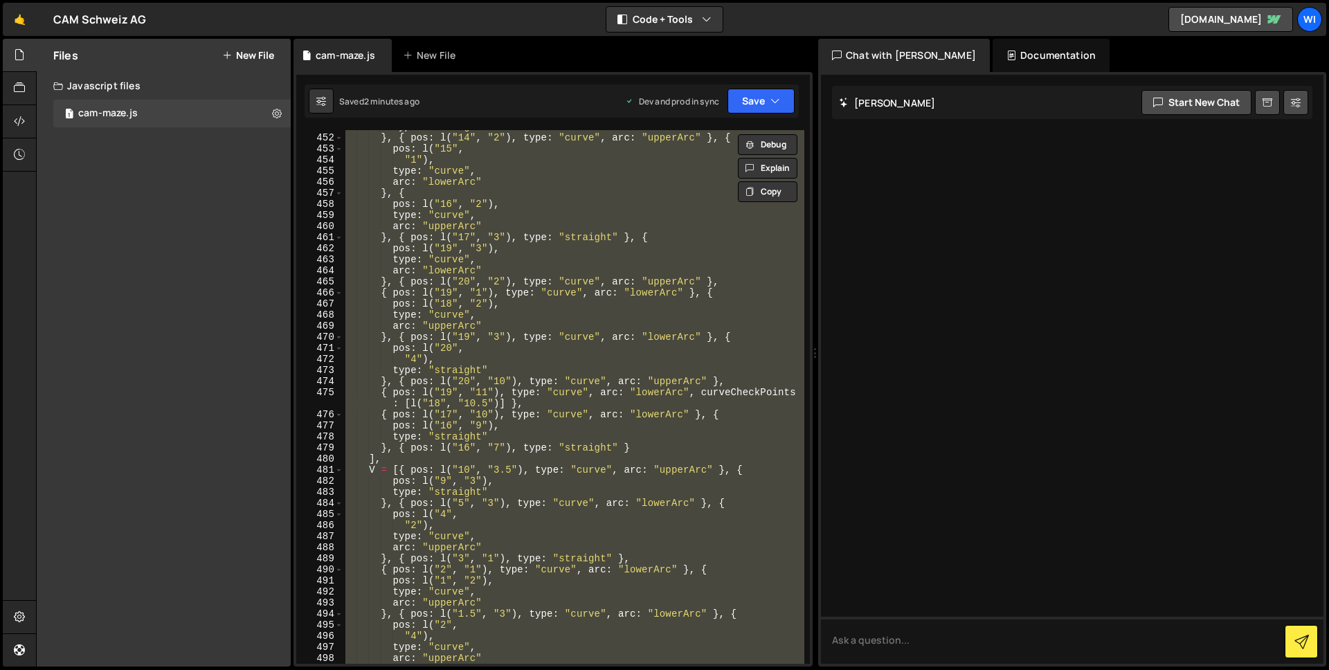
paste textarea
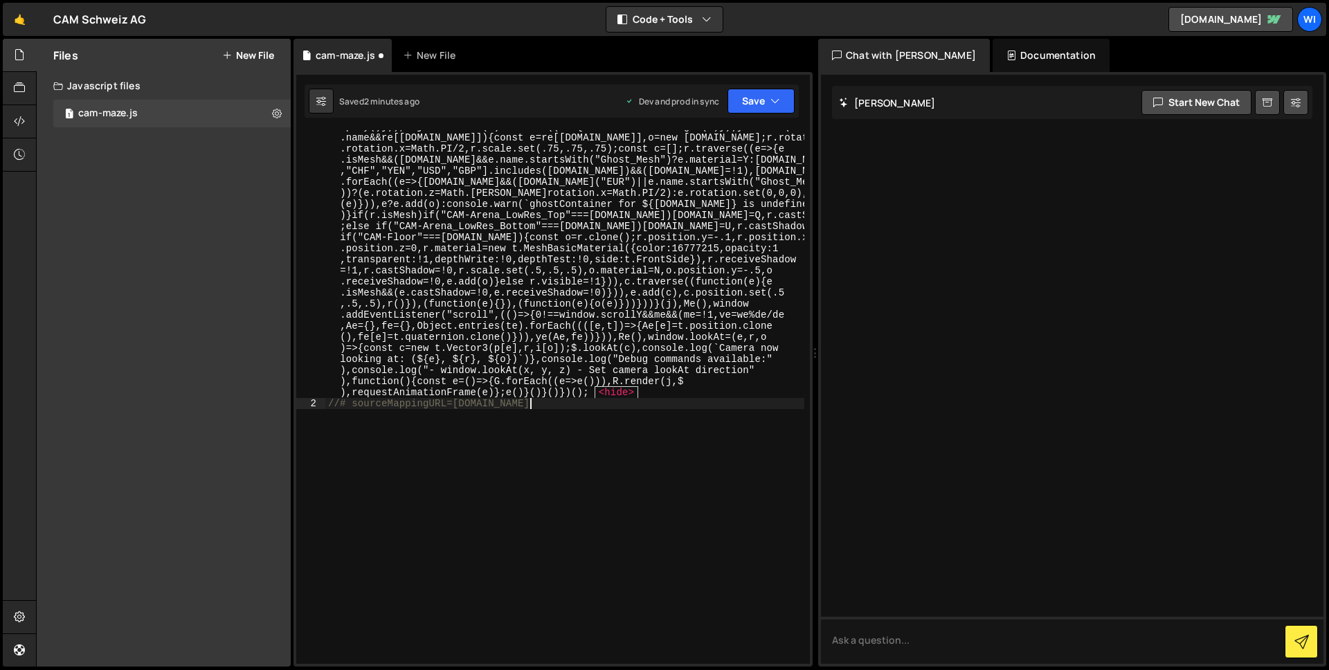
scroll to position [5103, 0]
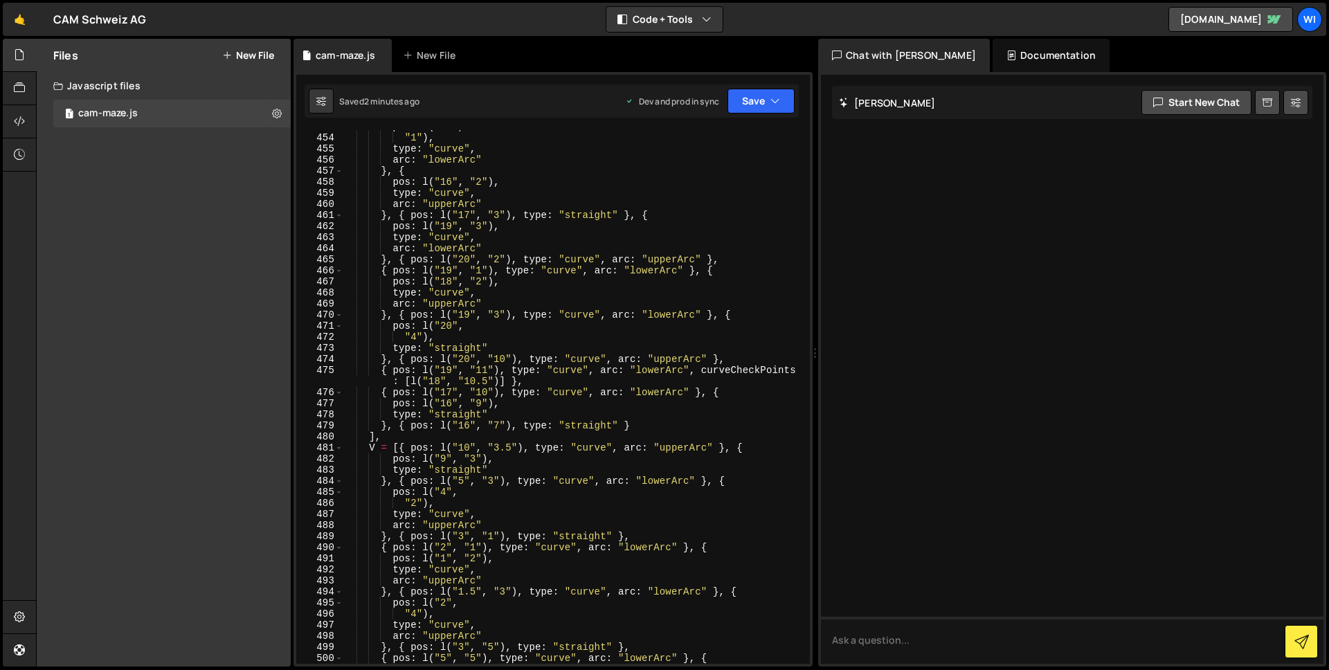
click at [631, 433] on div "pos : l ( "15" , "1" ) , type : "curve" , arc : "lowerArc" } , { pos : l ( "16"…" at bounding box center [574, 399] width 462 height 556
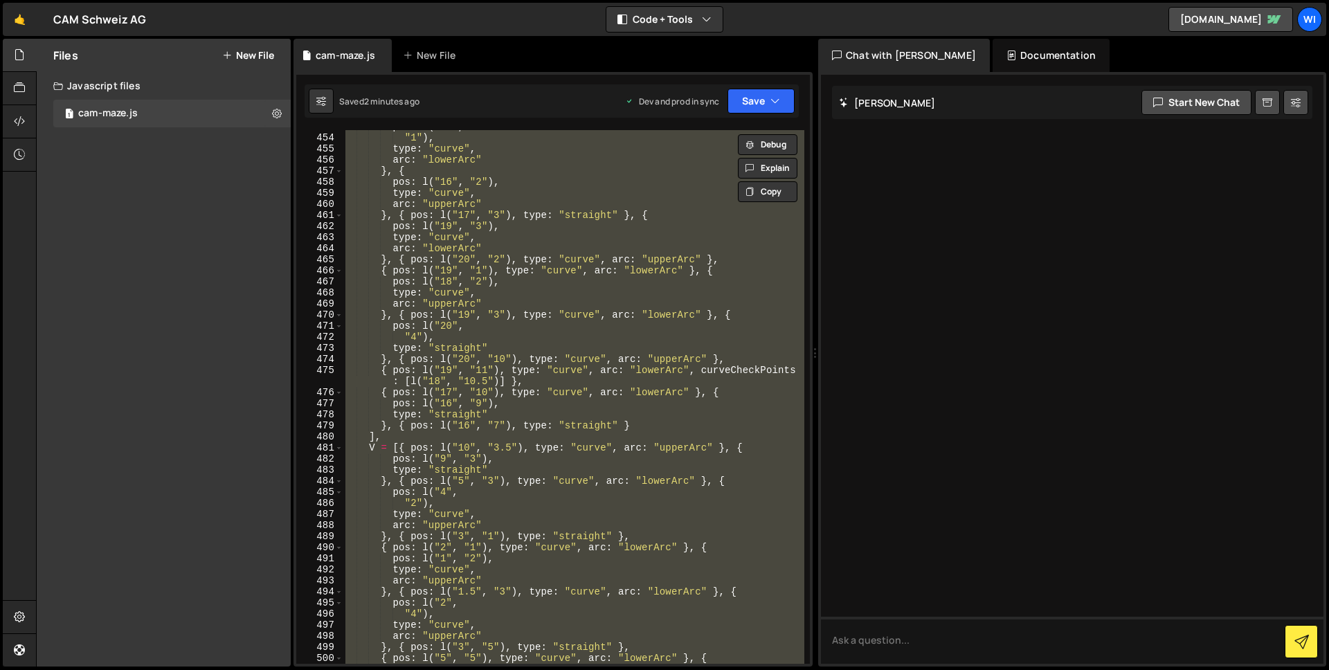
paste textarea
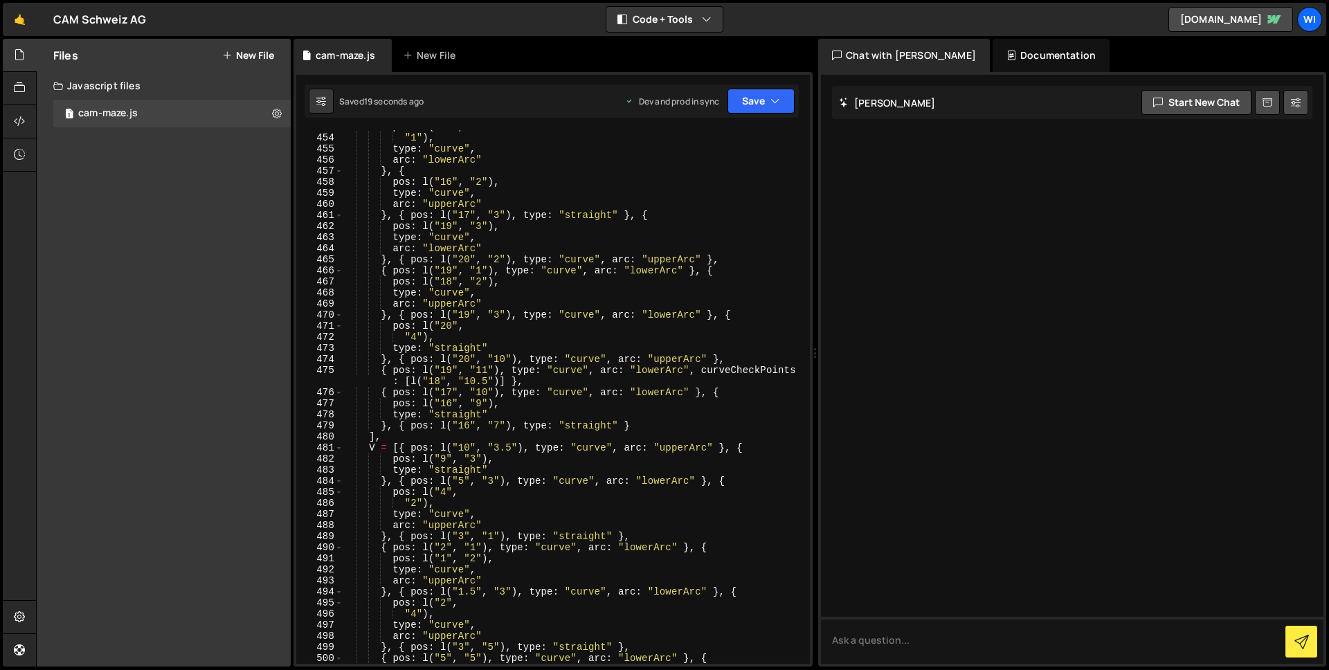
click at [786, 406] on div "pos : l ( "15" , "1" ) , type : "curve" , arc : "lowerArc" } , { pos : l ( "16"…" at bounding box center [574, 399] width 462 height 556
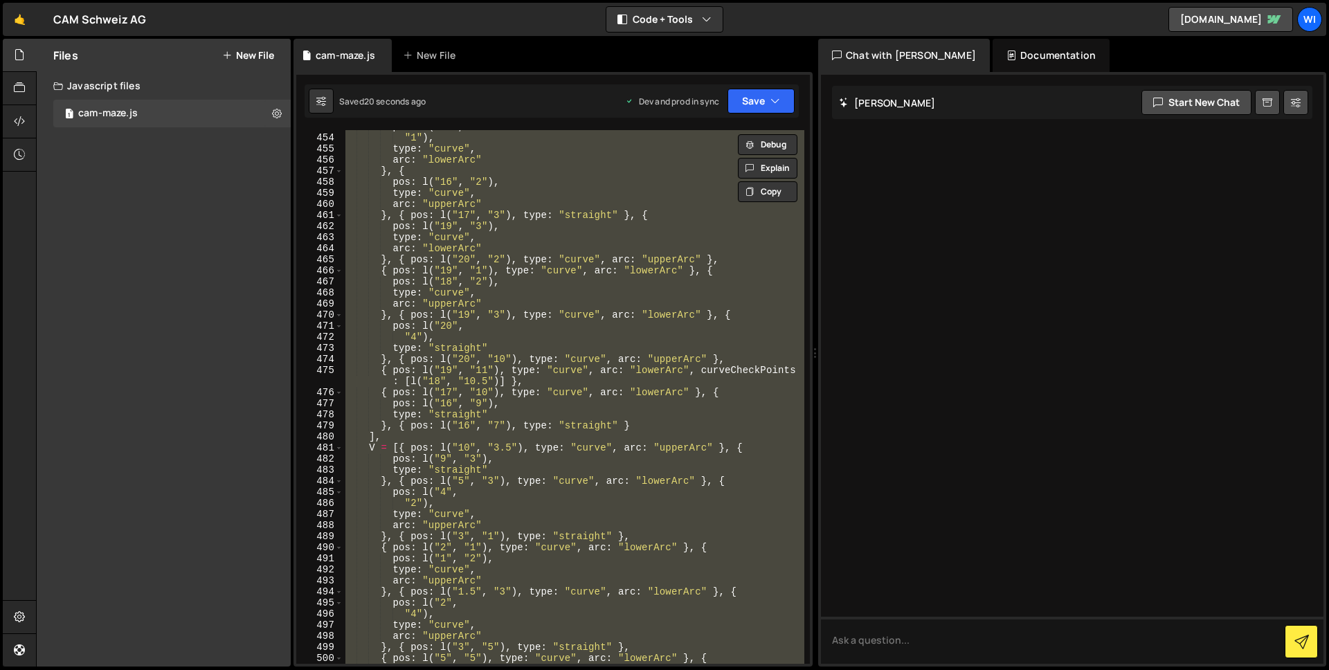
paste textarea
type textarea "//# sourceMappingURL=[DOMAIN_NAME]"
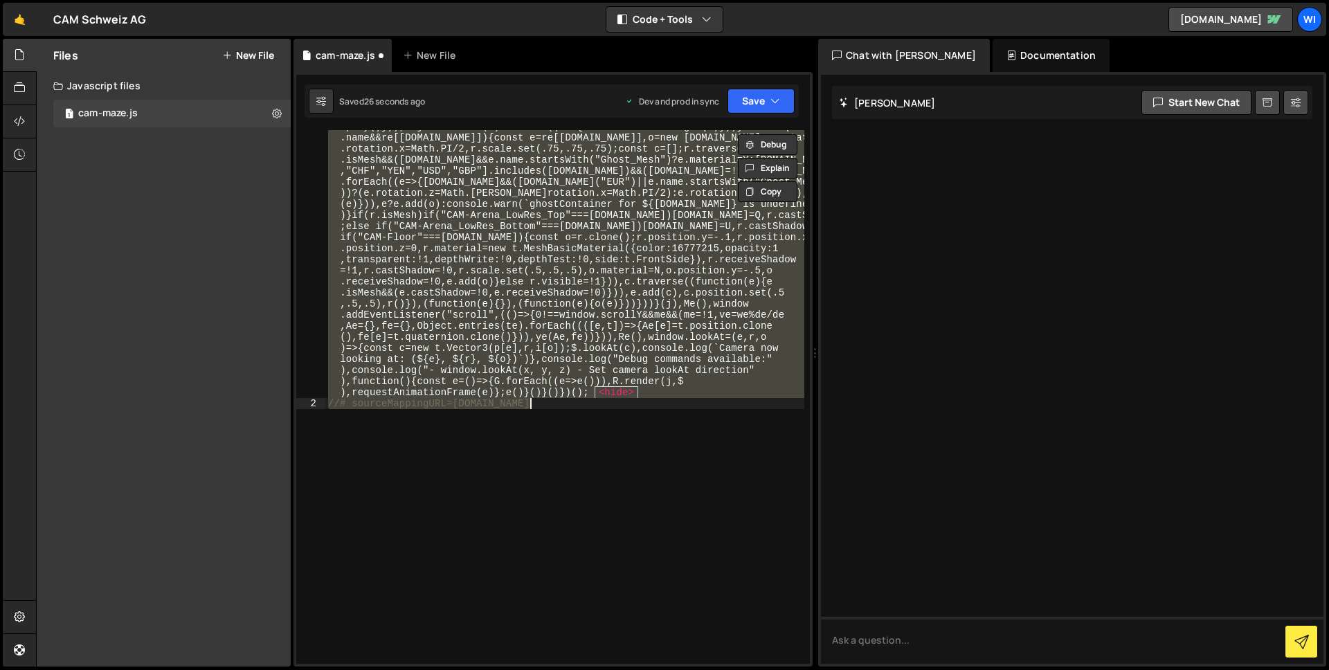
paste textarea "//# sourceMappingURL=[DOMAIN_NAME]"
type textarea "//# sourceMappingURL=[DOMAIN_NAME]"
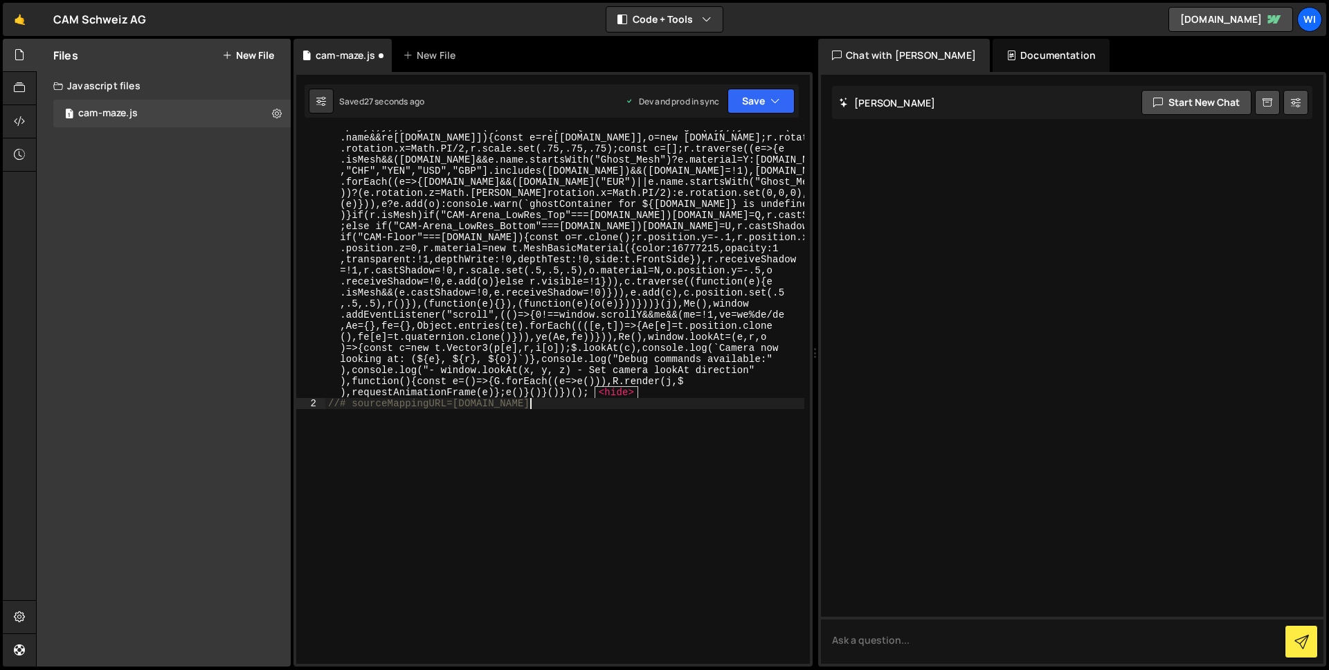
paste textarea
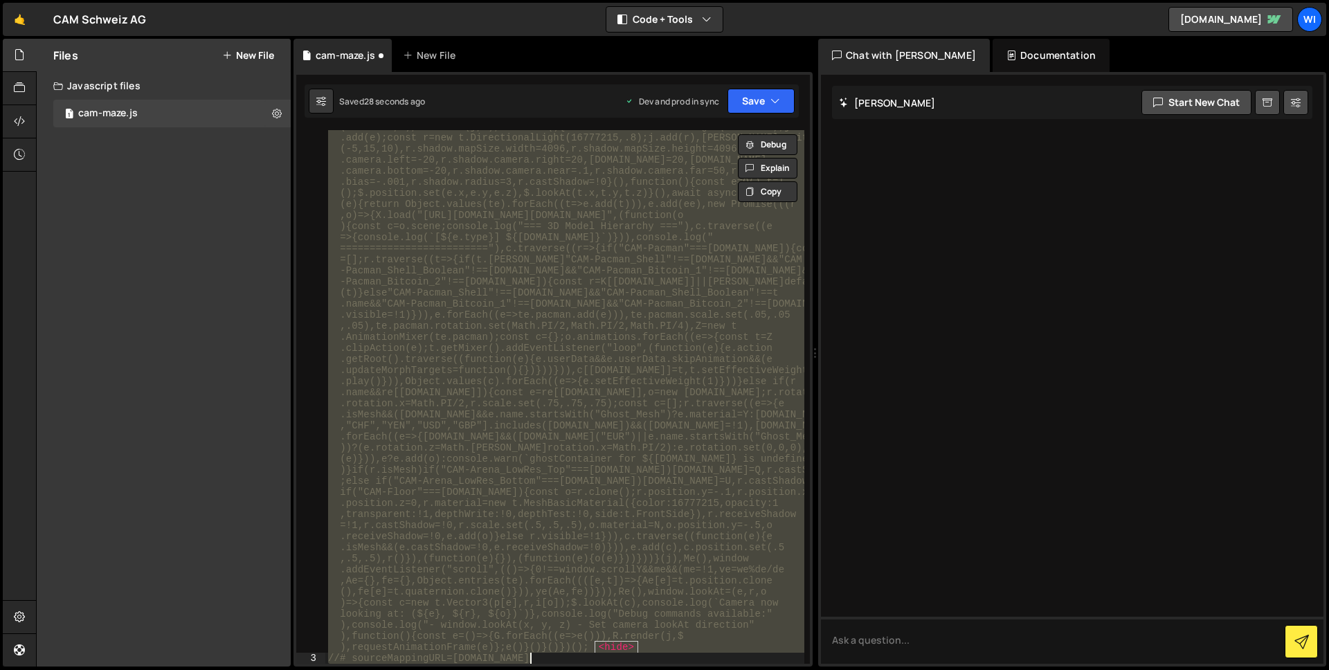
paste textarea "//# sourceMappingURL=[DOMAIN_NAME]"
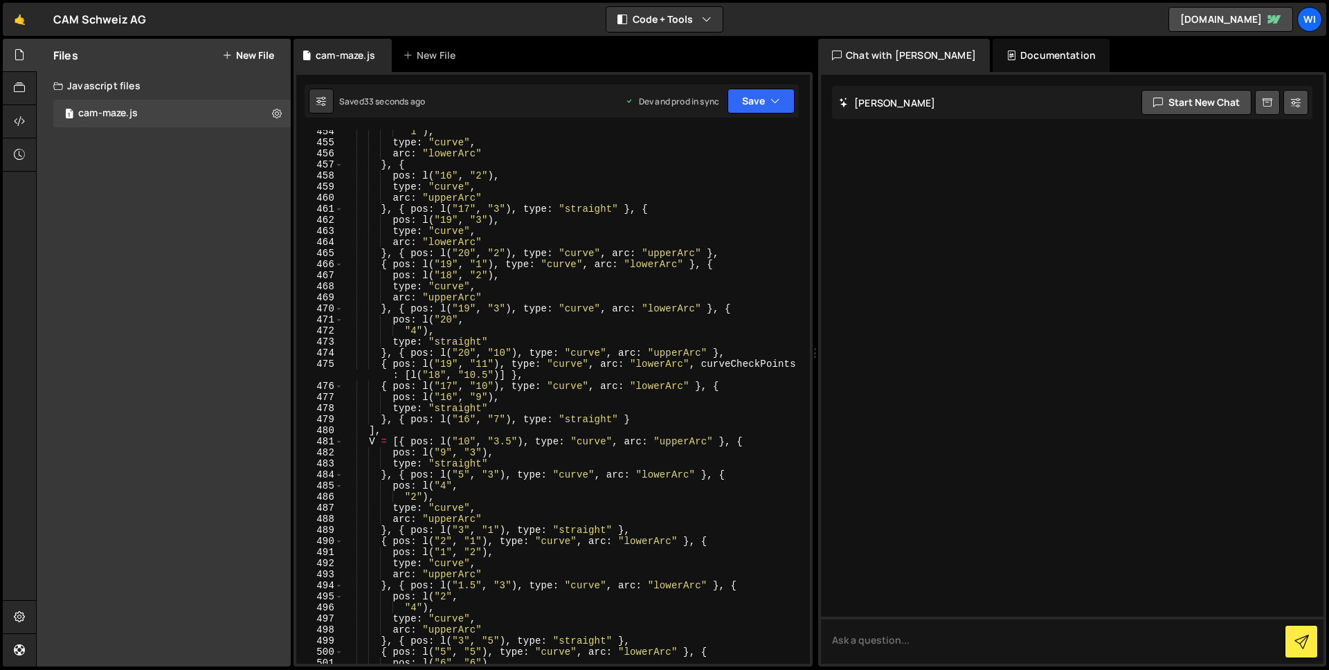
click at [553, 316] on div ""1" ) , type : "curve" , arc : "lowerArc" } , { pos : l ( "16" , "2" ) , type :…" at bounding box center [574, 404] width 462 height 556
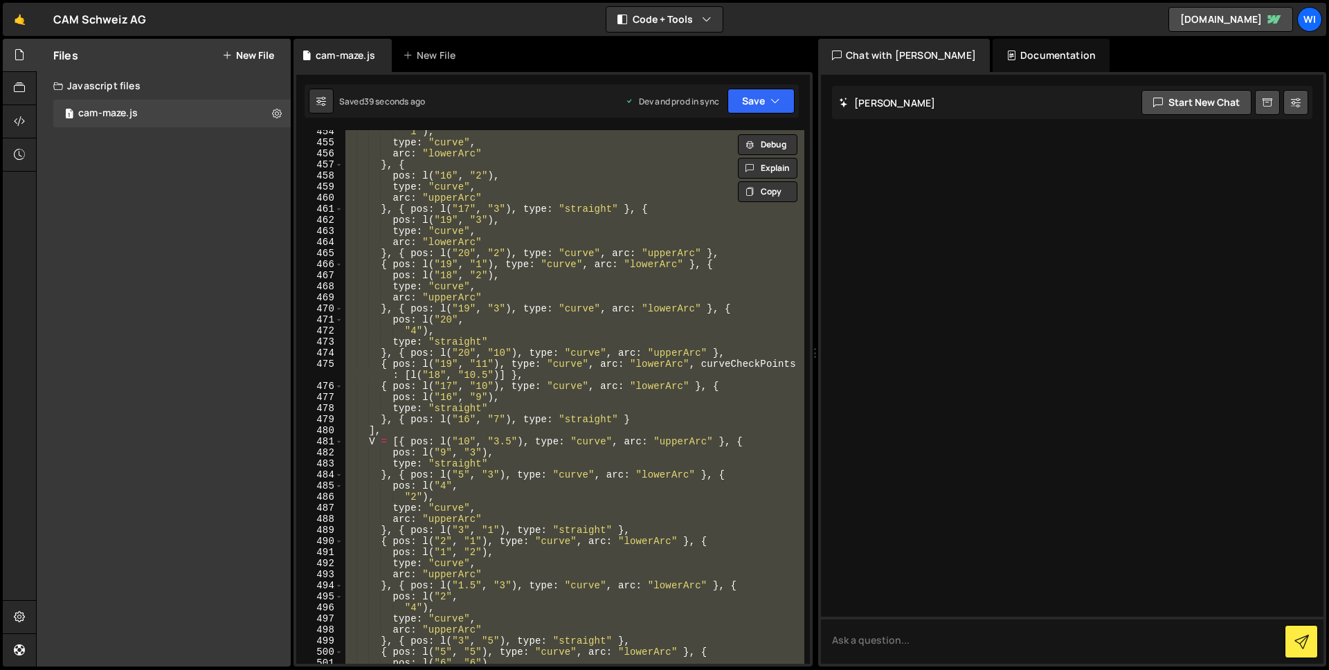
paste textarea
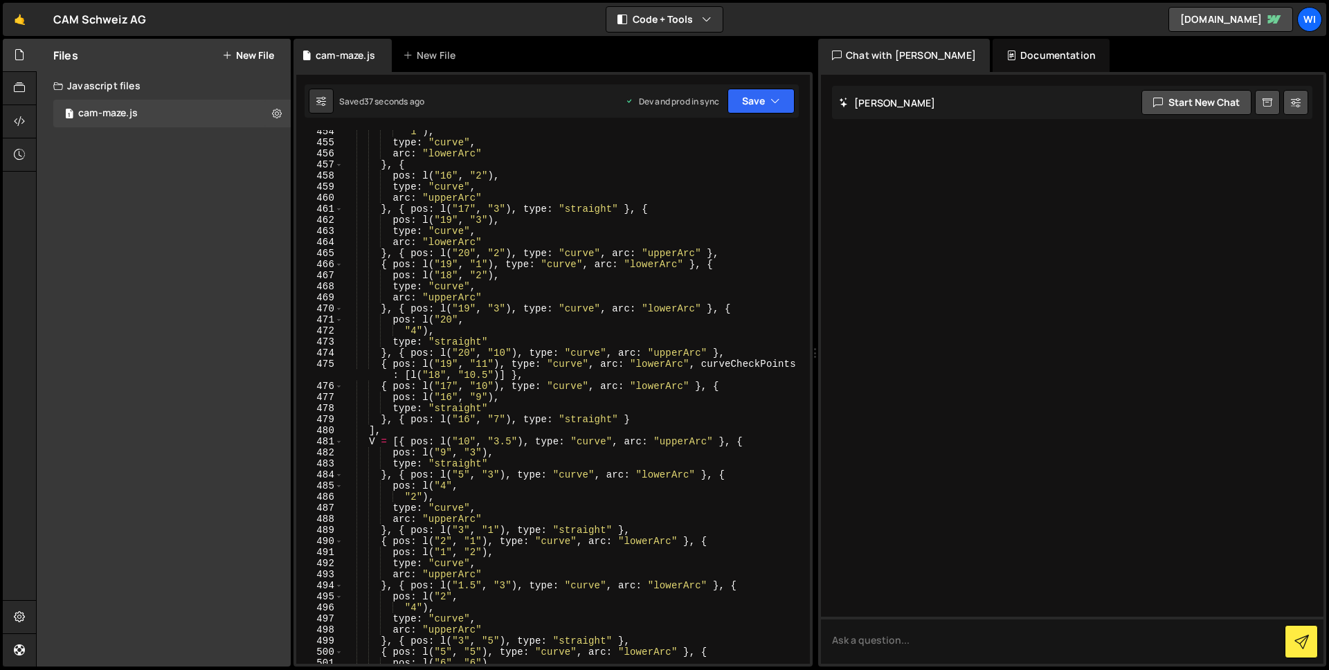
click at [362, 338] on div ""1" ) , type : "curve" , arc : "lowerArc" } , { pos : l ( "16" , "2" ) , type :…" at bounding box center [574, 404] width 462 height 556
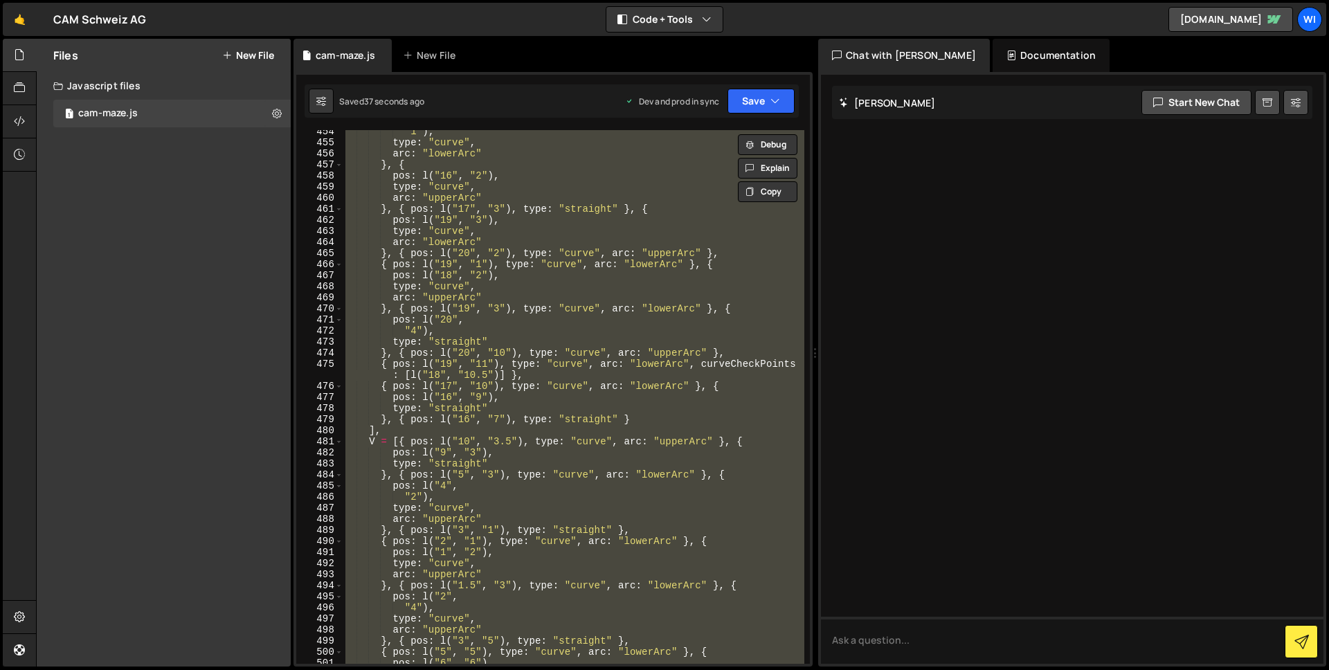
paste textarea
type textarea "//# sourceMappingURL=[DOMAIN_NAME]"
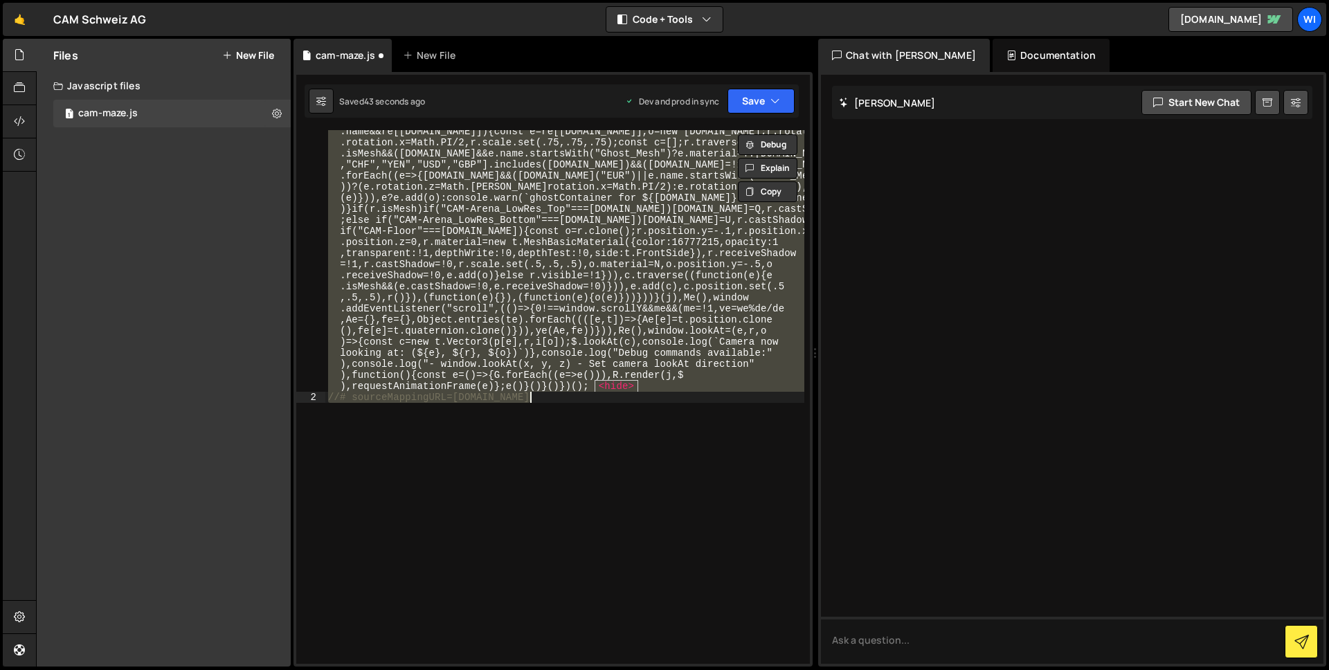
paste textarea "//# sourceMappingURL=[DOMAIN_NAME]"
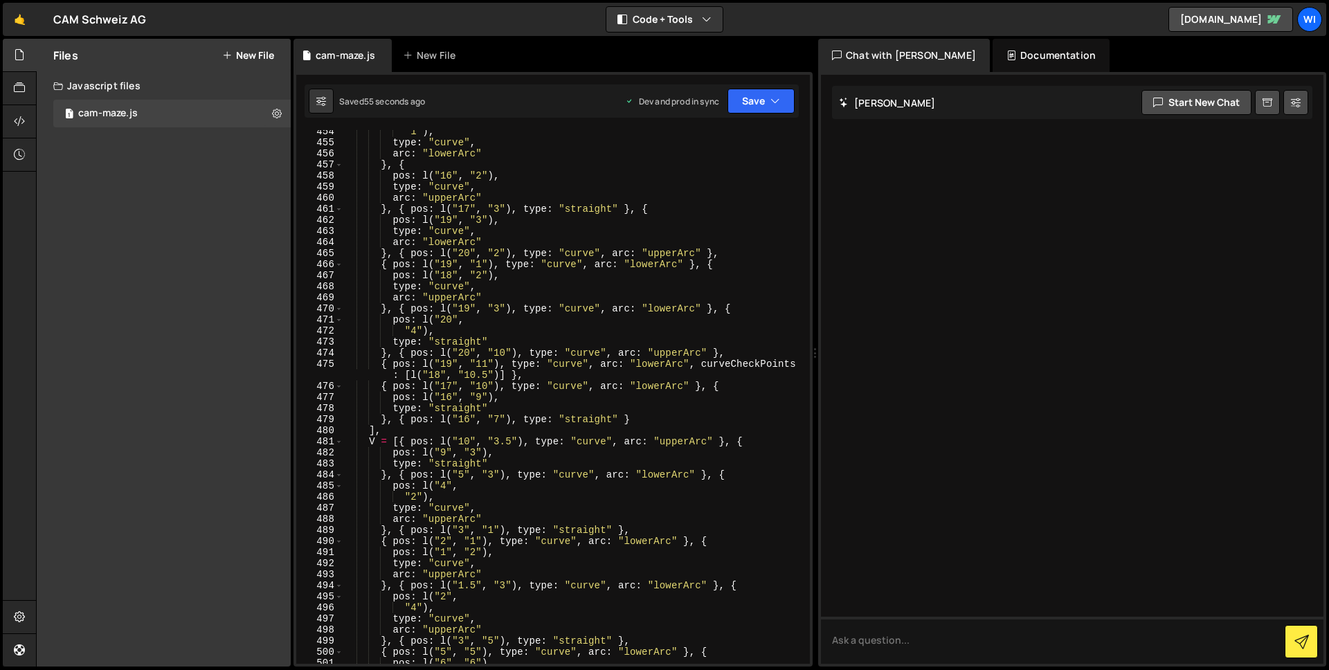
click at [568, 339] on div ""1" ) , type : "curve" , arc : "lowerArc" } , { pos : l ( "16" , "2" ) , type :…" at bounding box center [574, 404] width 462 height 556
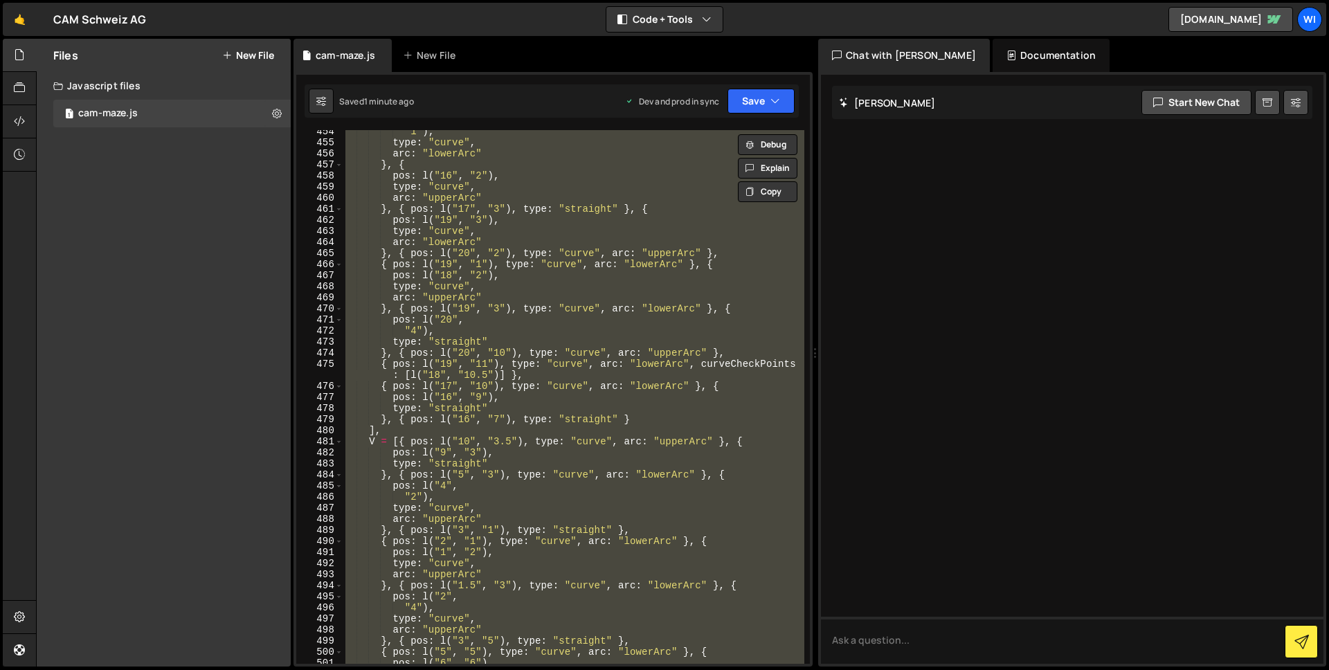
paste textarea
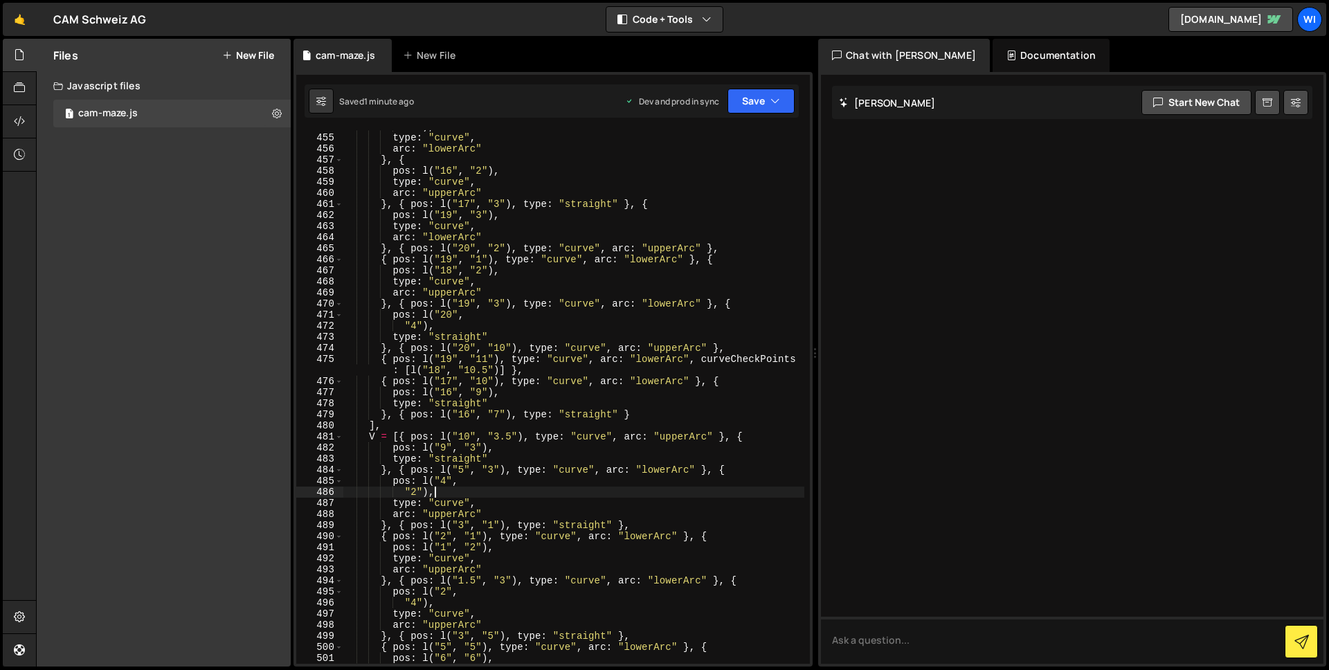
click at [580, 493] on div ""1" ) , type : "curve" , arc : "lowerArc" } , { pos : l ( "16" , "2" ) , type :…" at bounding box center [574, 399] width 462 height 556
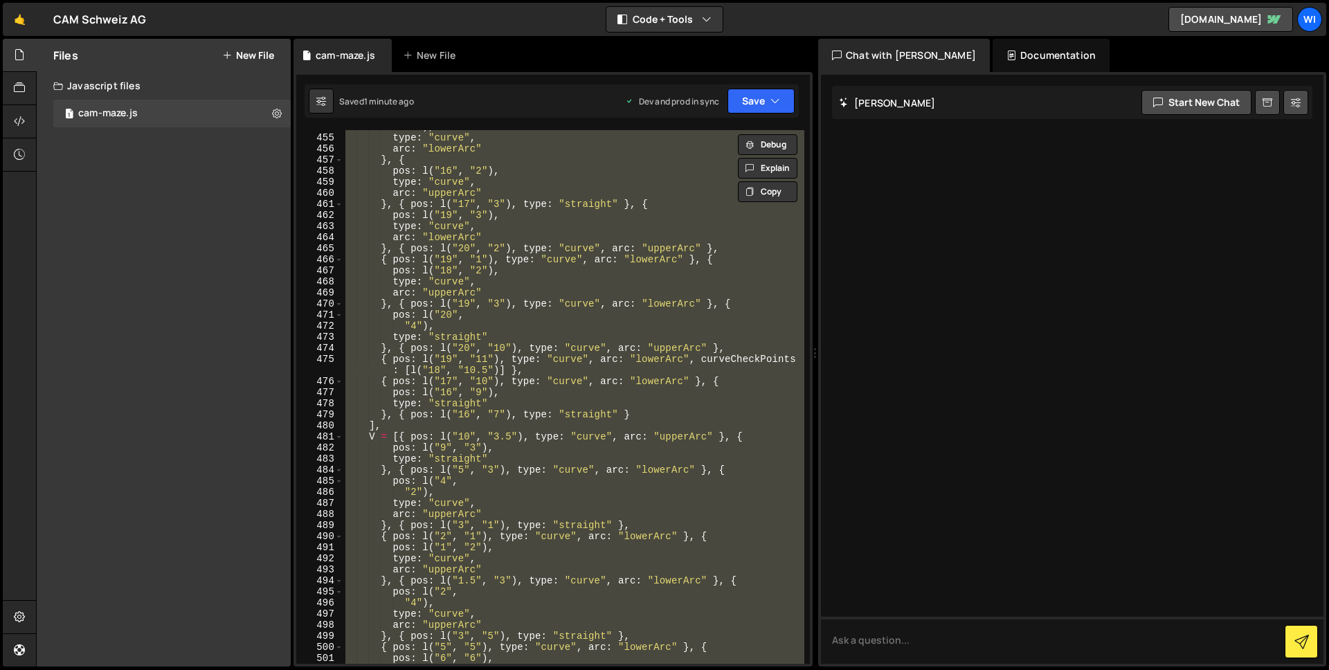
paste textarea
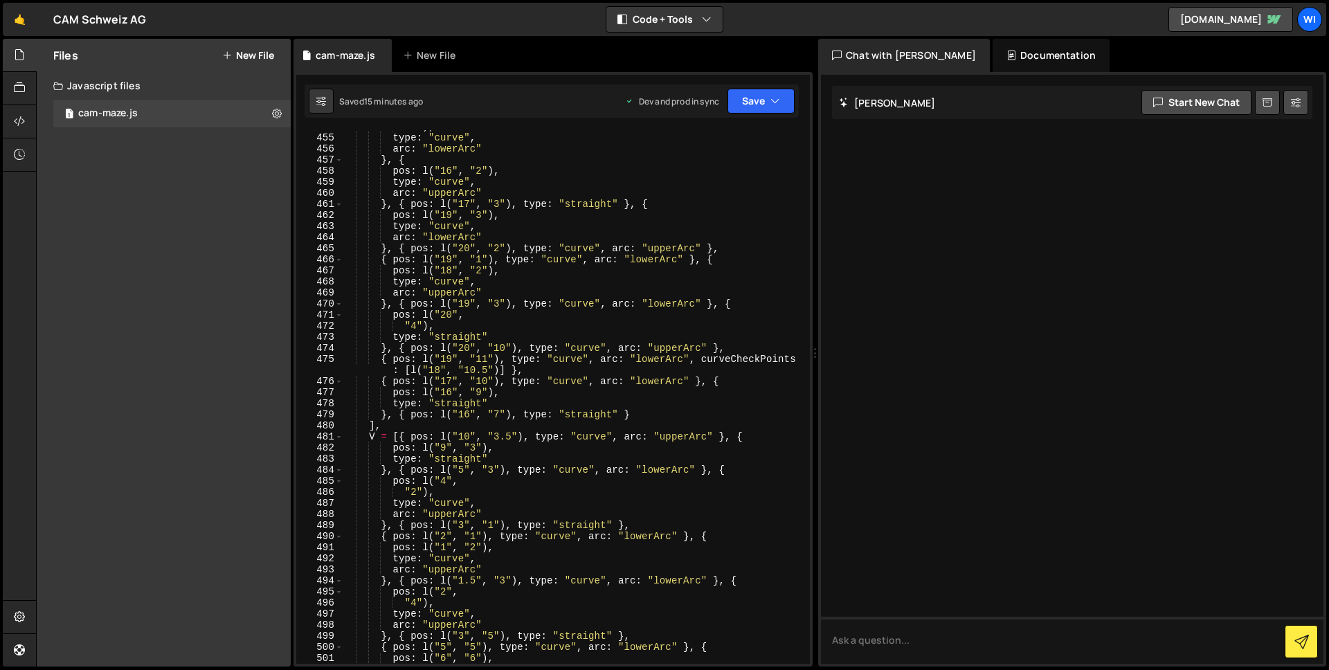
click at [750, 356] on div ""1" ) , type : "curve" , arc : "lowerArc" } , { pos : l ( "16" , "2" ) , type :…" at bounding box center [574, 399] width 462 height 556
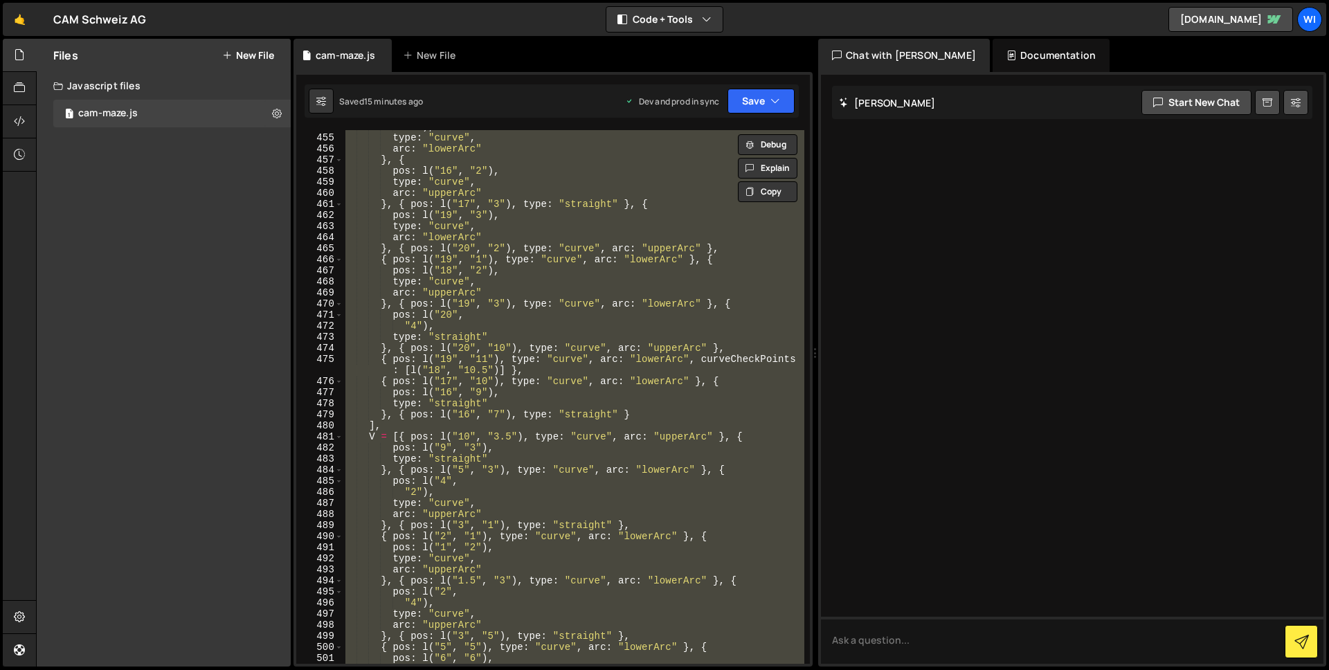
paste textarea
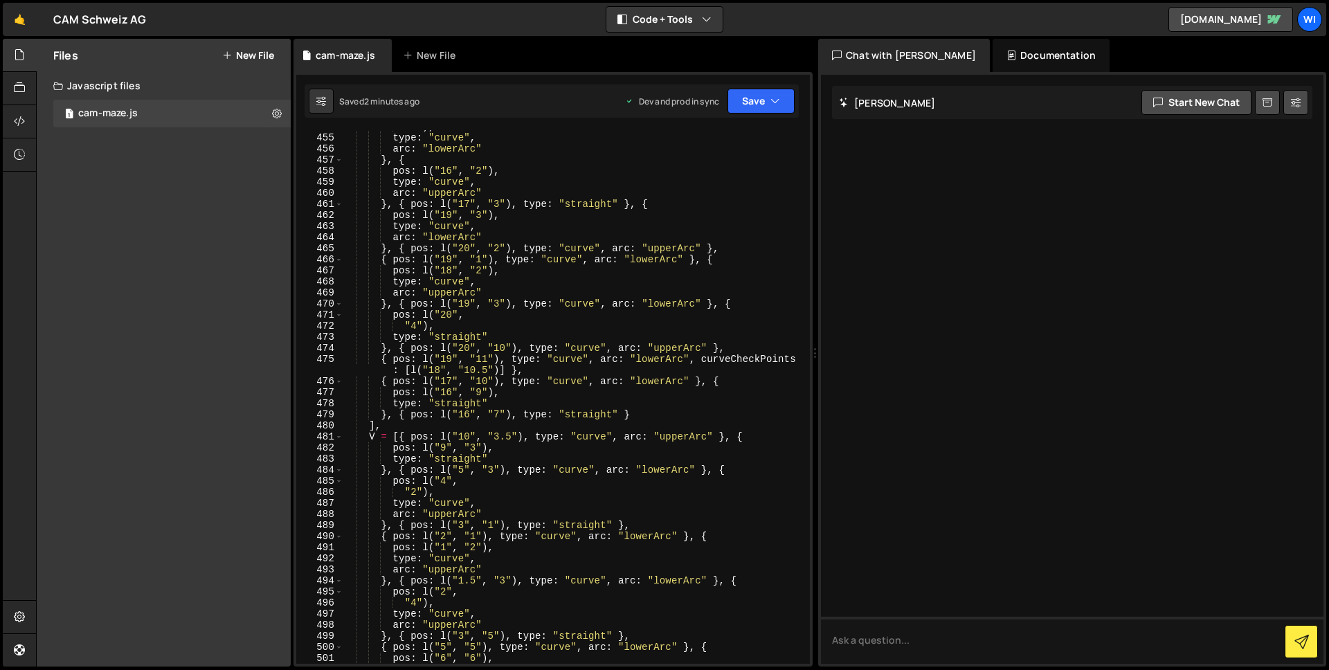
click at [392, 260] on div ""1" ) , type : "curve" , arc : "lowerArc" } , { pos : l ( "16" , "2" ) , type :…" at bounding box center [574, 399] width 462 height 556
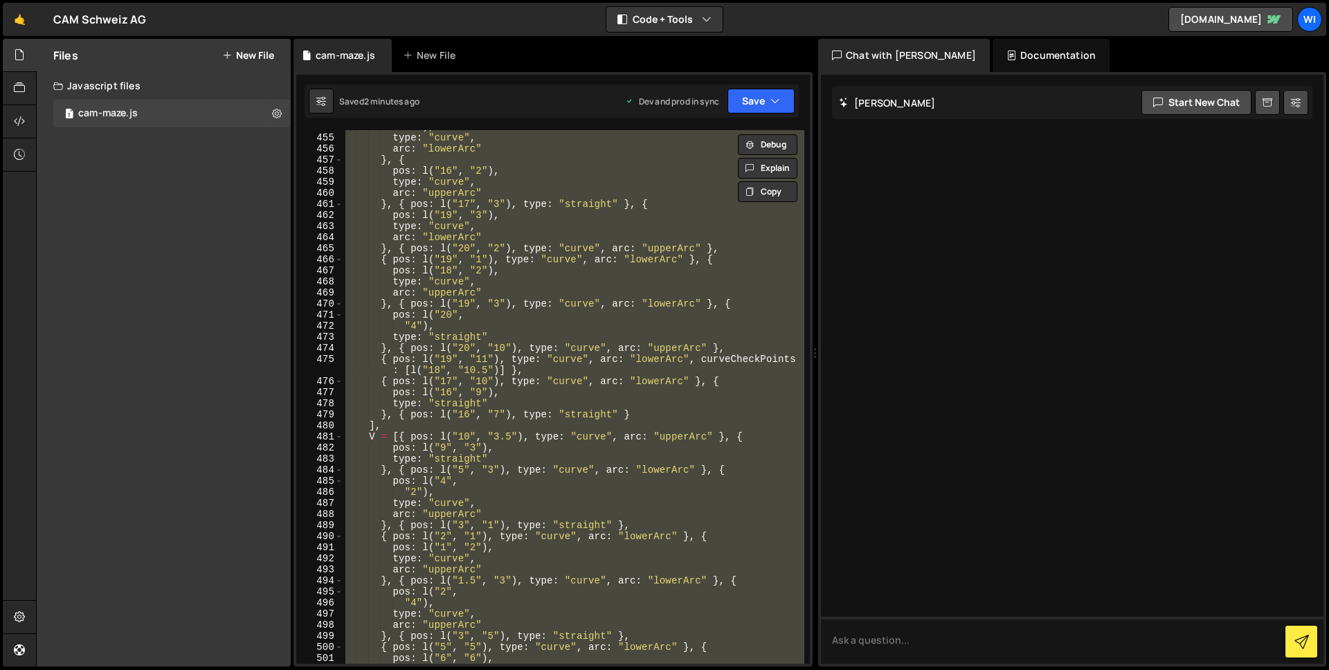
paste textarea
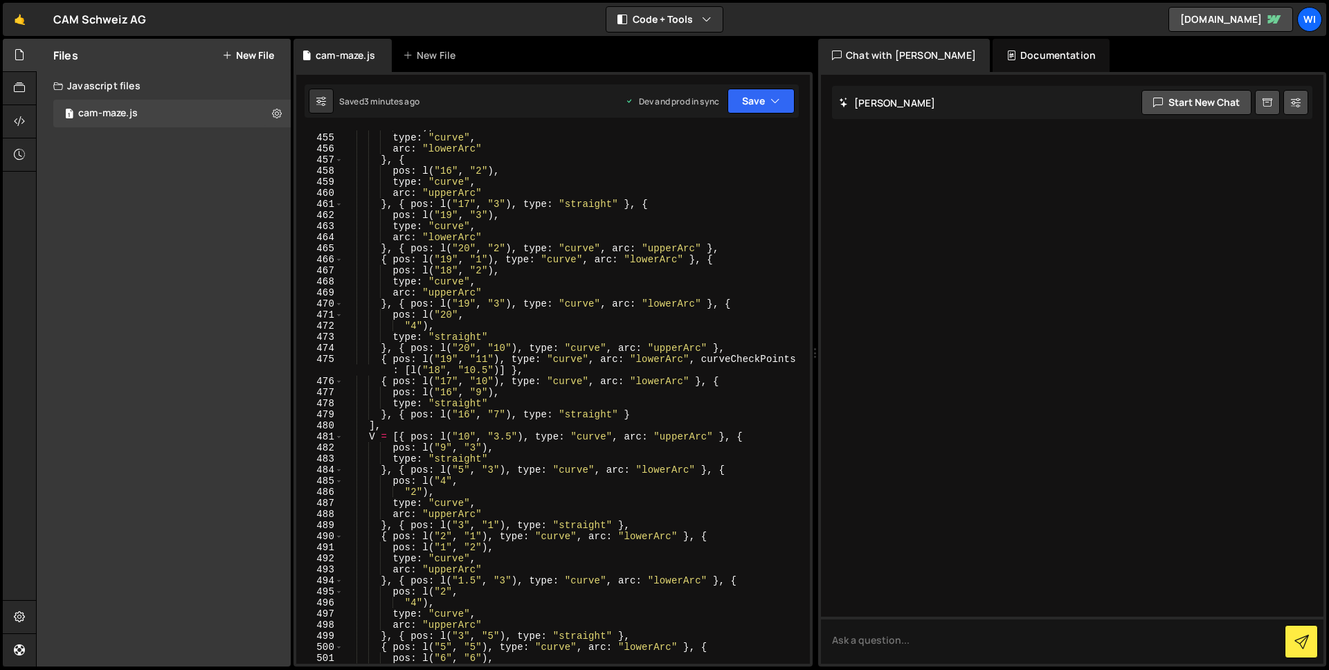
click at [623, 303] on div ""1" ) , type : "curve" , arc : "lowerArc" } , { pos : l ( "16" , "2" ) , type :…" at bounding box center [574, 399] width 462 height 556
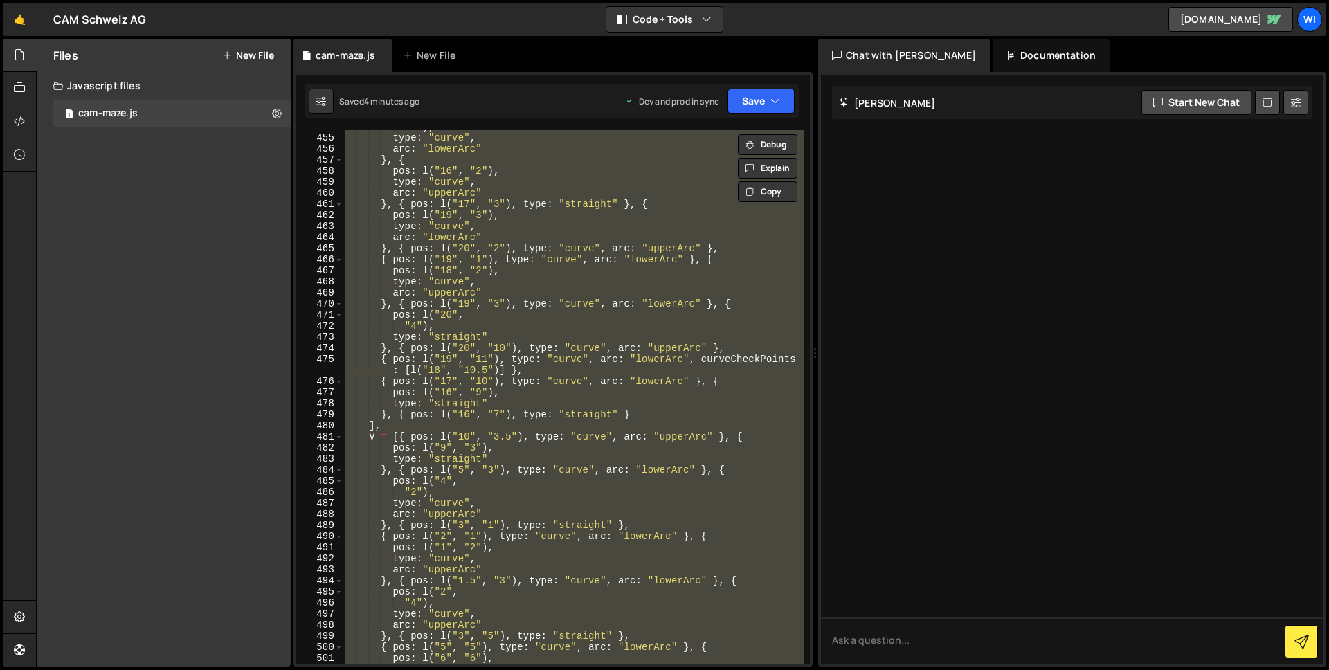
paste textarea
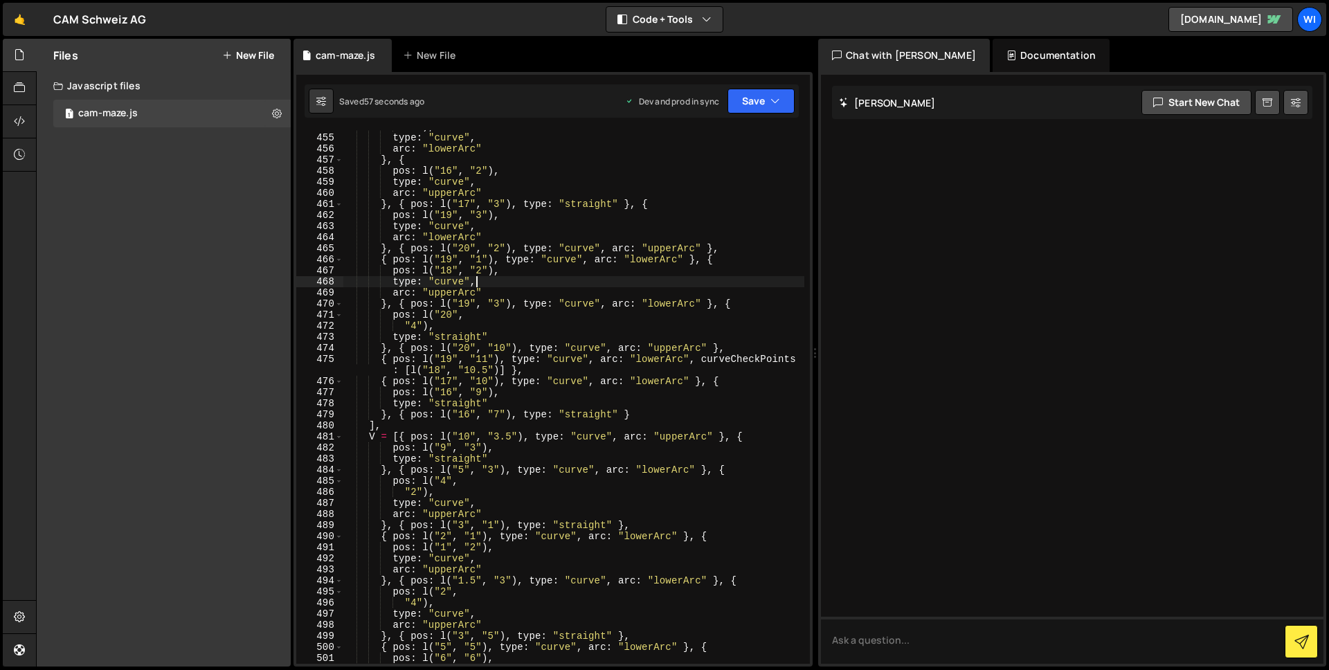
click at [514, 280] on div ""1" ) , type : "curve" , arc : "lowerArc" } , { pos : l ( "16" , "2" ) , type :…" at bounding box center [574, 399] width 462 height 556
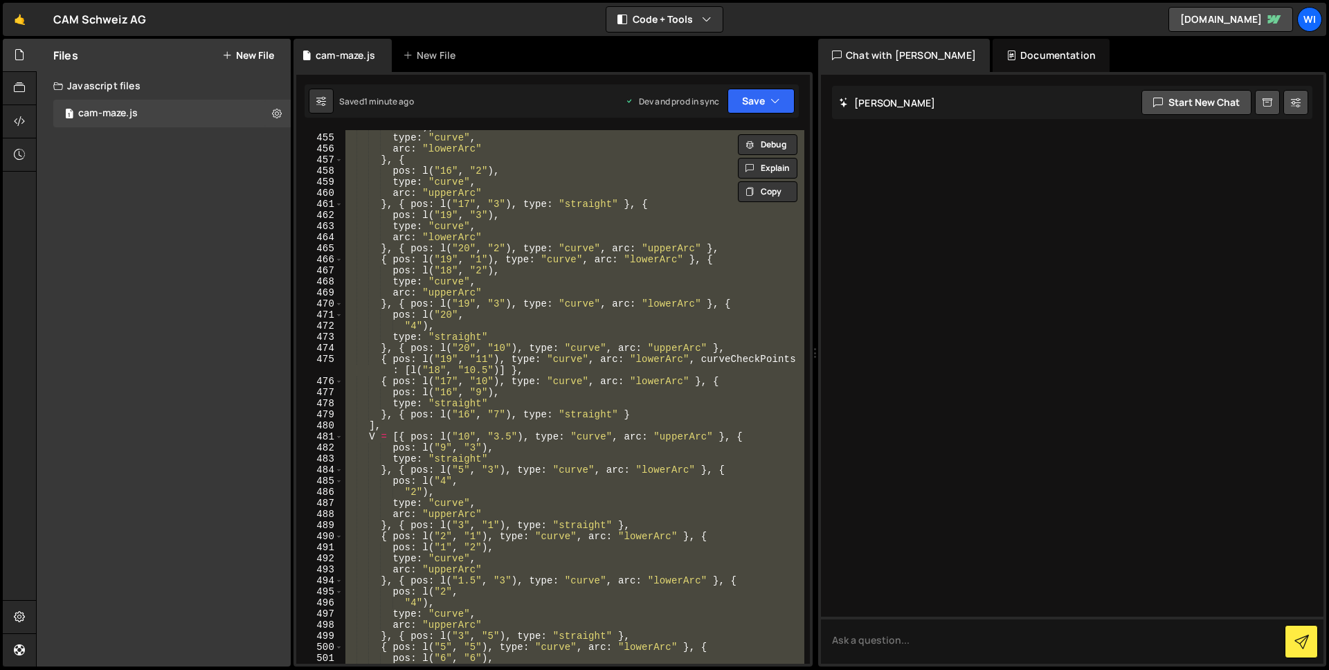
paste textarea
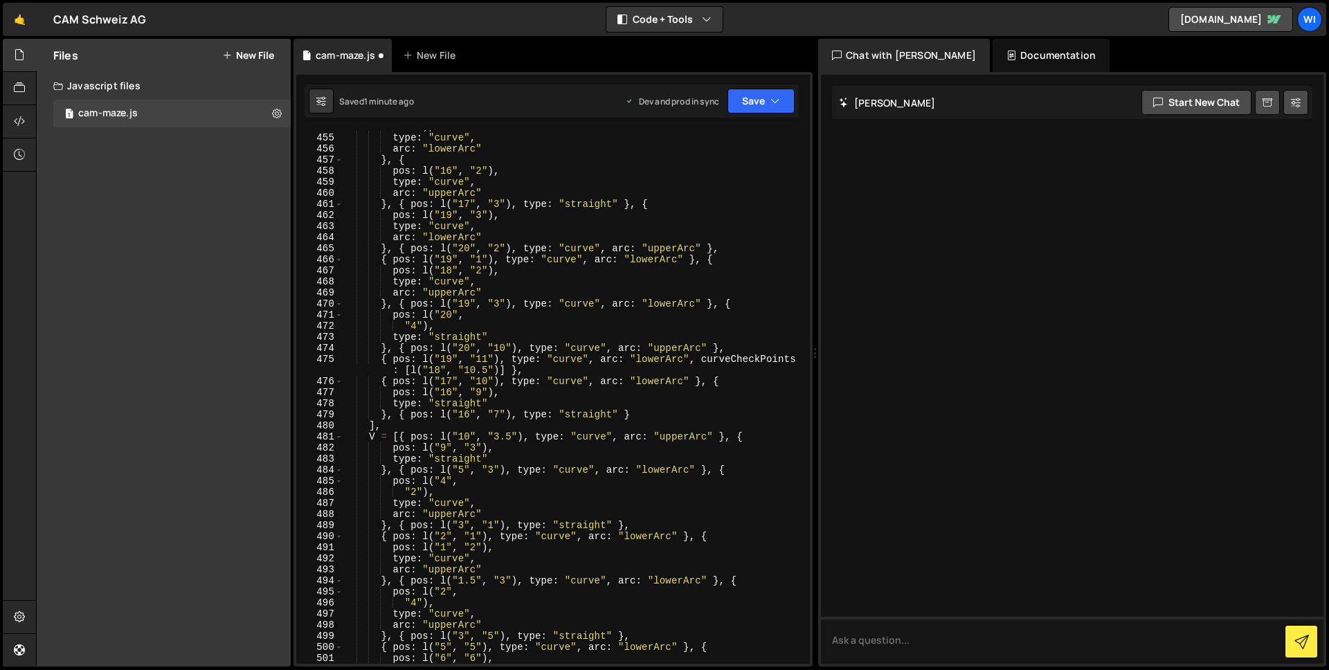
type textarea ""use strict";"
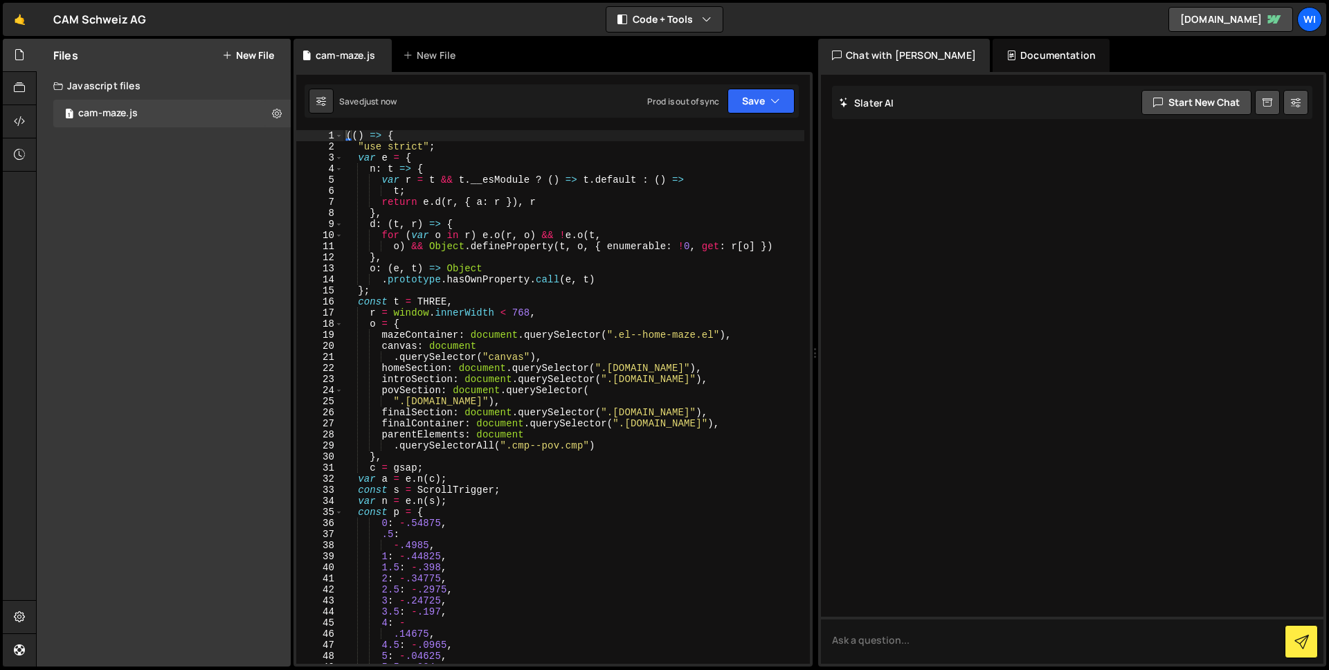
click at [514, 280] on div "(( ) => { "use strict" ; var e = { n : t => { var r = t && t . __esModule ? ( )…" at bounding box center [573, 408] width 461 height 556
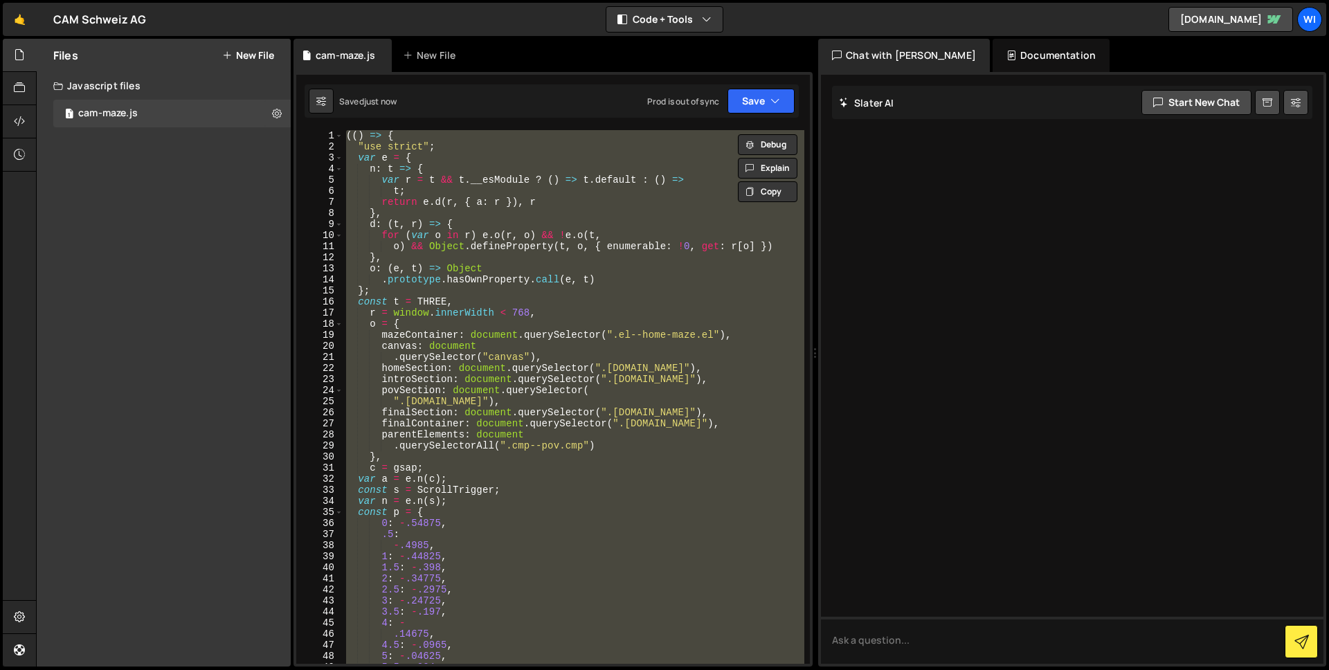
paste textarea
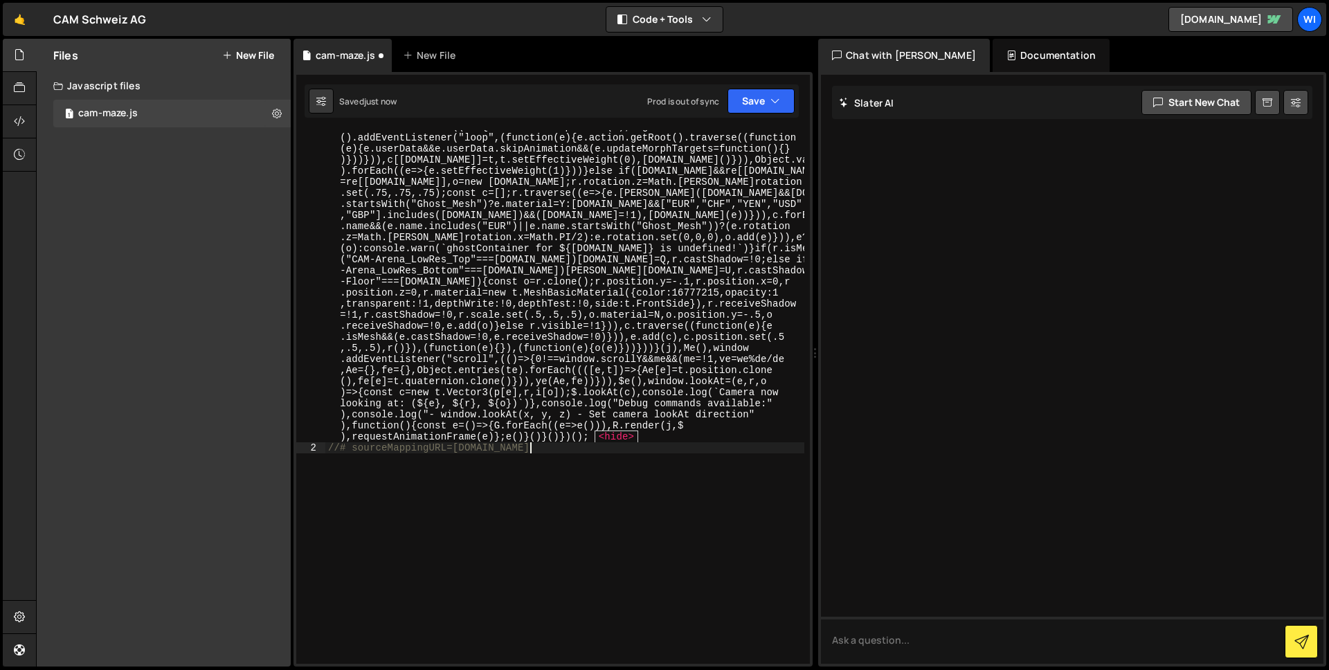
scroll to position [5081, 0]
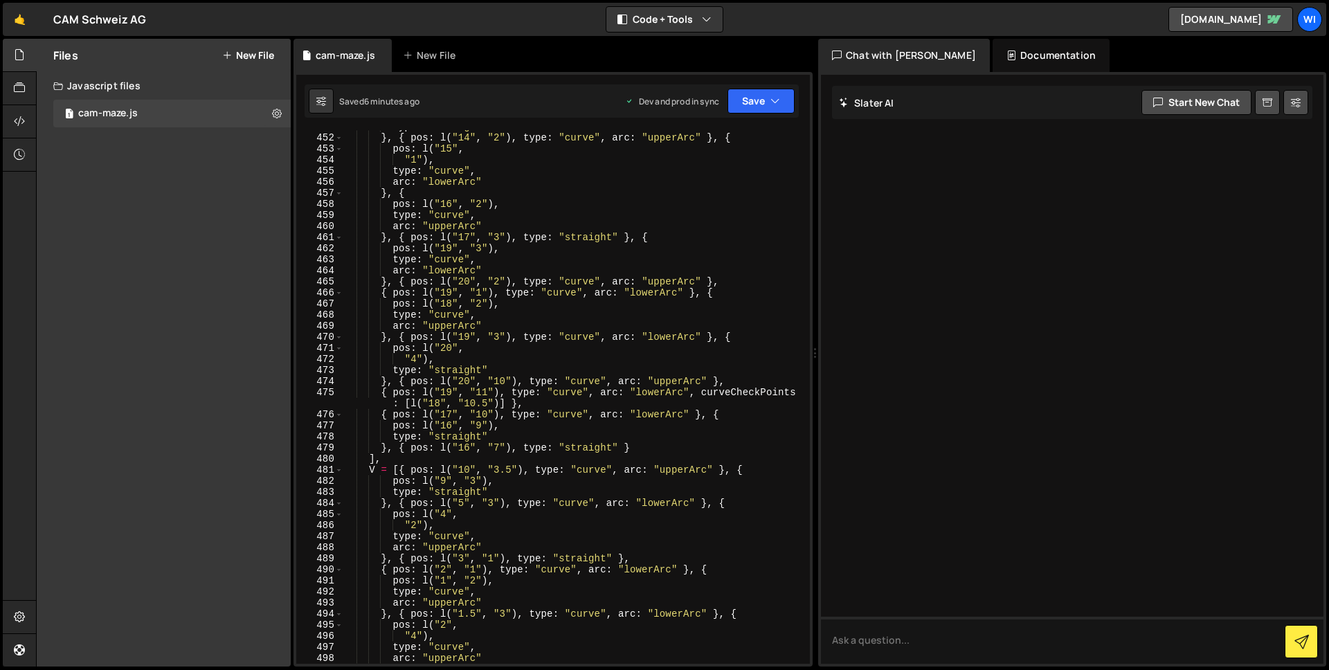
click at [586, 193] on div "type : "straight" } , { pos : l ( "14" , "2" ) , type : "curve" , arc : "upperA…" at bounding box center [574, 399] width 462 height 556
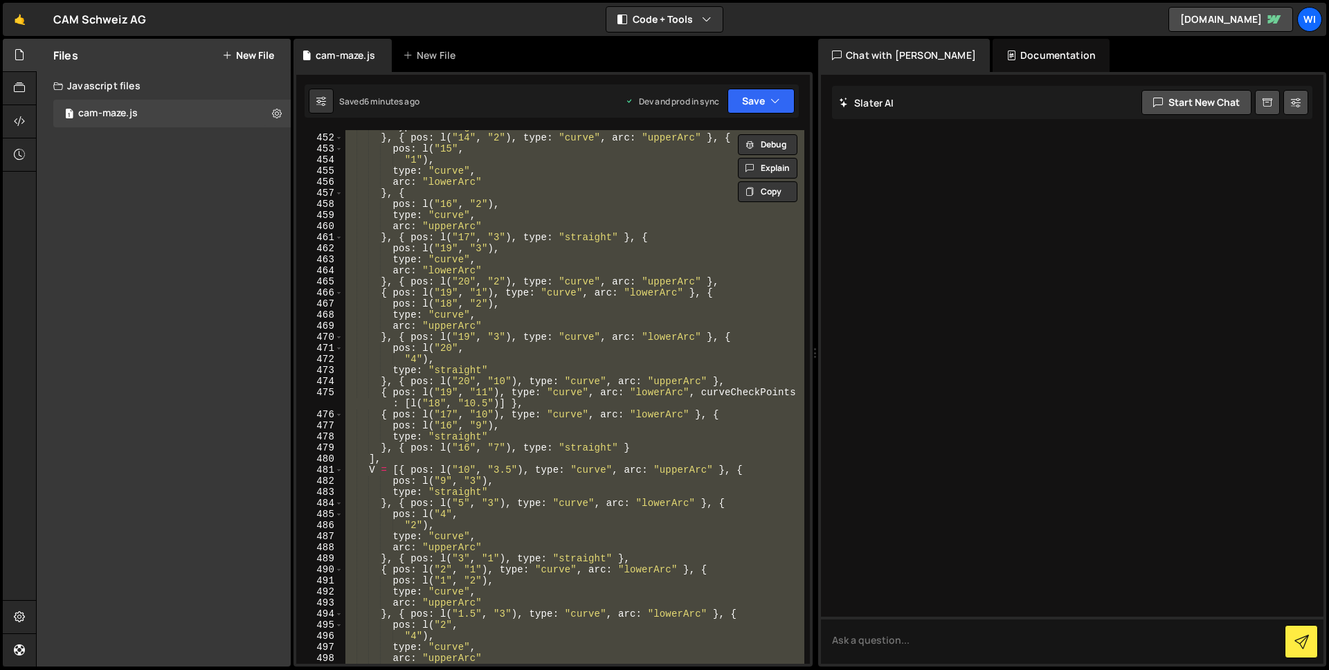
paste textarea
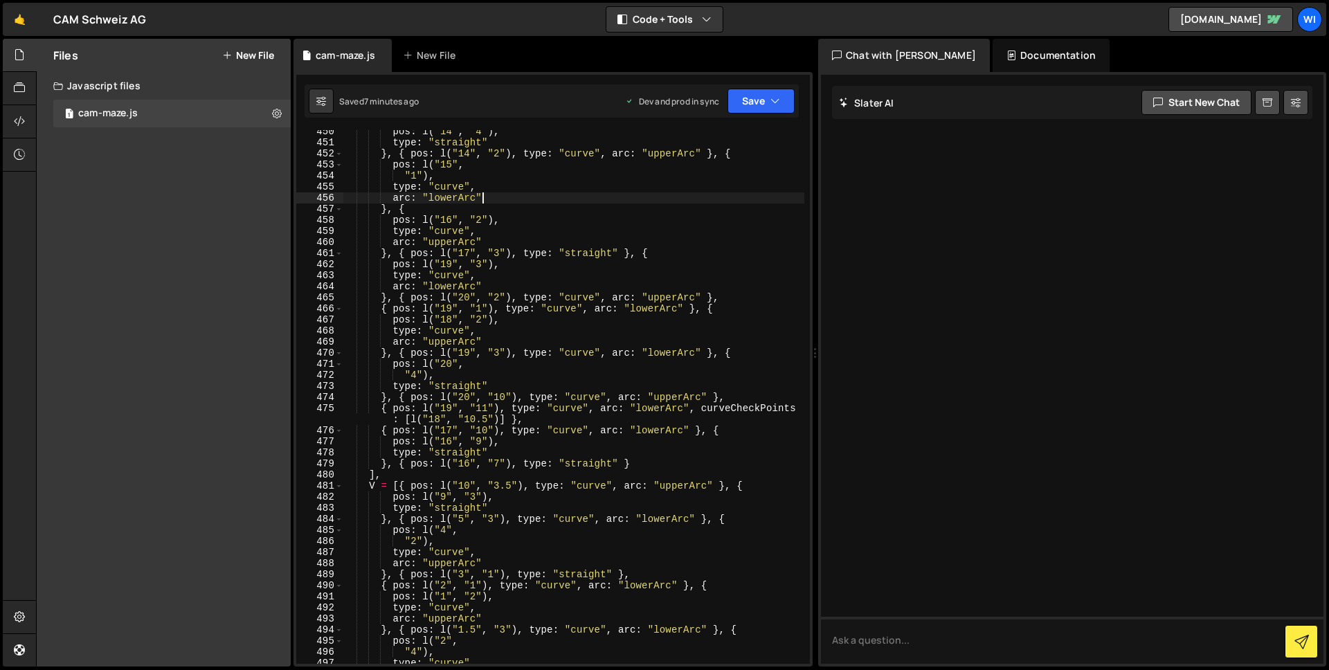
click at [637, 192] on div "pos : l ( "14" , "4" ) , type : "straight" } , { pos : l ( "14" , "2" ) , type …" at bounding box center [574, 404] width 462 height 556
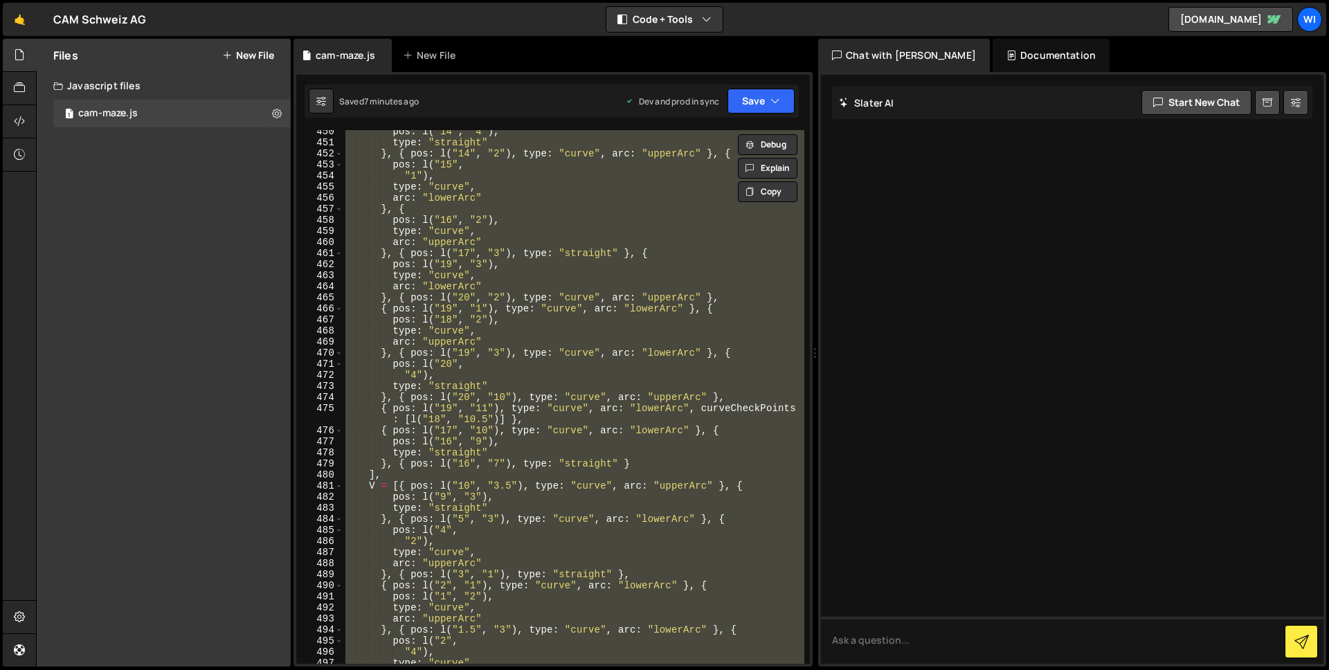
paste textarea
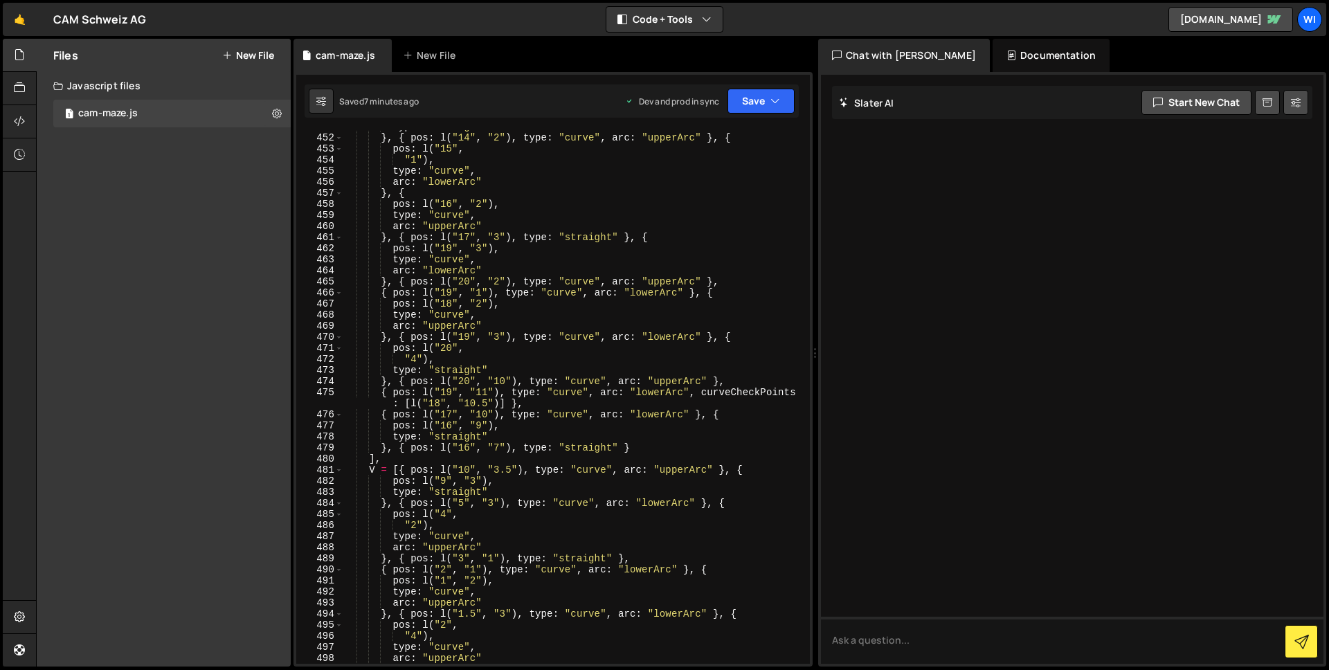
click at [594, 332] on div "type : "straight" } , { pos : l ( "14" , "2" ) , type : "curve" , arc : "upperA…" at bounding box center [574, 399] width 462 height 556
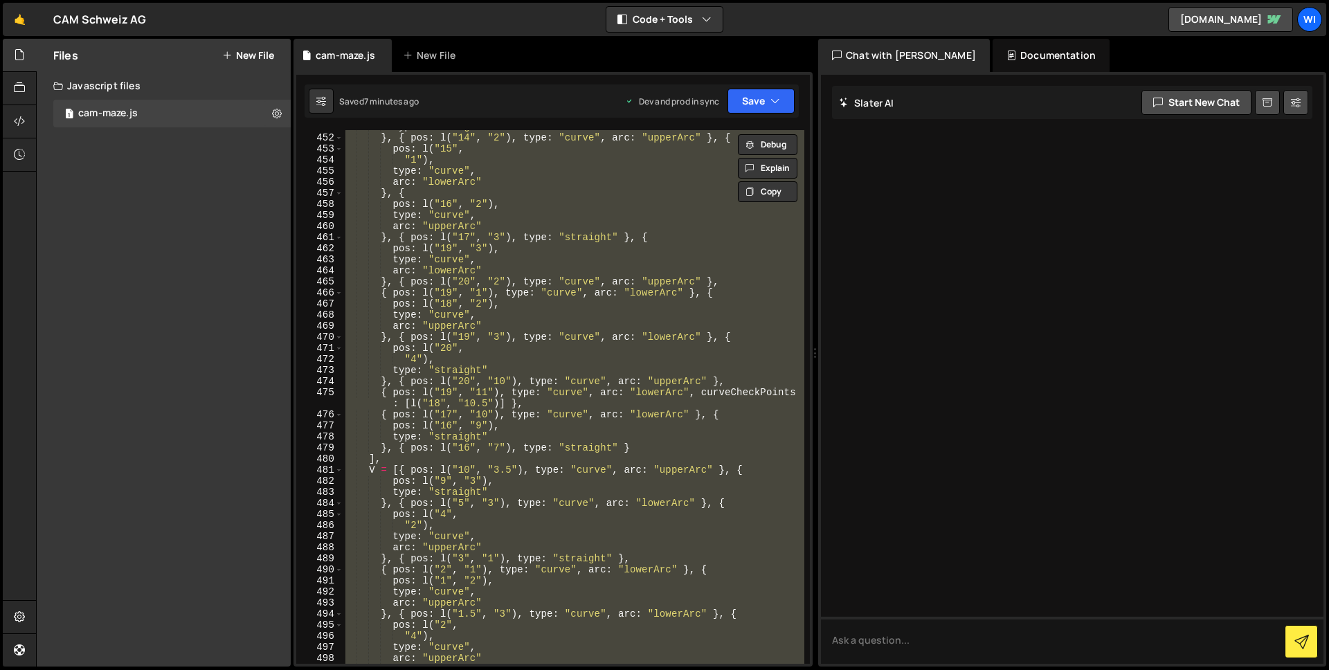
click at [463, 239] on div "type : "straight" } , { pos : l ( "14" , "2" ) , type : "curve" , arc : "upperA…" at bounding box center [574, 397] width 462 height 534
paste textarea
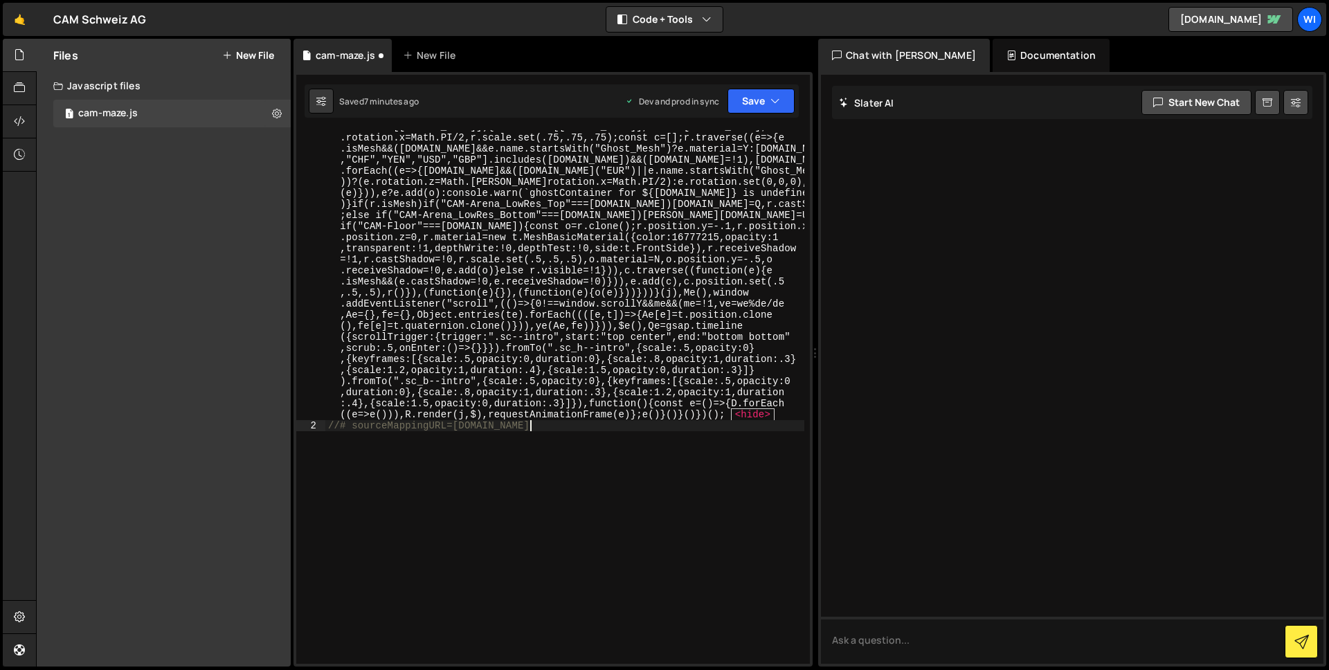
scroll to position [5114, 0]
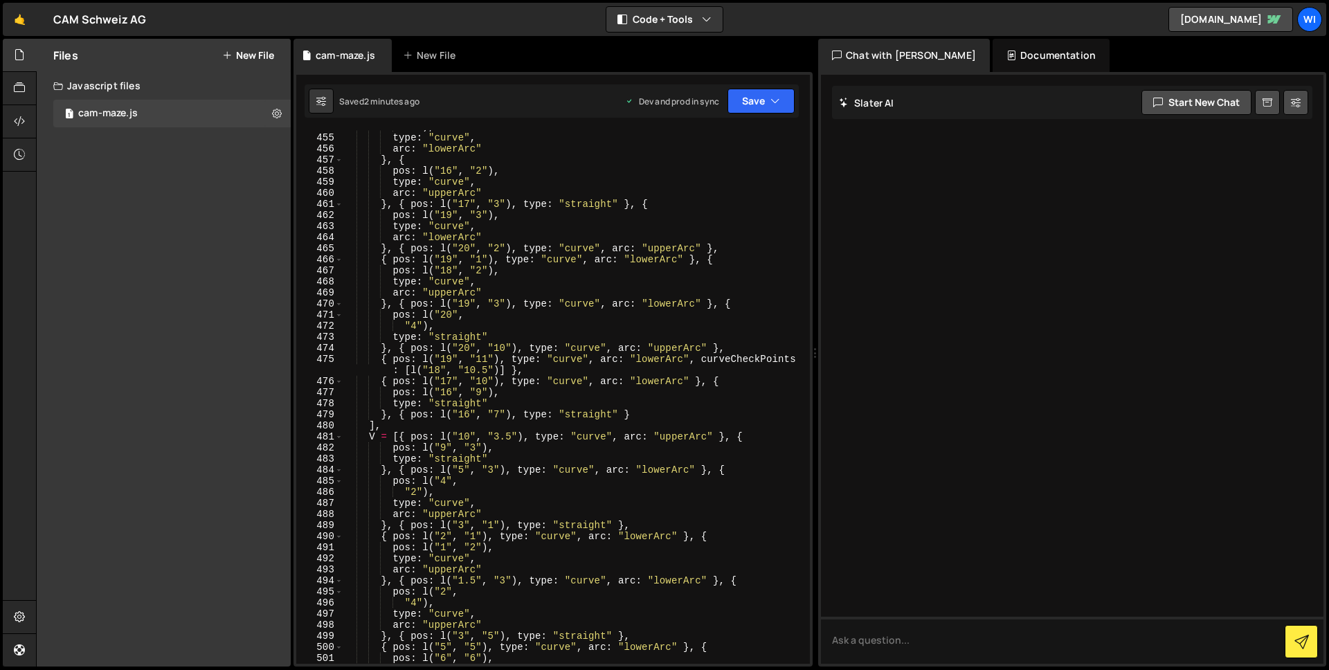
click at [332, 271] on div "467" at bounding box center [319, 270] width 47 height 11
click at [392, 275] on div ""1" ) , type : "curve" , arc : "lowerArc" } , { pos : l ( "16" , "2" ) , type :…" at bounding box center [574, 397] width 462 height 534
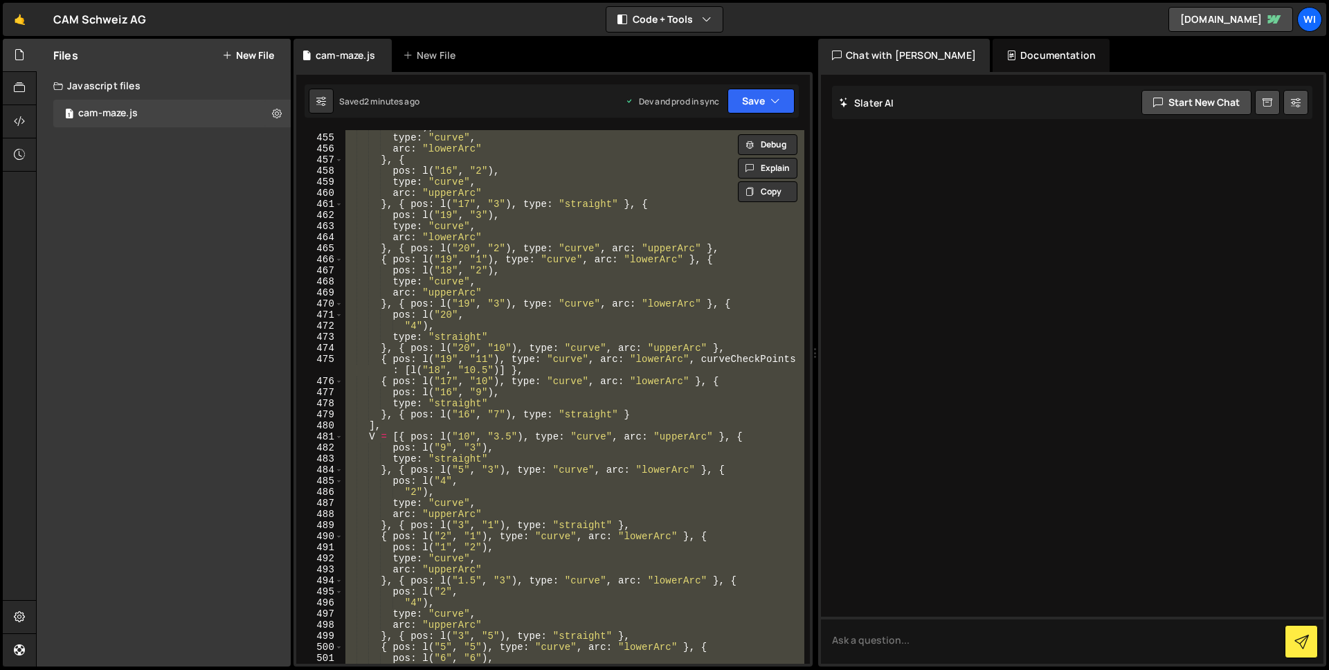
paste textarea
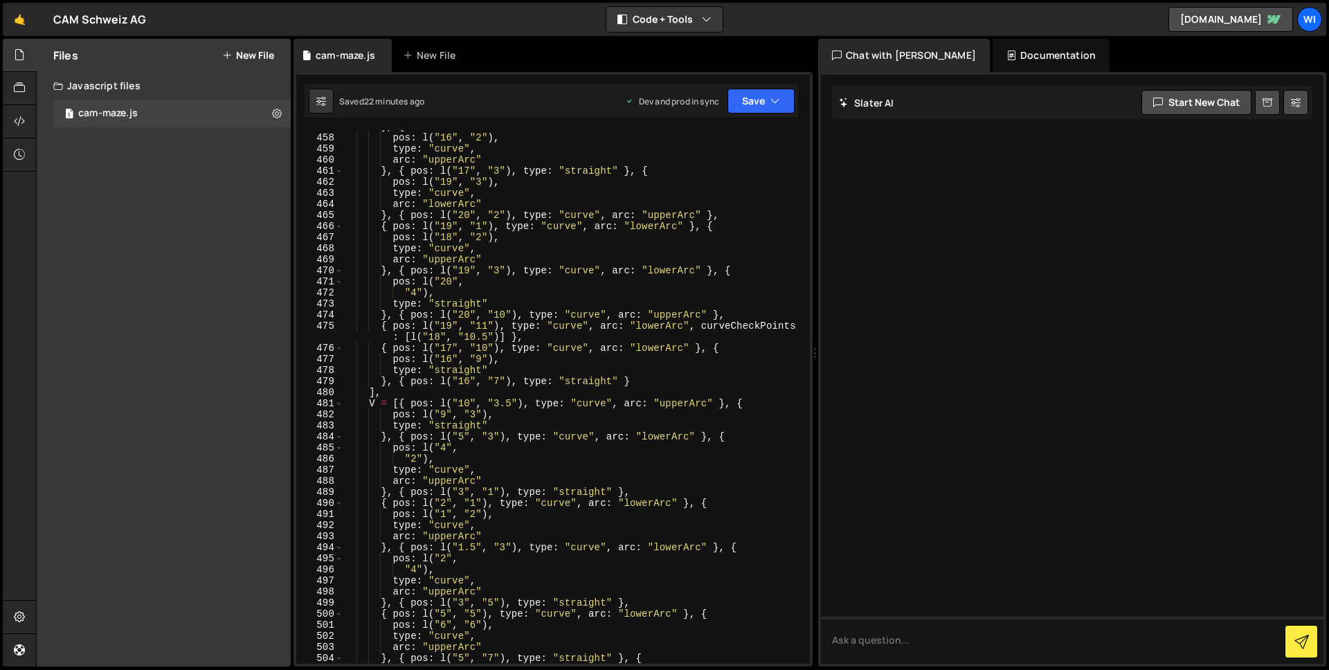
click at [337, 147] on div "459" at bounding box center [319, 148] width 47 height 11
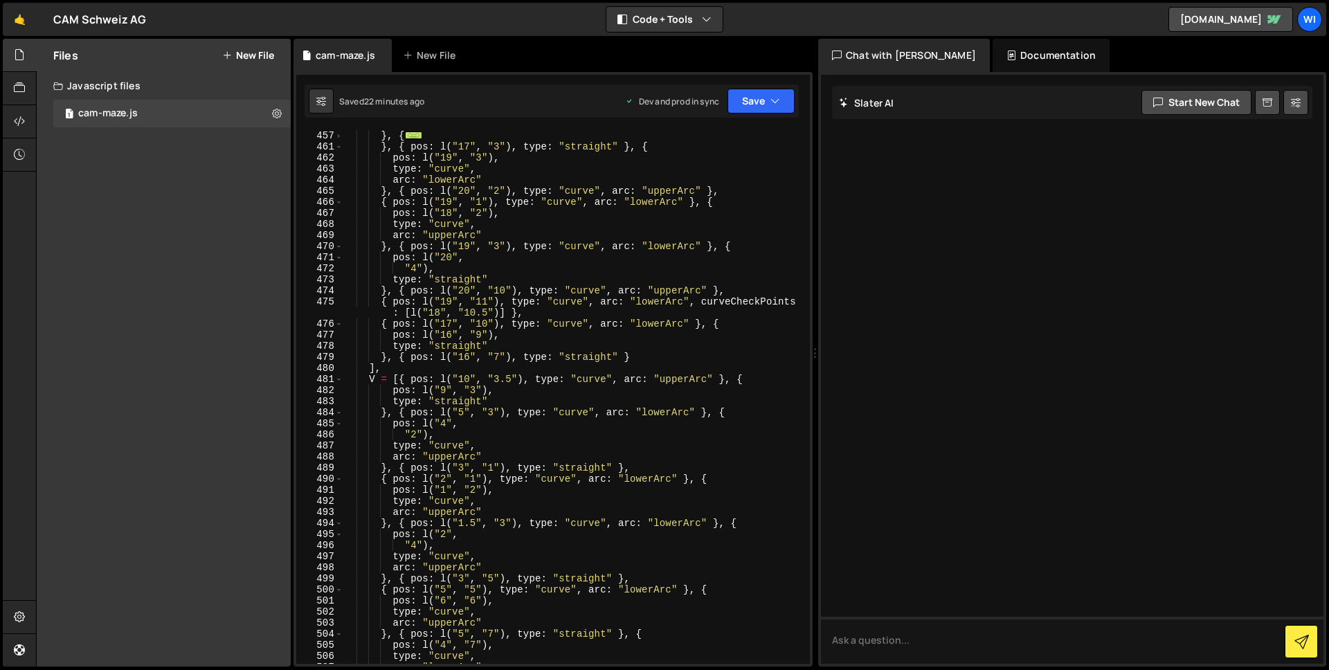
scroll to position [5138, 0]
click at [408, 181] on div "} , { ... } , { pos : l ( "17" , "3" ) , type : "straight" } , { pos : l ( "19"…" at bounding box center [574, 408] width 462 height 556
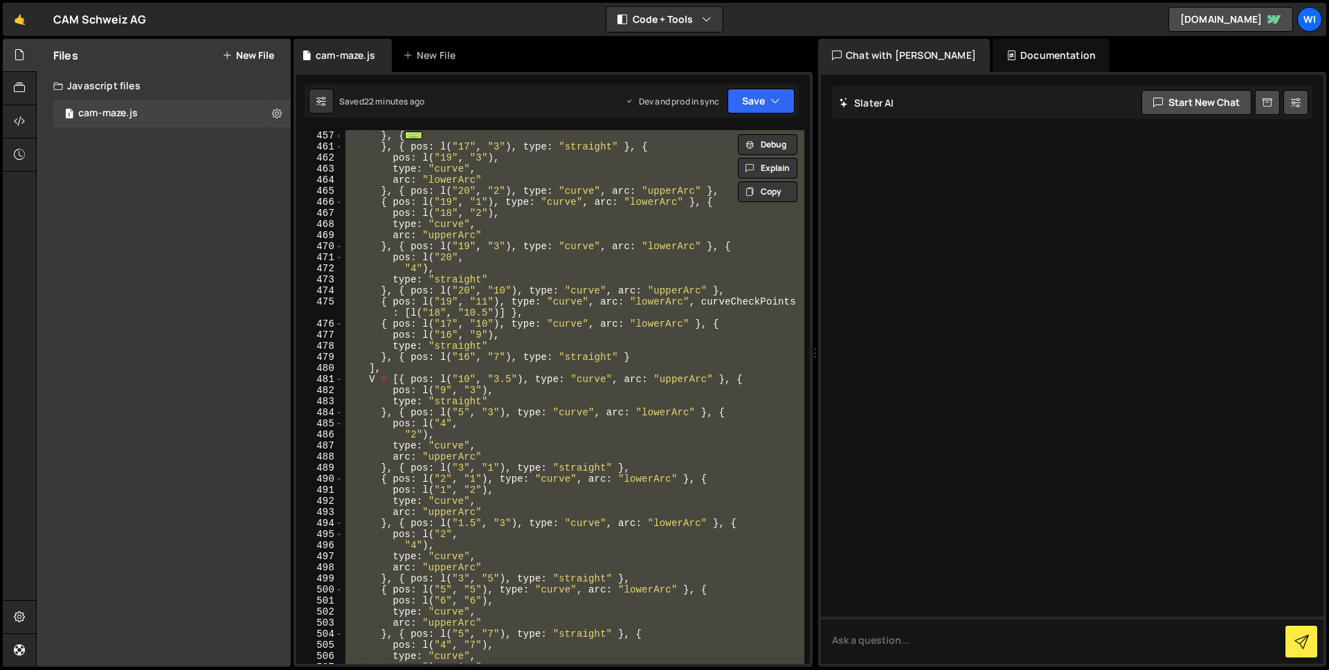
paste textarea
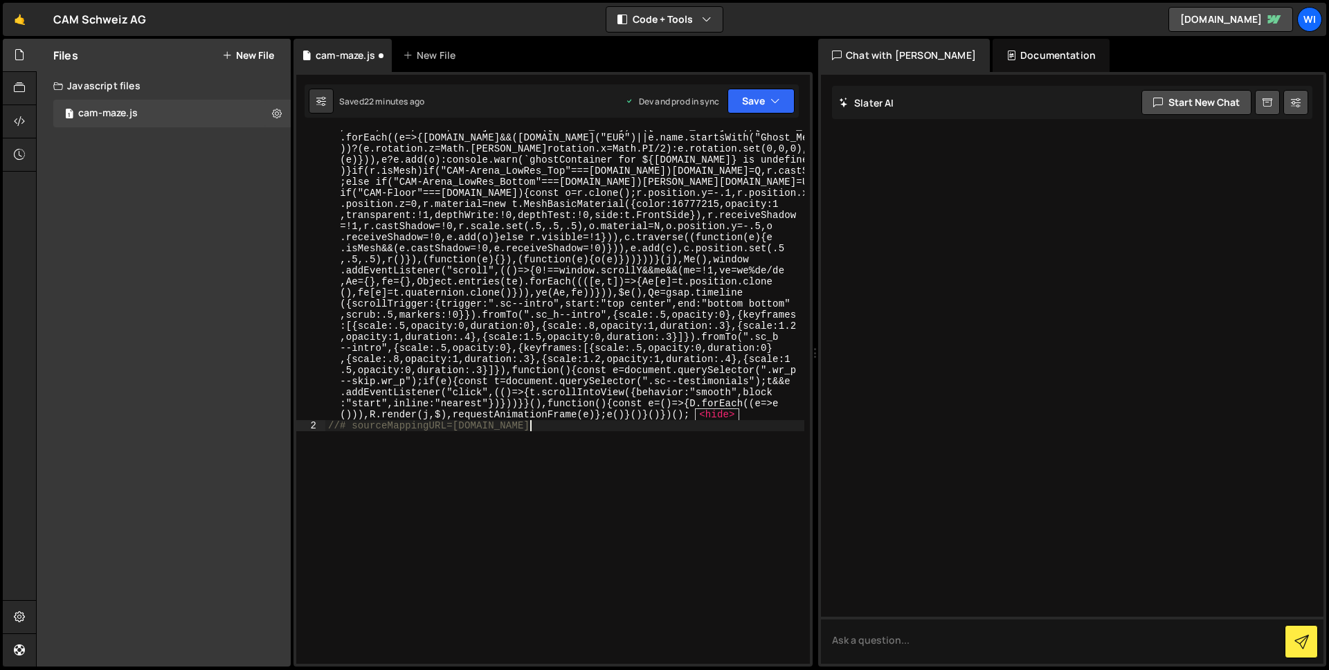
scroll to position [5147, 0]
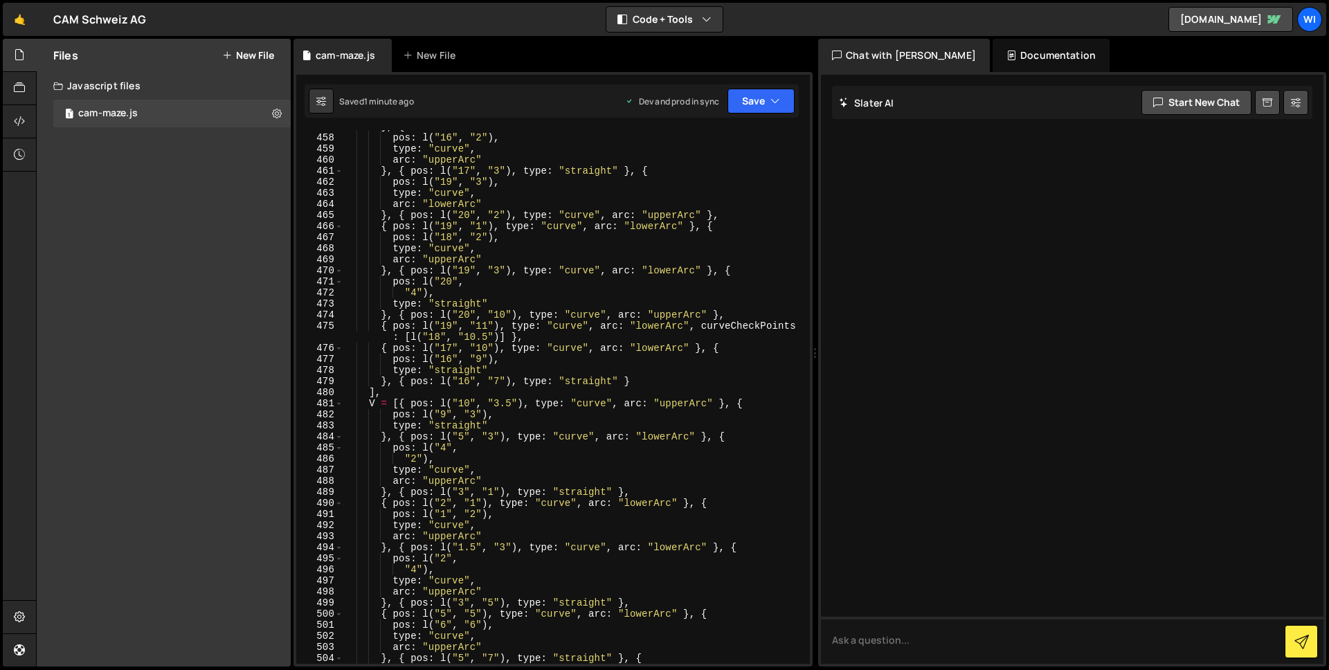
click at [440, 167] on div "} , { pos : l ( "16" , "2" ) , type : "curve" , arc : "upperArc" } , { pos : l …" at bounding box center [574, 399] width 462 height 556
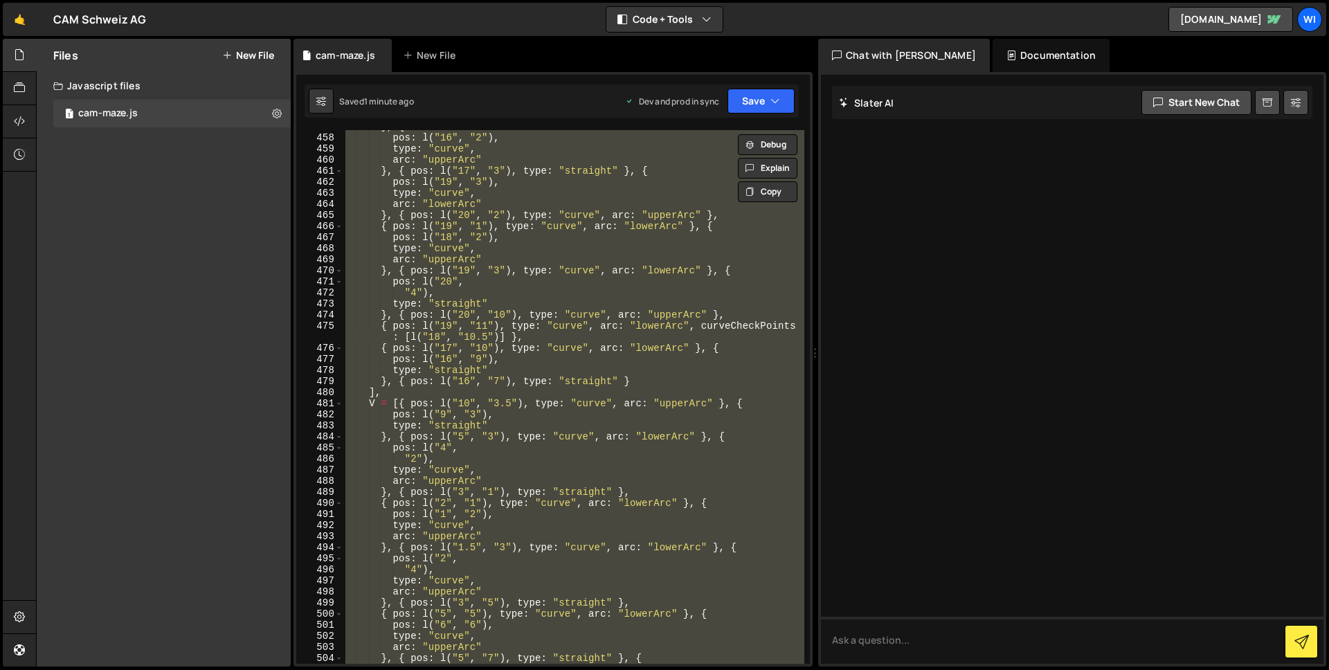
paste textarea "final"
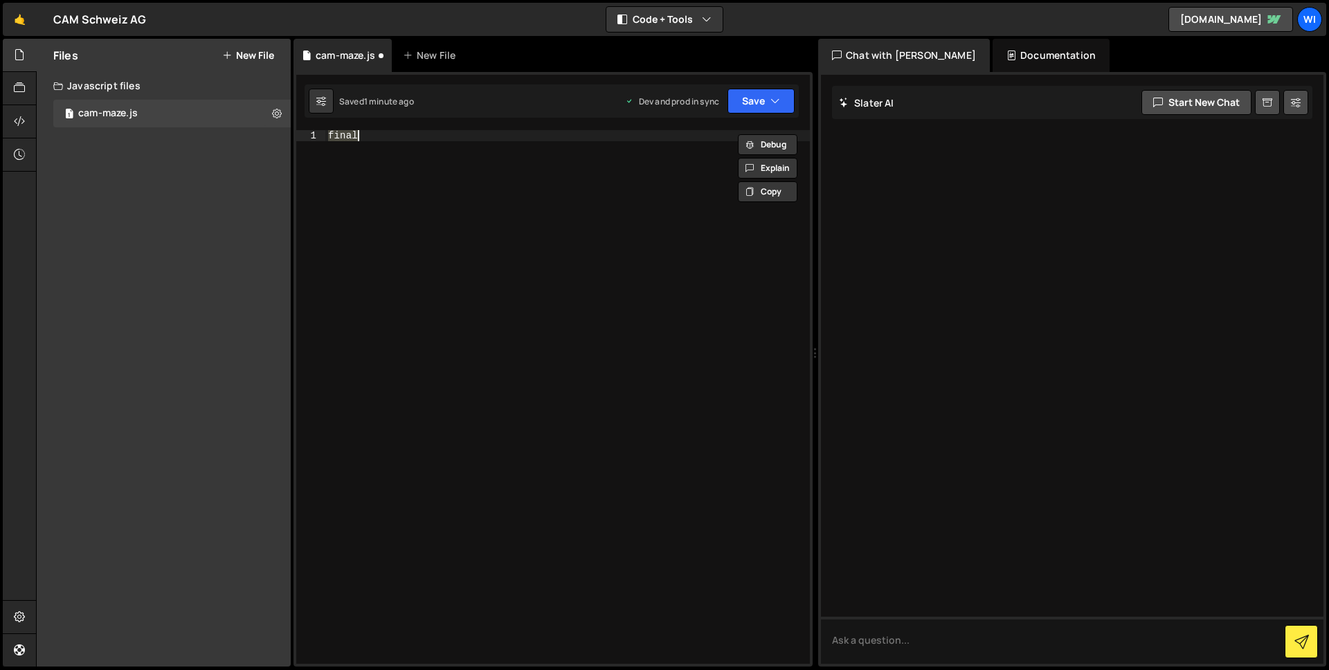
paste textarea "//# sourceMappingURL=[DOMAIN_NAME]"
type textarea "//# sourceMappingURL=[DOMAIN_NAME]"
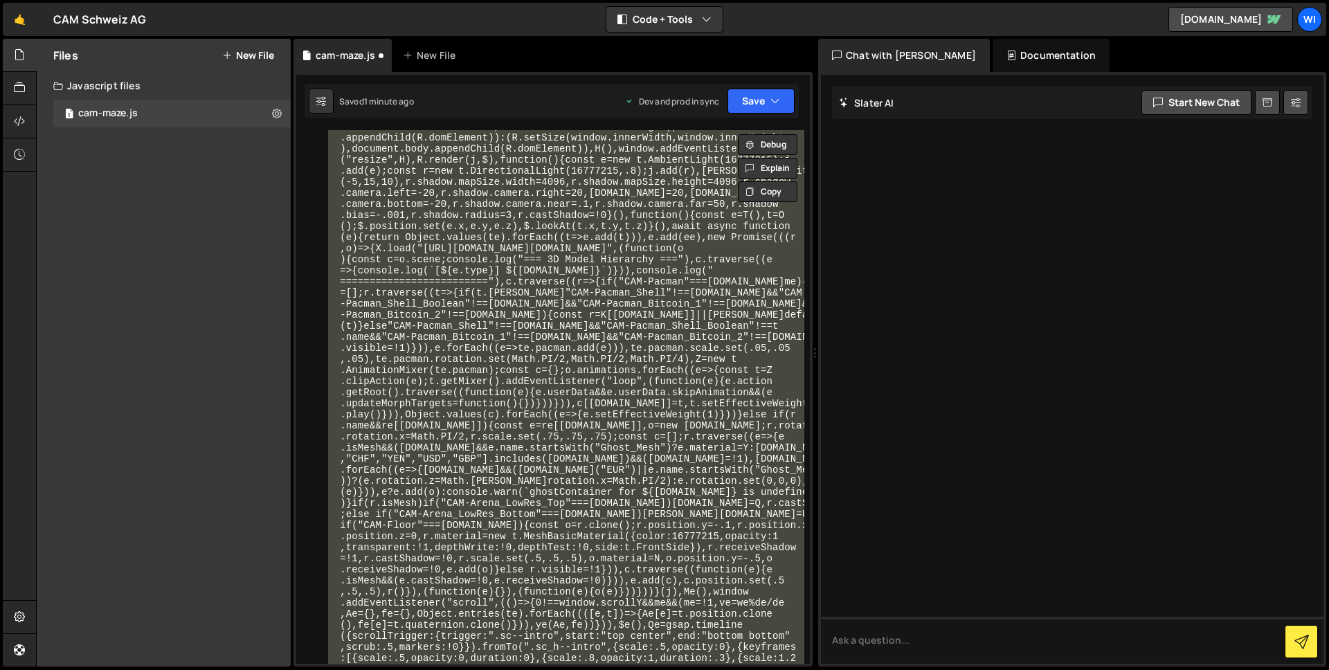
paste textarea "//# sourceMappingURL=[DOMAIN_NAME]"
type textarea "//# sourceMappingURL=[DOMAIN_NAME]"
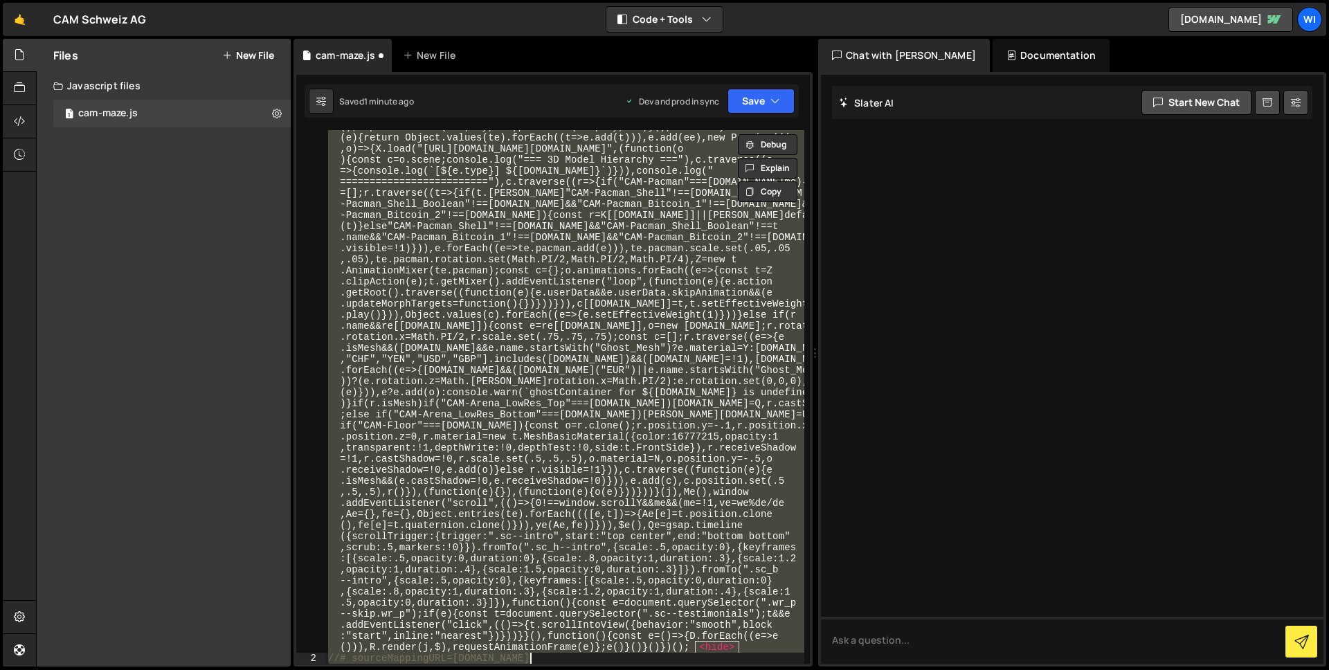
paste textarea "//# sourceMappingURL=[DOMAIN_NAME]"
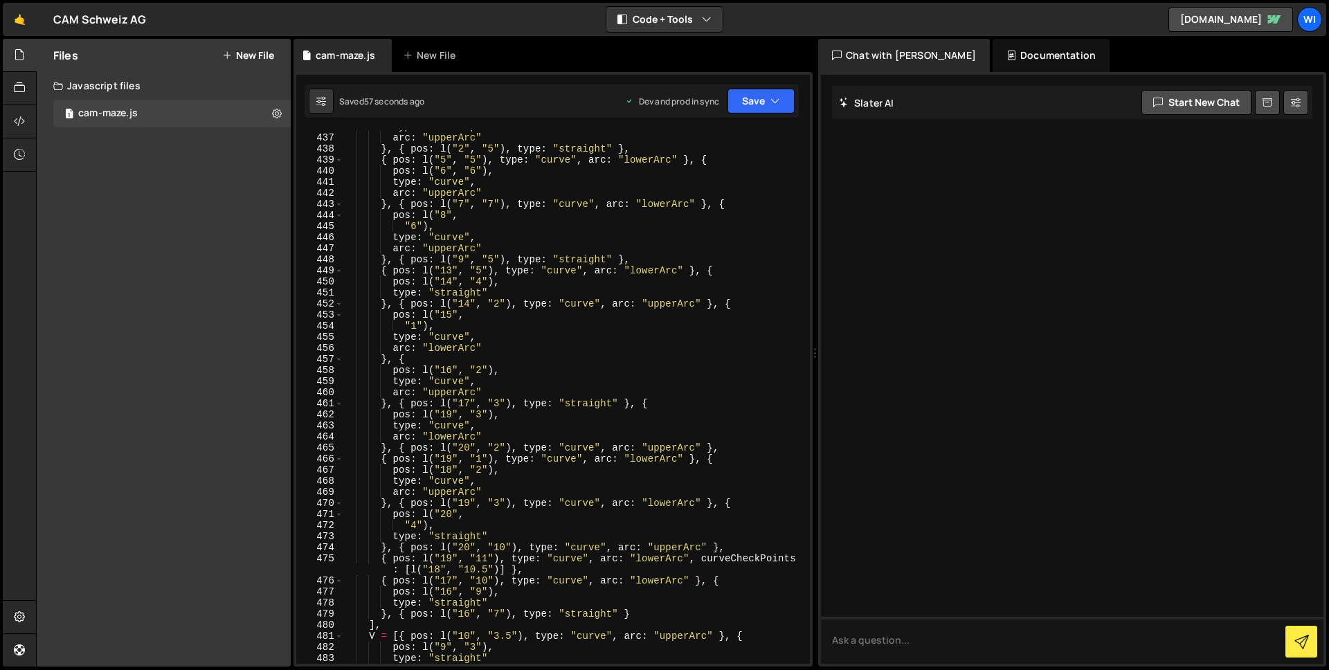
click at [840, 324] on div at bounding box center [1072, 369] width 502 height 589
click at [724, 329] on div "type : "curve" , arc : "upperArc" } , { pos : l ( "2" , "5" ) , type : "straigh…" at bounding box center [574, 399] width 462 height 556
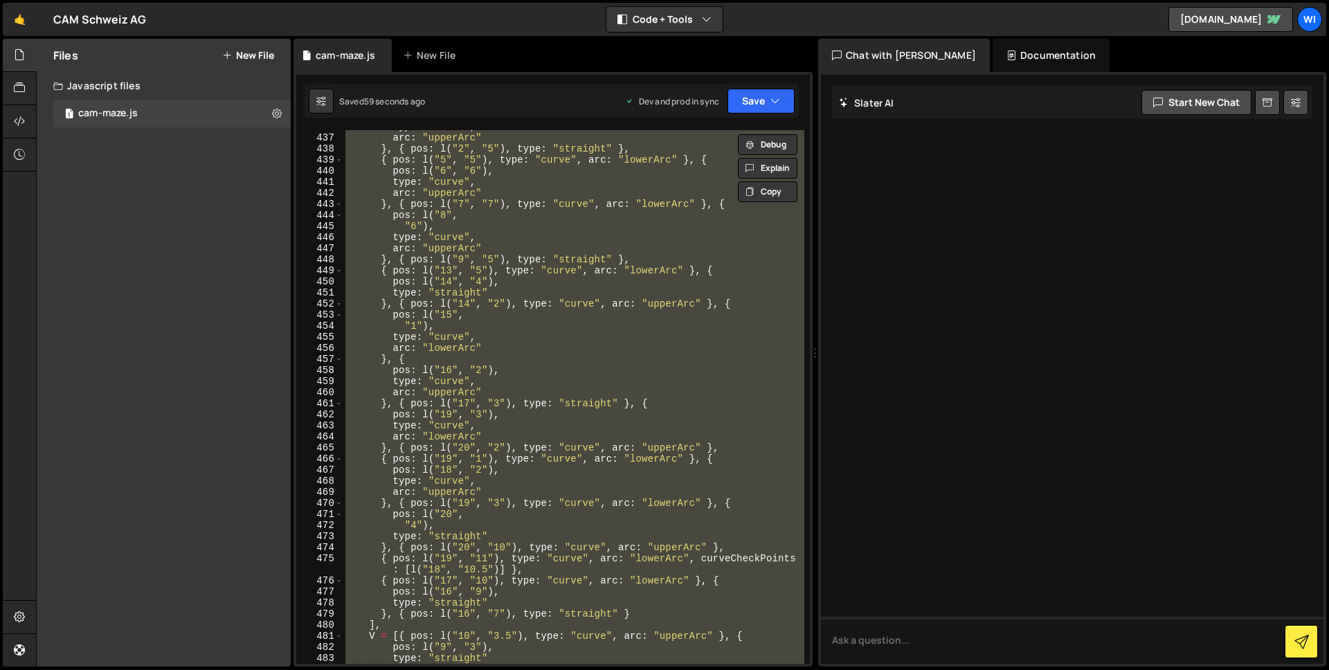
paste textarea
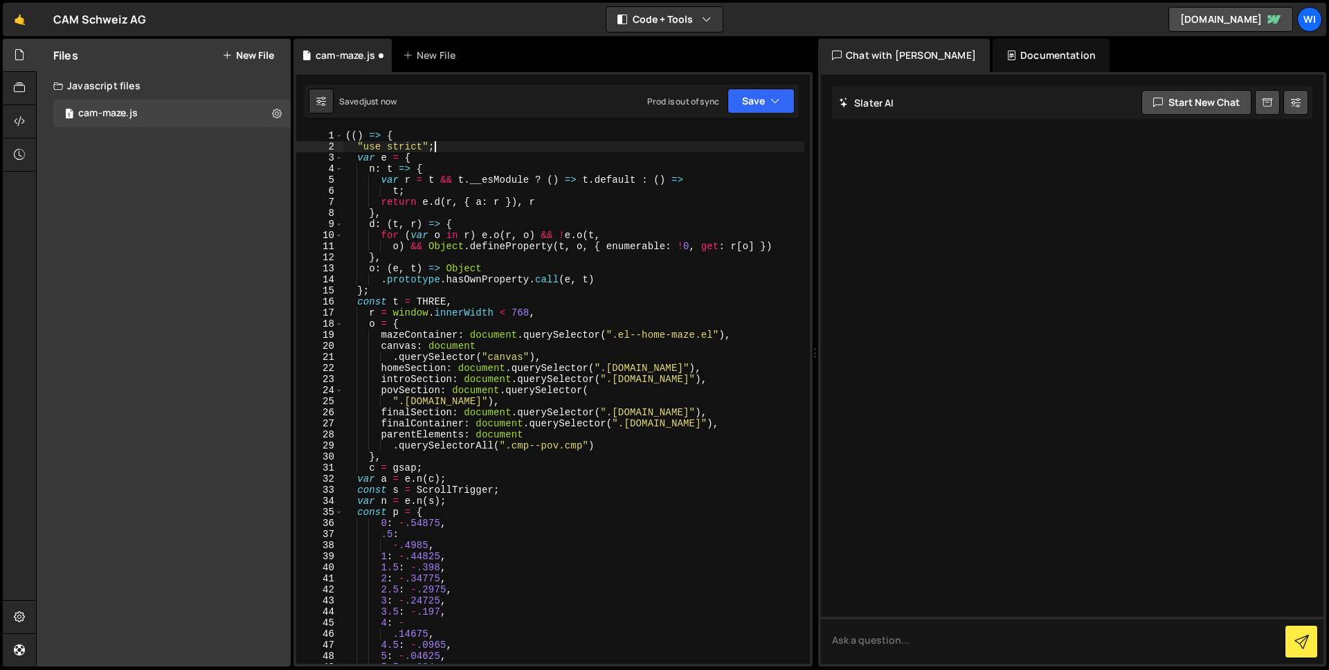
scroll to position [0, 0]
click at [710, 128] on div ""use strict"; 1 2 3 4 5 6 7 8 9 10 11 12 13 14 15 16 17 18 19 20 21 22 23 24 25…" at bounding box center [552, 369] width 519 height 595
click at [673, 169] on div "(( ) => { "use strict" ; var e = { n : t => { var r = t && t . __esModule ? ( )…" at bounding box center [574, 408] width 462 height 556
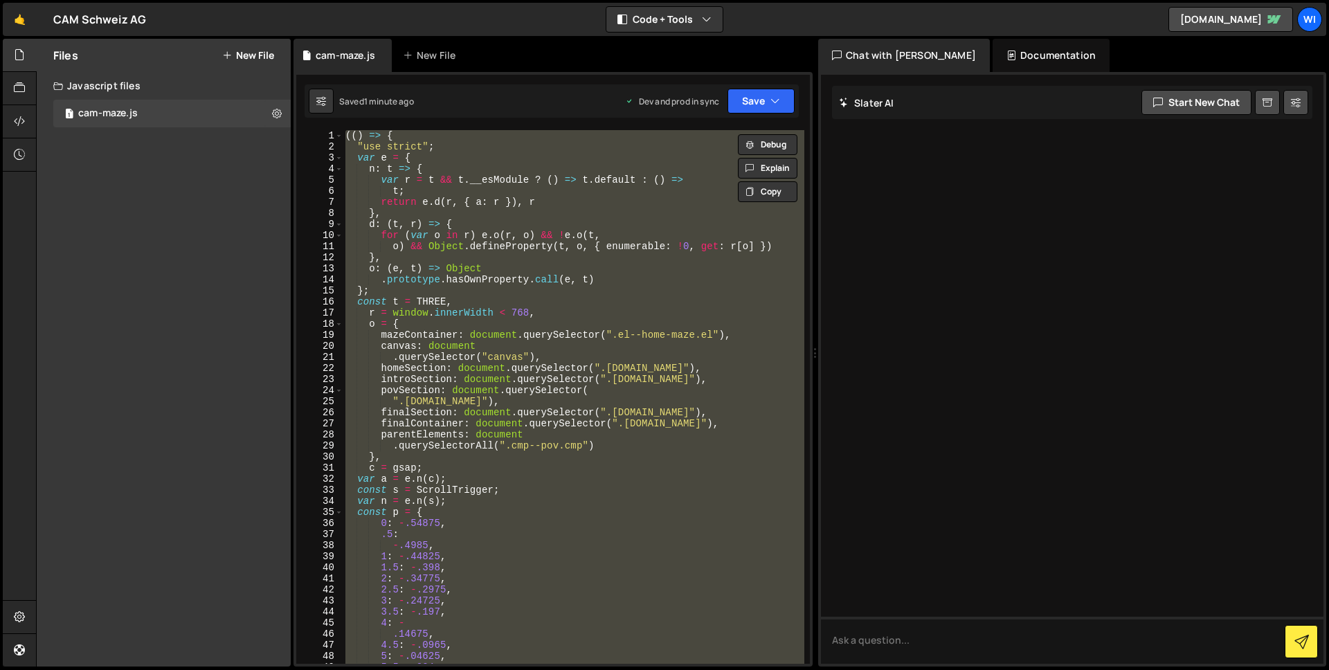
paste textarea
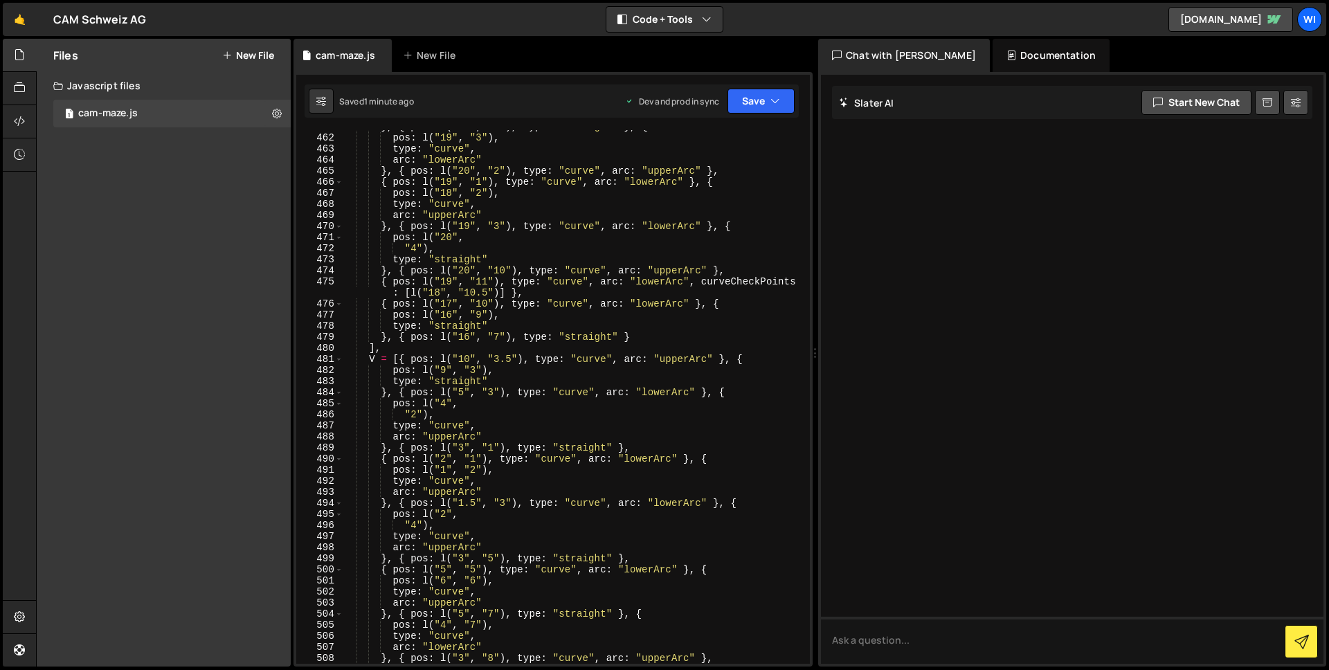
click at [624, 203] on div "} , { pos : l ( "17" , "3" ) , type : "straight" } , { pos : l ( "19" , "3" ) ,…" at bounding box center [574, 399] width 462 height 556
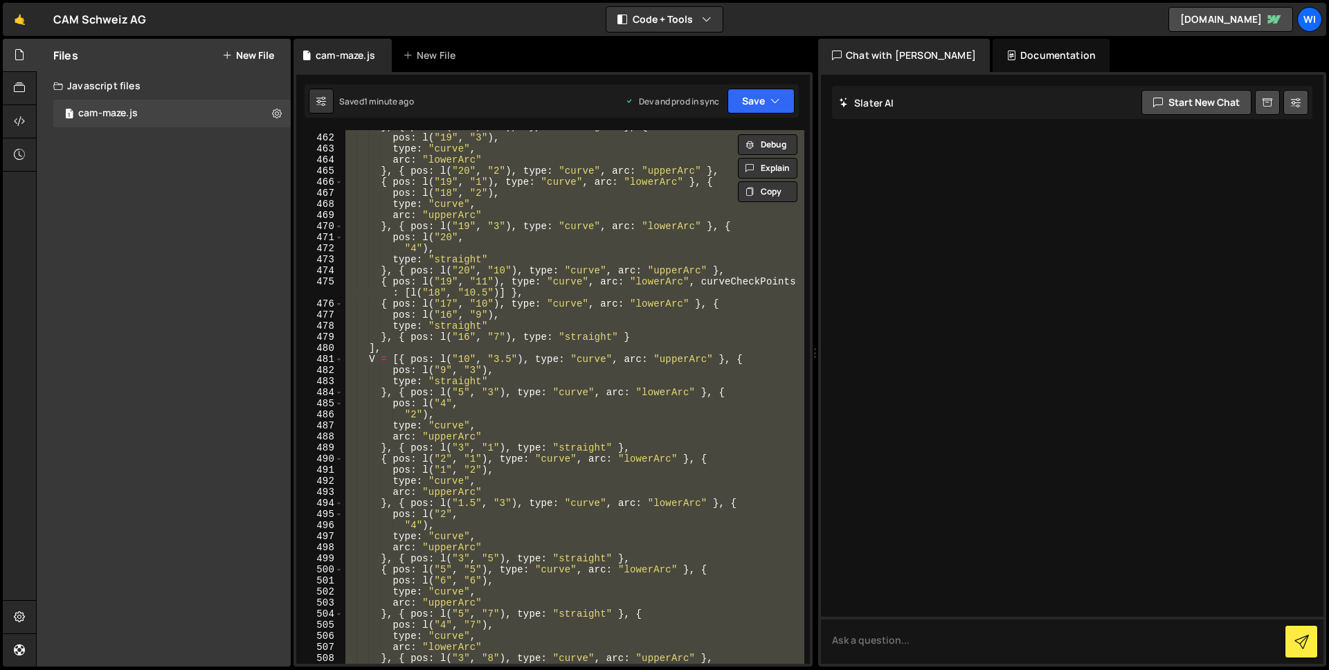
paste textarea
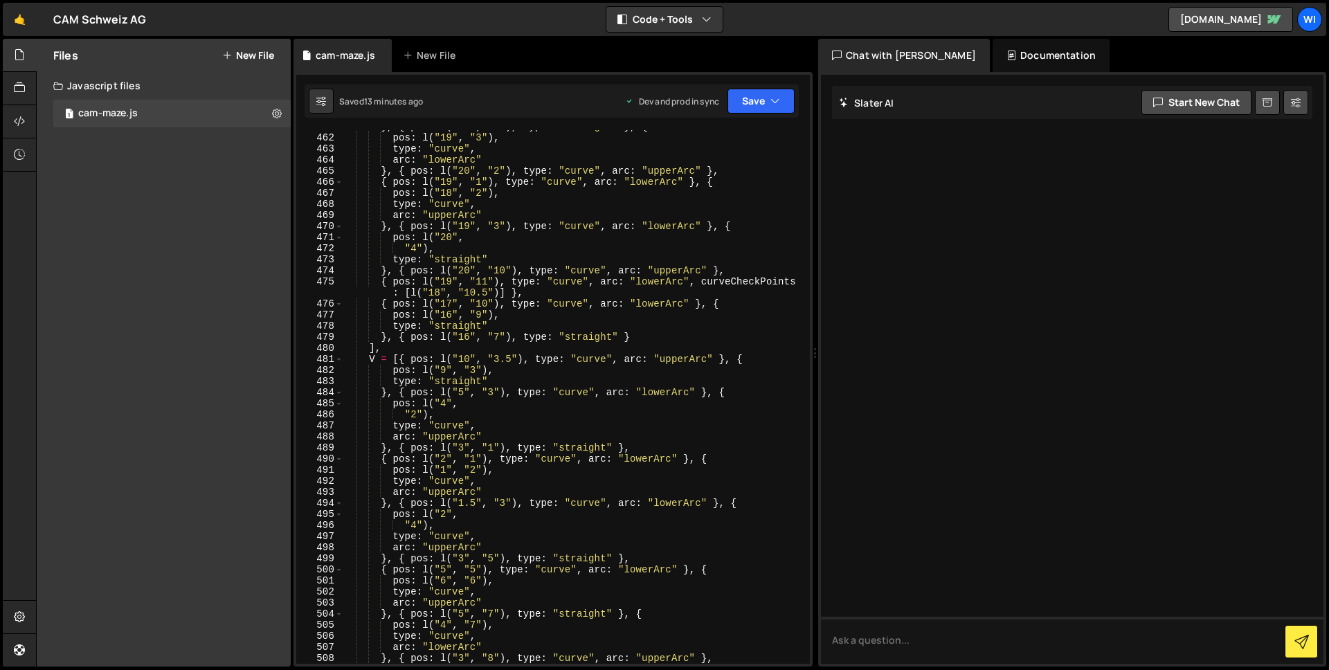
click at [513, 183] on div "} , { pos : l ( "17" , "3" ) , type : "straight" } , { pos : l ( "19" , "3" ) ,…" at bounding box center [574, 399] width 462 height 556
click at [495, 388] on div "} , { pos : l ( "17" , "3" ) , type : "straight" } , { pos : l ( "19" , "3" ) ,…" at bounding box center [574, 399] width 462 height 556
paste textarea
click at [509, 257] on div "} , { pos : l ( "17" , "3" ) , type : "straight" } , { pos : l ( "19" , "3" ) ,…" at bounding box center [574, 399] width 462 height 556
click at [608, 130] on div "} , { pos : l ( "17" , "3" ) , type : "straight" } , { pos : l ( "19" , "3" ) ,…" at bounding box center [574, 399] width 462 height 556
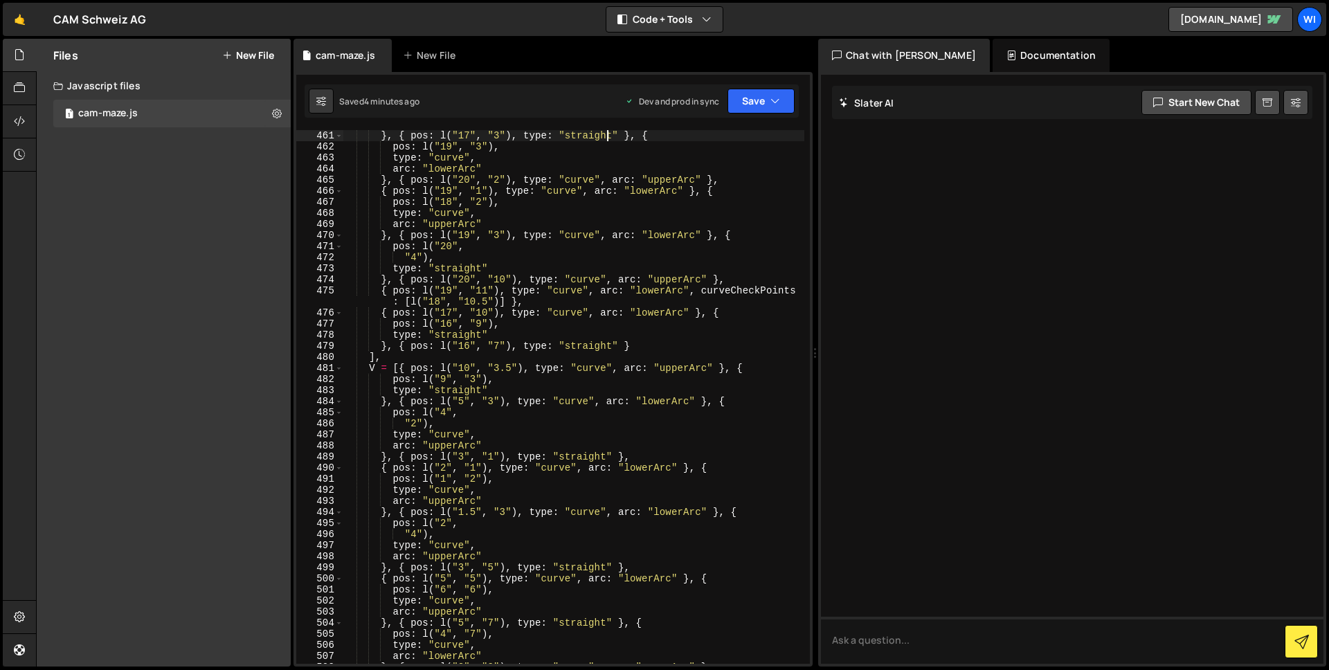
click at [598, 149] on div "} , { pos : l ( "17" , "3" ) , type : "straight" } , { pos : l ( "19" , "3" ) ,…" at bounding box center [574, 408] width 462 height 556
paste textarea
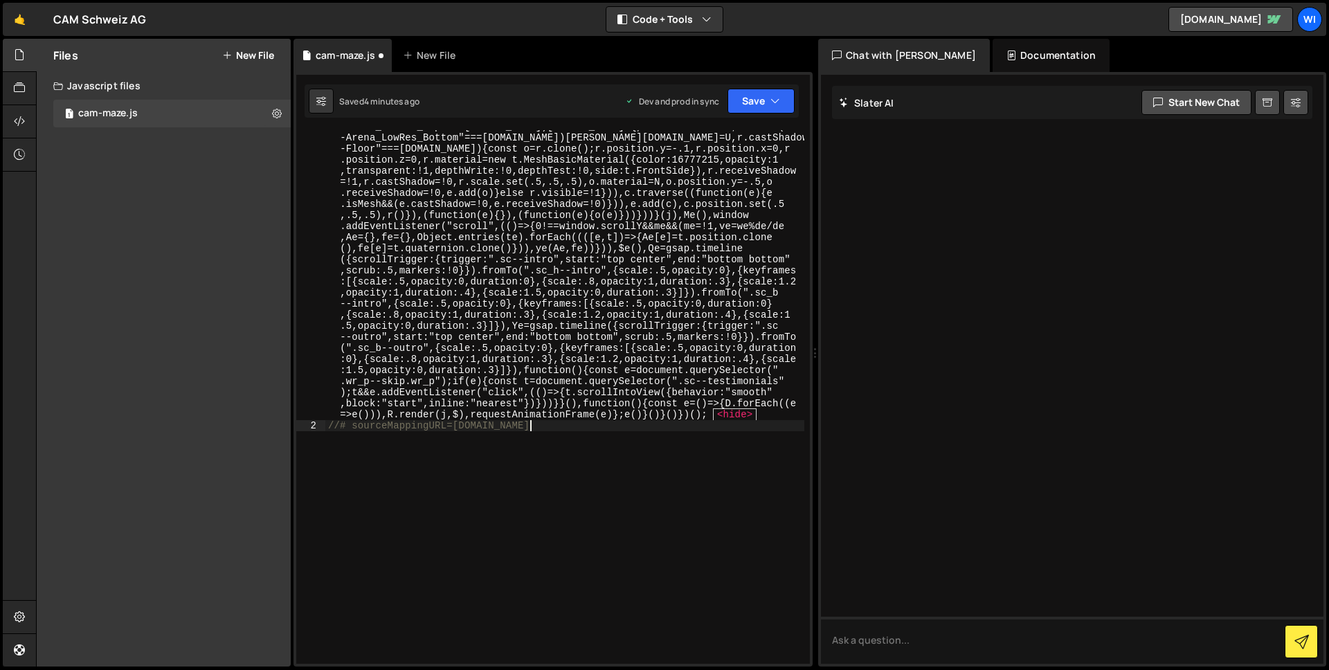
scroll to position [5247, 0]
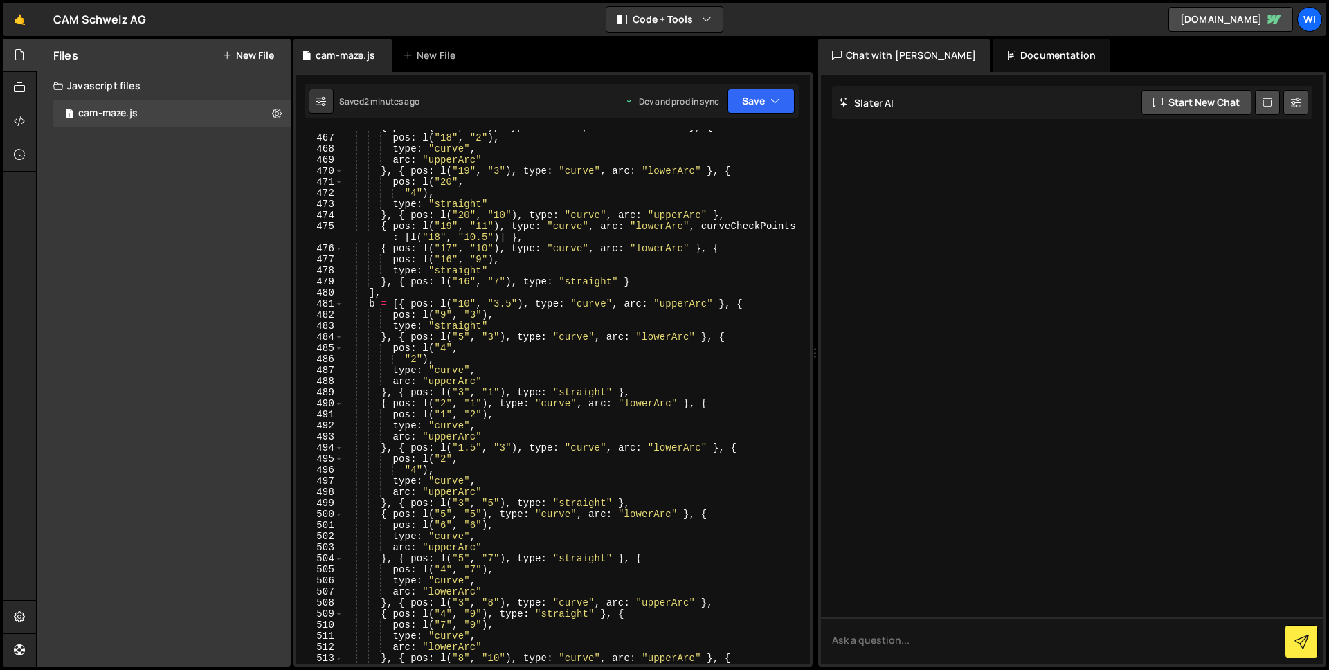
click at [651, 223] on div "{ pos : l ( "19" , "1" ) , type : "curve" , arc : "lowerArc" } , { pos : l ( "1…" at bounding box center [574, 399] width 462 height 556
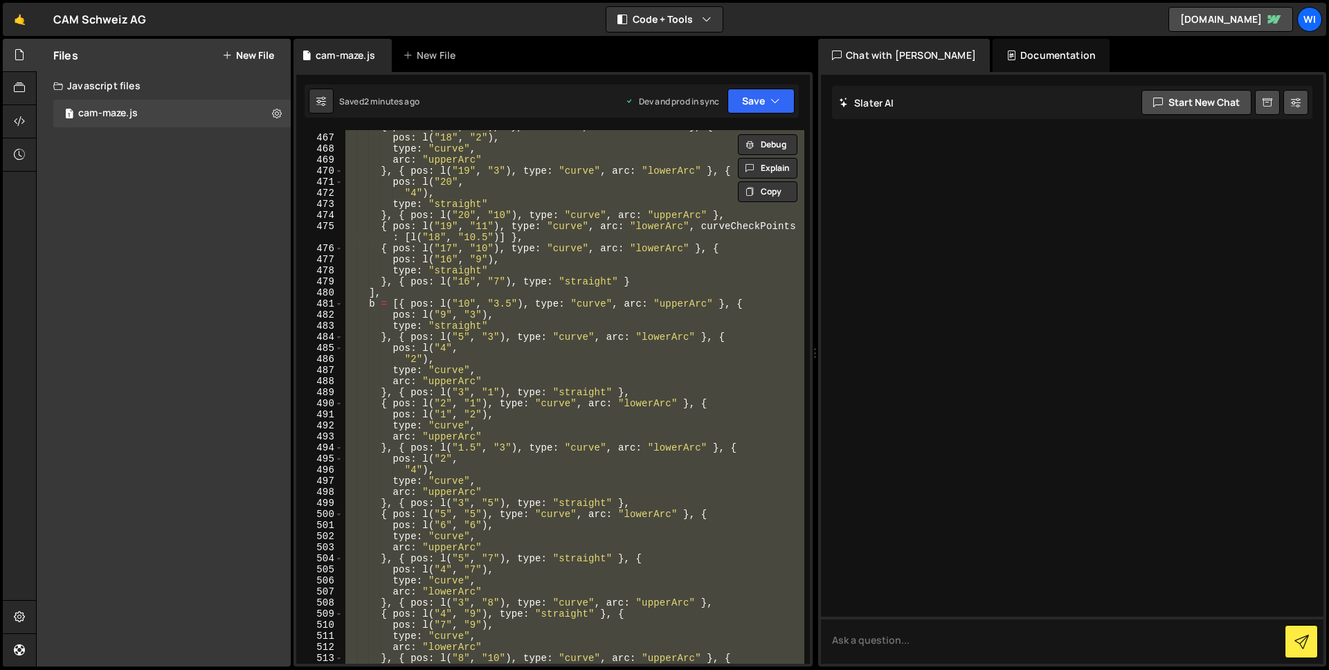
paste textarea
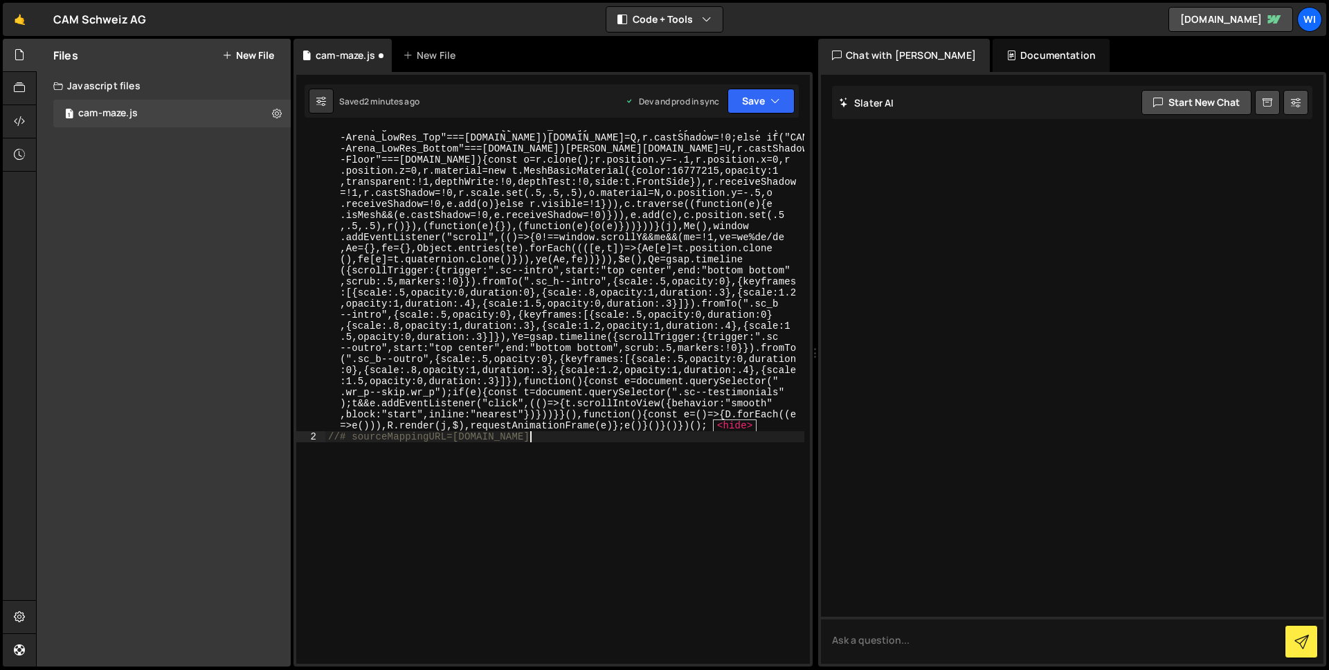
scroll to position [5258, 0]
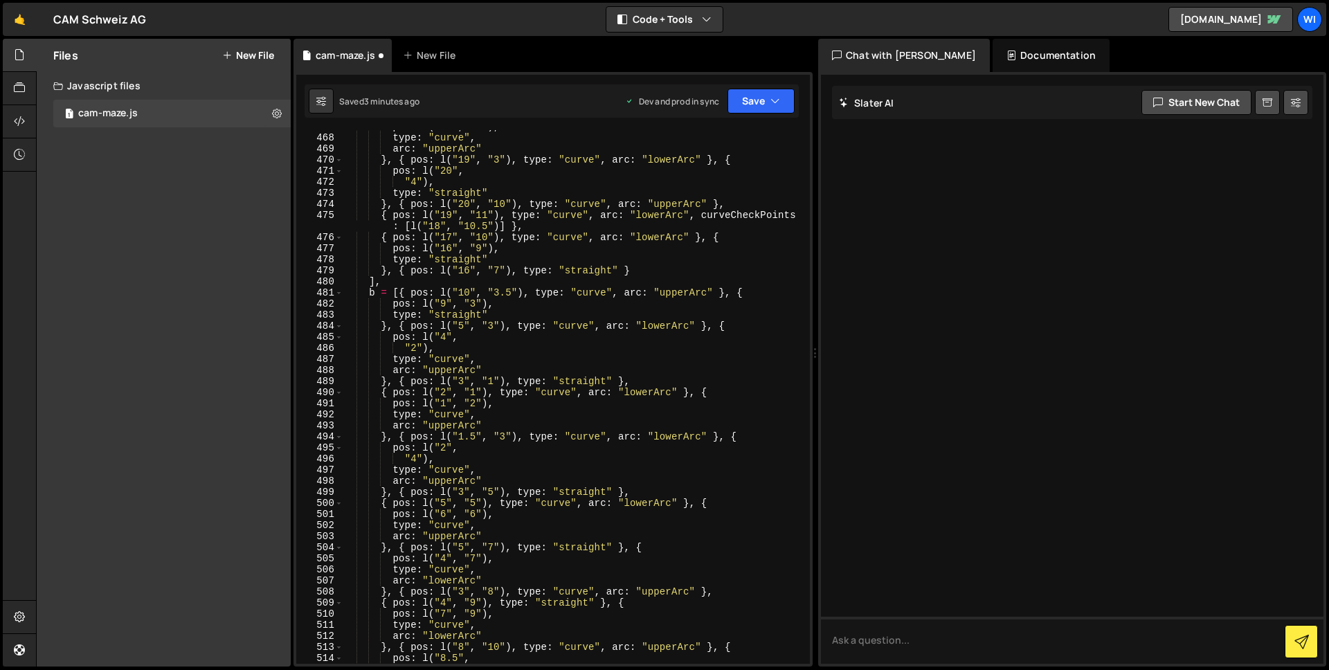
type textarea ""use strict";"
